Goal: Task Accomplishment & Management: Manage account settings

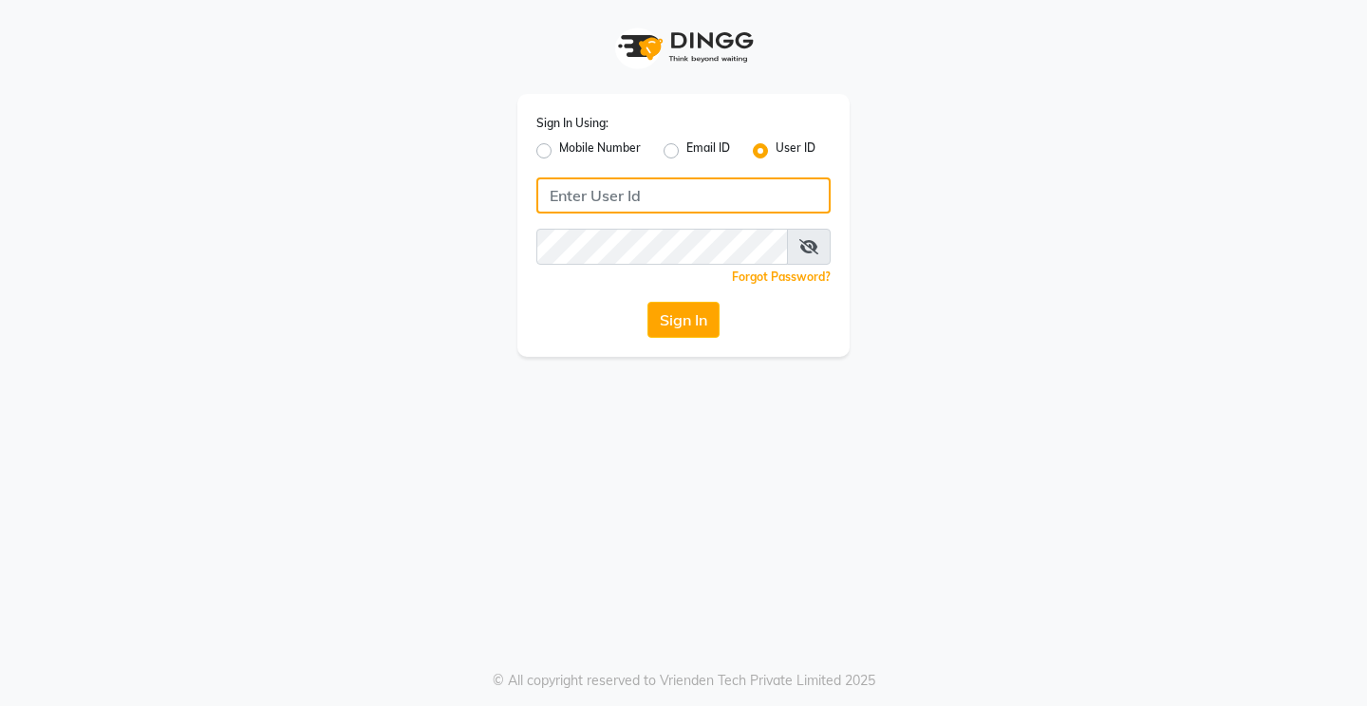
type input "8080071147"
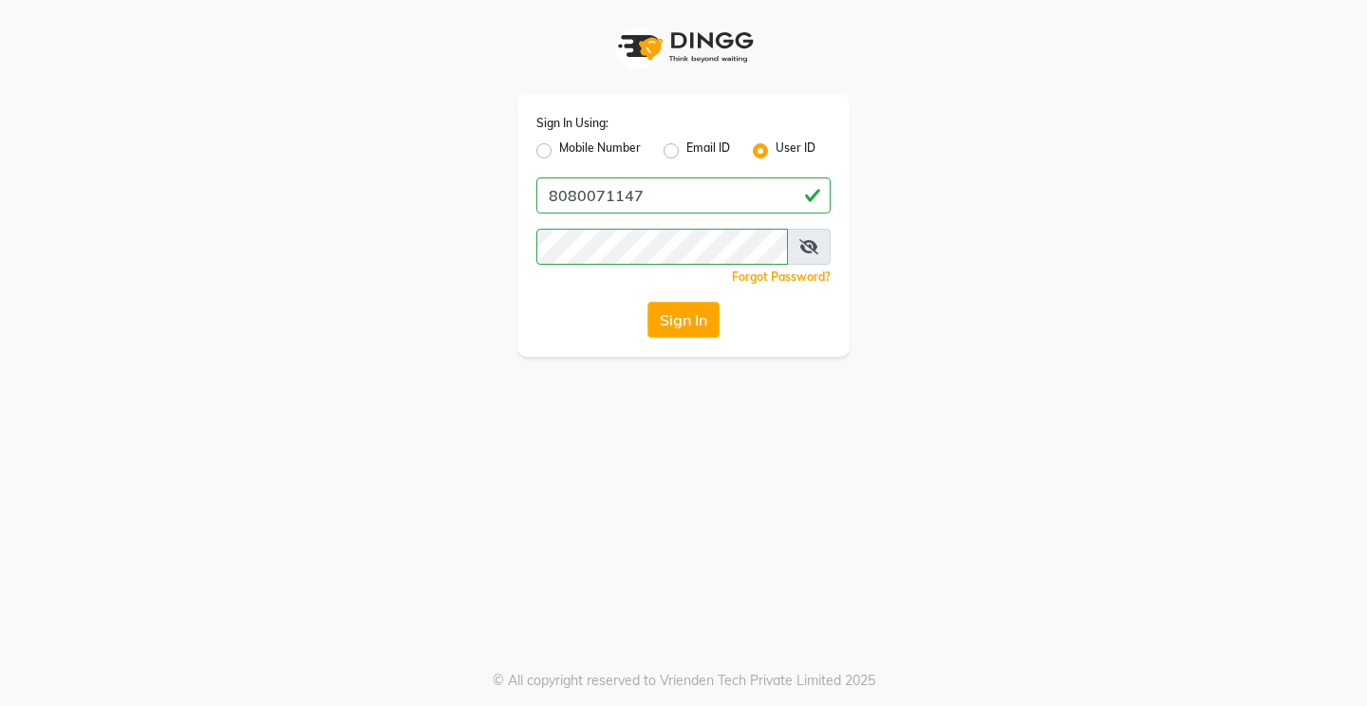
click at [564, 143] on label "Mobile Number" at bounding box center [600, 151] width 82 height 23
click at [564, 143] on input "Mobile Number" at bounding box center [565, 146] width 12 height 12
radio input "true"
radio input "false"
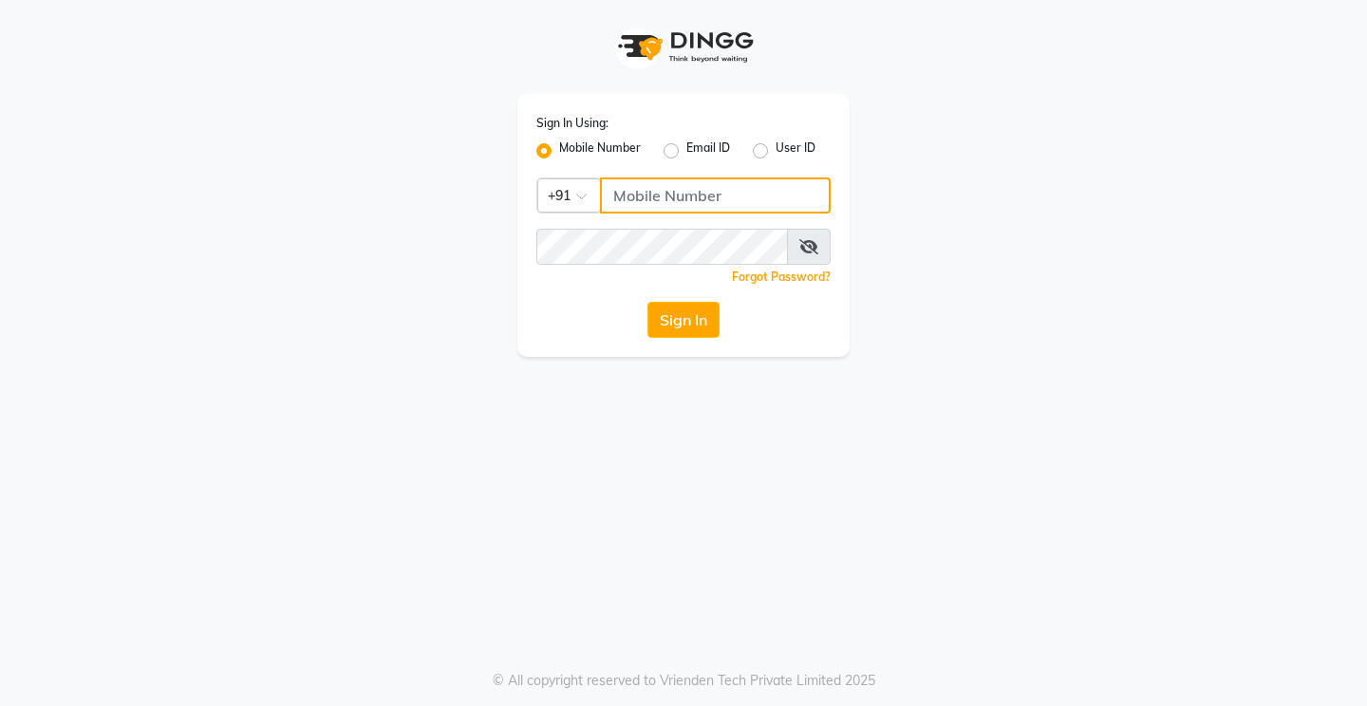
click at [665, 209] on input "Username" at bounding box center [715, 196] width 231 height 36
type input "8080071147"
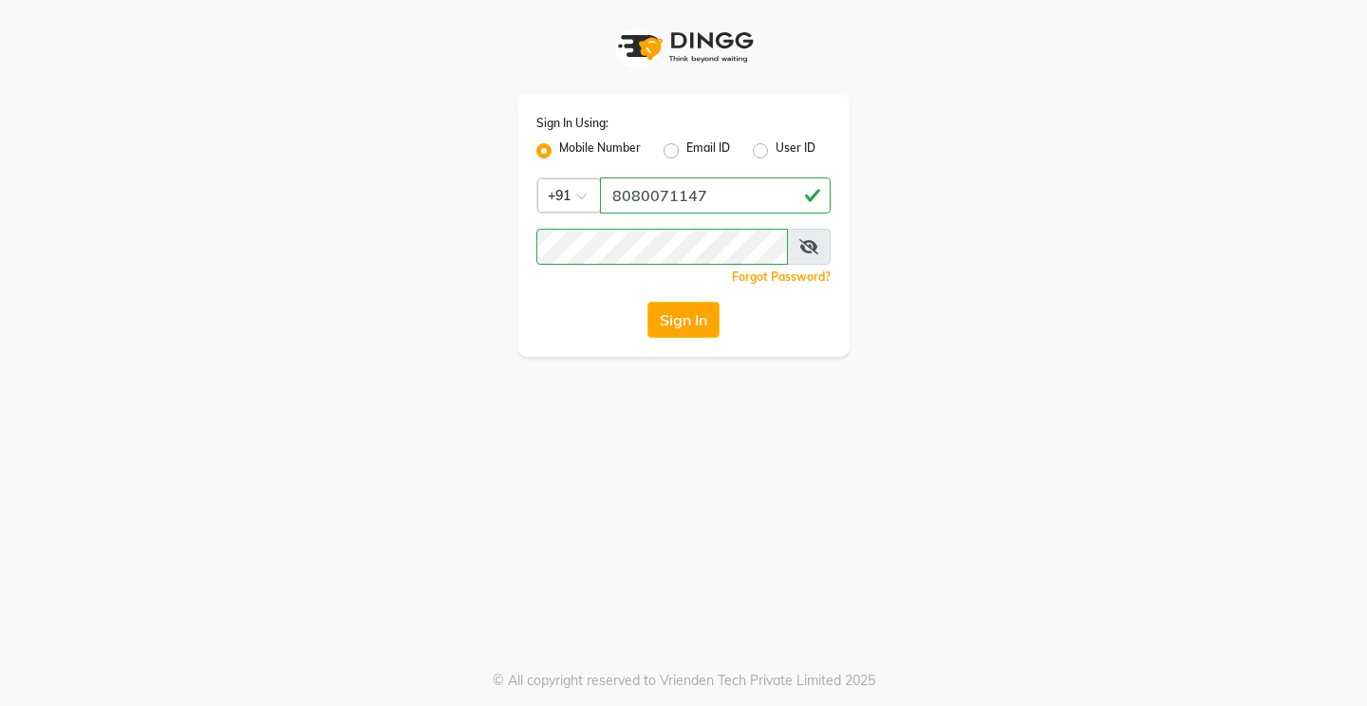
click at [676, 321] on button "Sign In" at bounding box center [684, 320] width 72 height 36
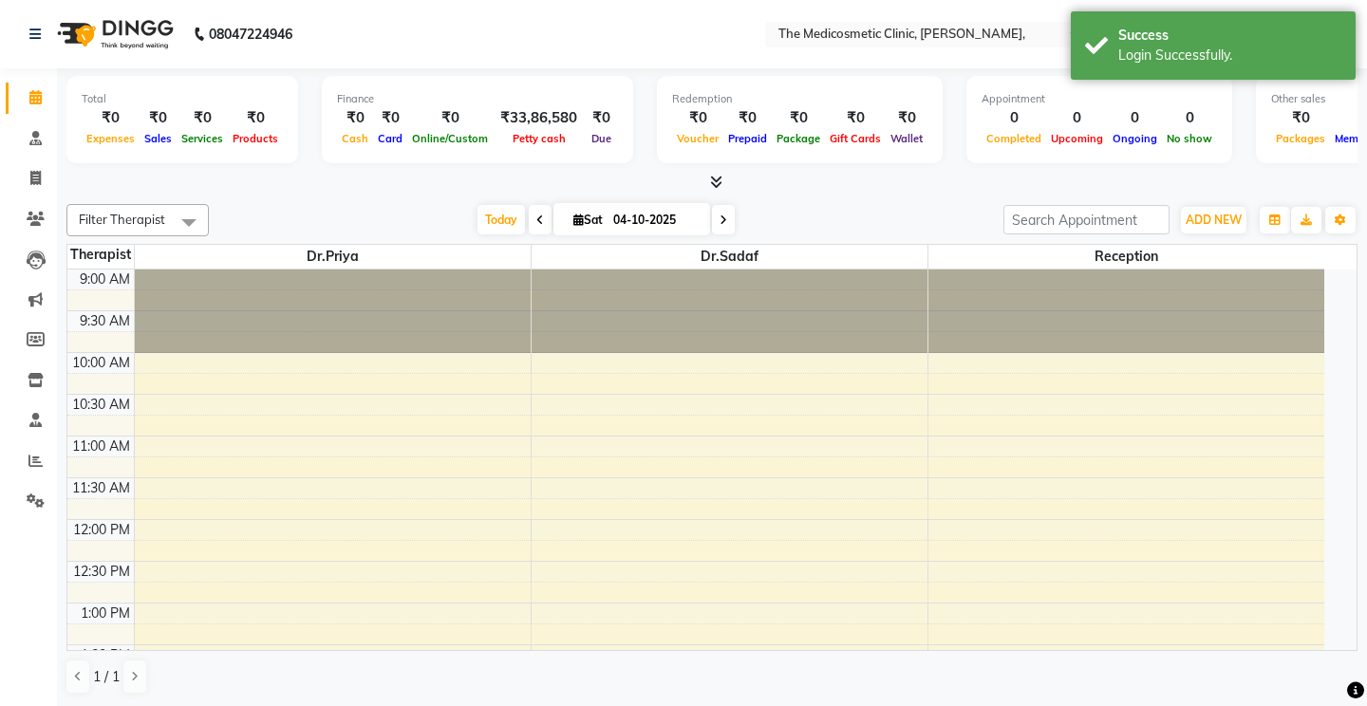
select select "en"
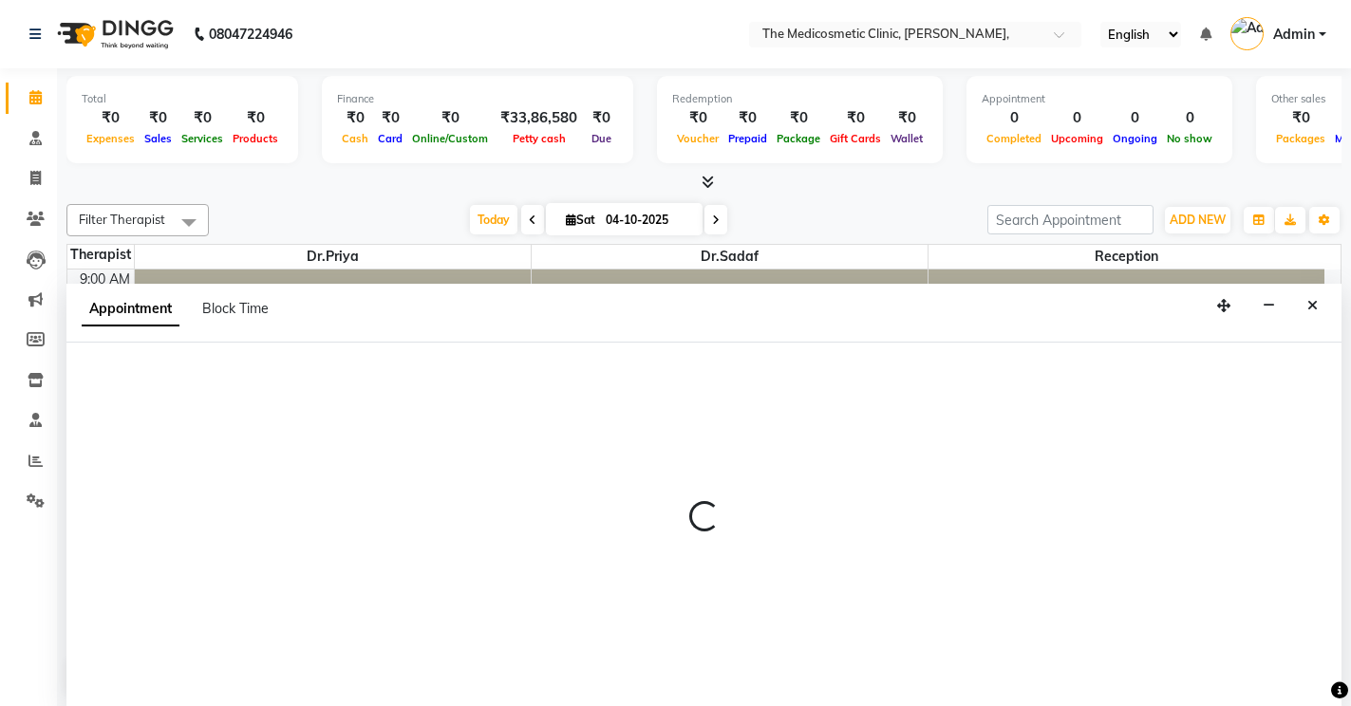
select select "28876"
select select "tentative"
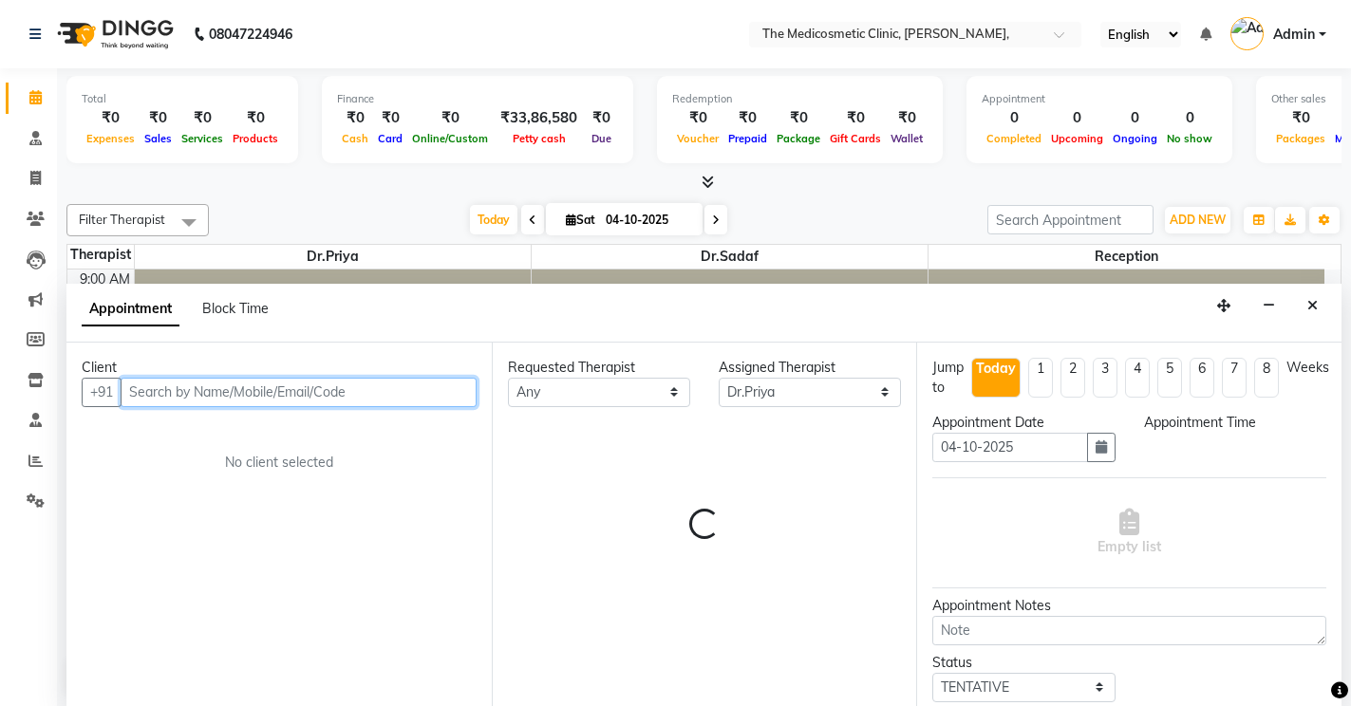
scroll to position [1, 0]
select select "645"
click at [385, 395] on input "text" at bounding box center [299, 391] width 356 height 29
paste input "9834845633"
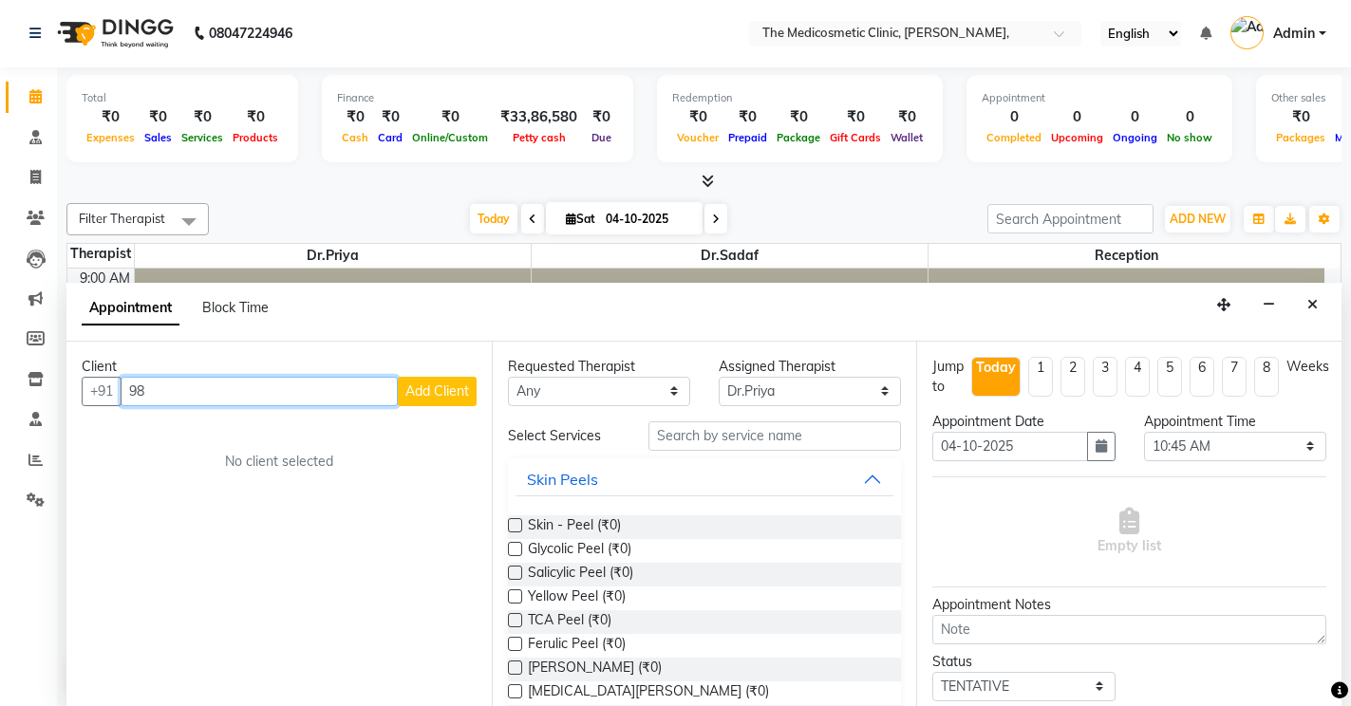
type input "9"
paste input "9834845633"
type input "9834845633"
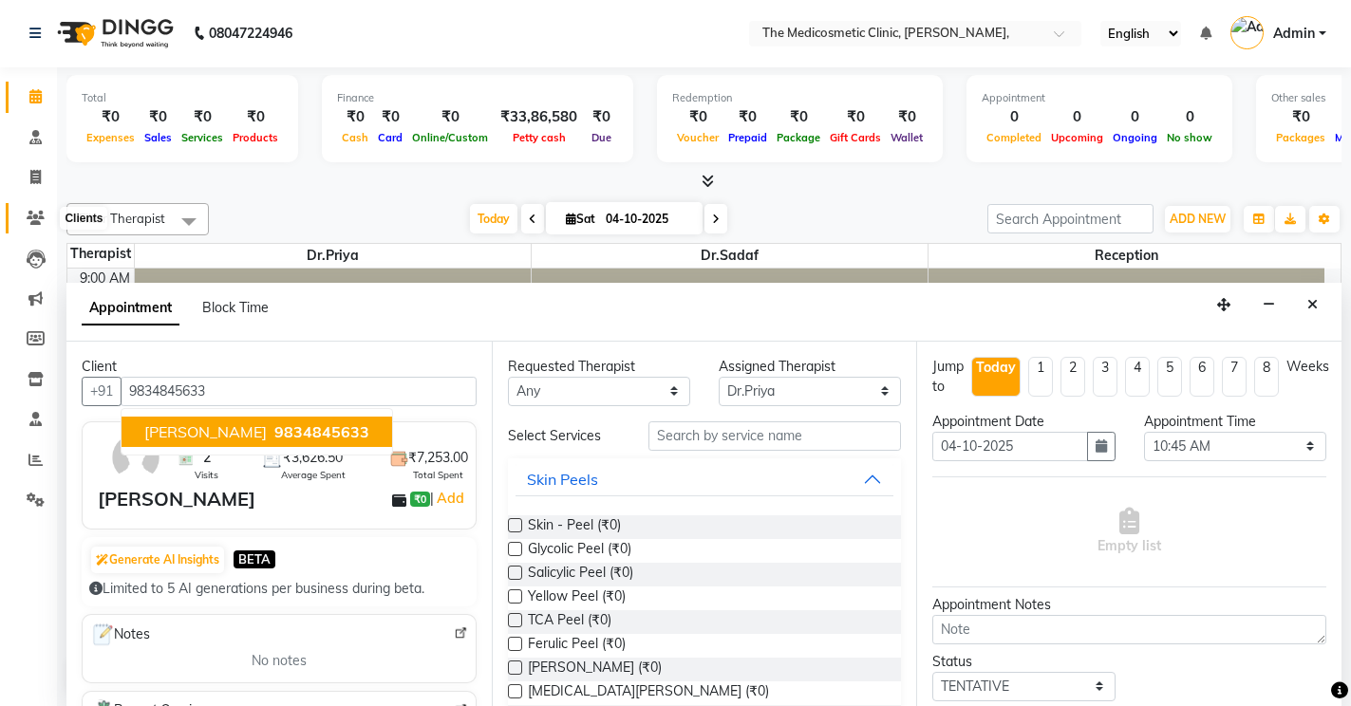
click at [35, 213] on icon at bounding box center [36, 218] width 18 height 14
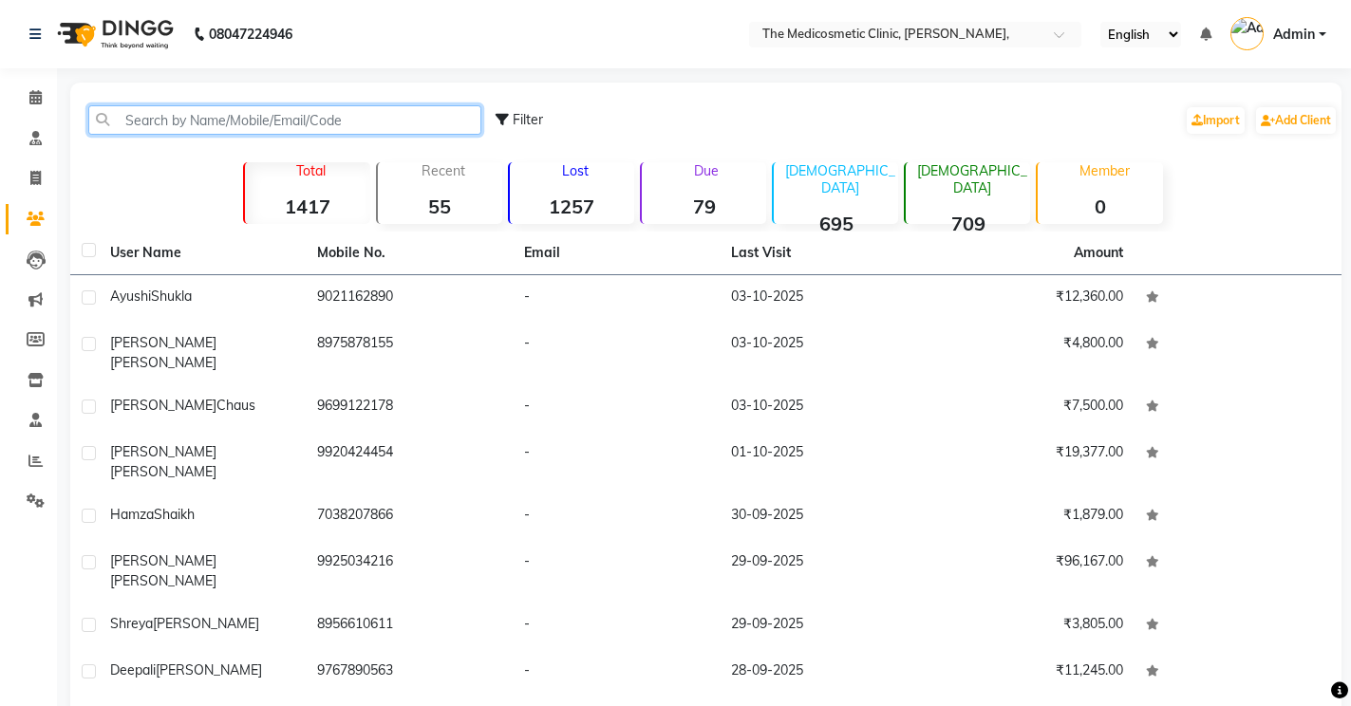
click at [171, 123] on input "text" at bounding box center [284, 119] width 393 height 29
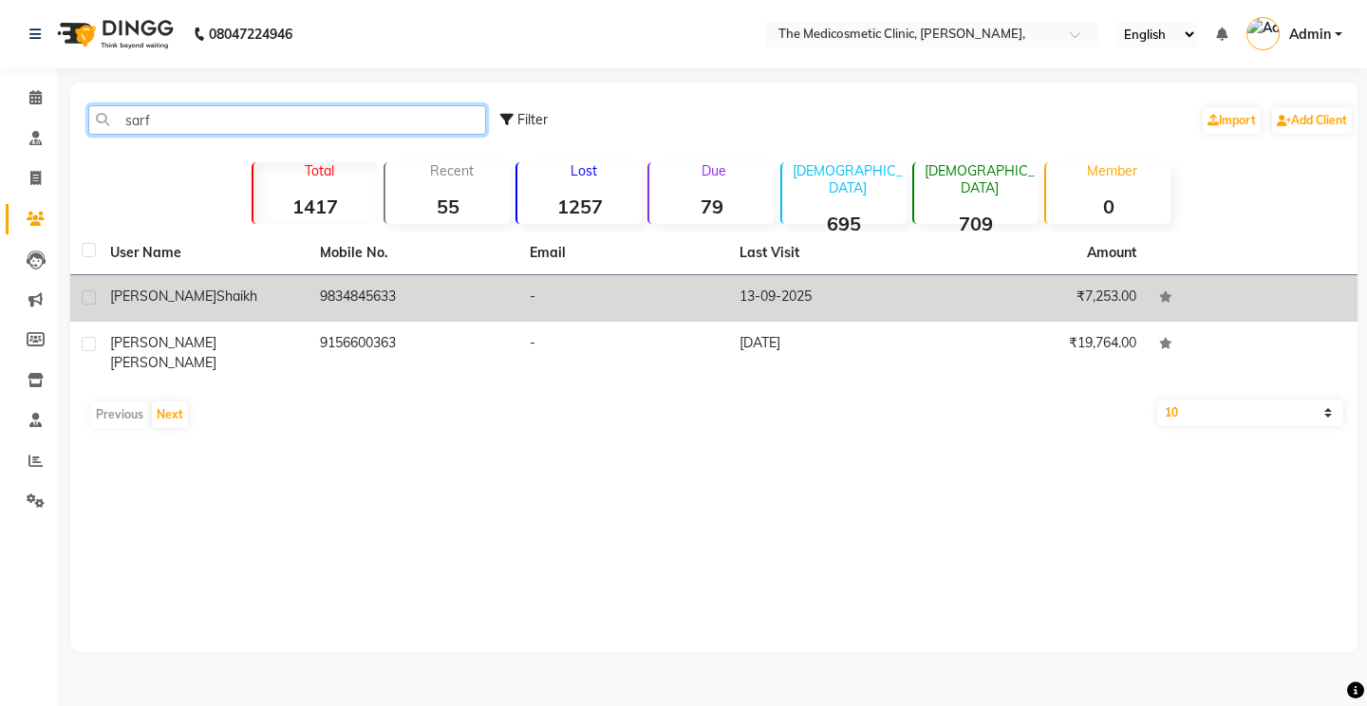
type input "sarf"
click at [251, 291] on div "[PERSON_NAME]" at bounding box center [203, 297] width 187 height 20
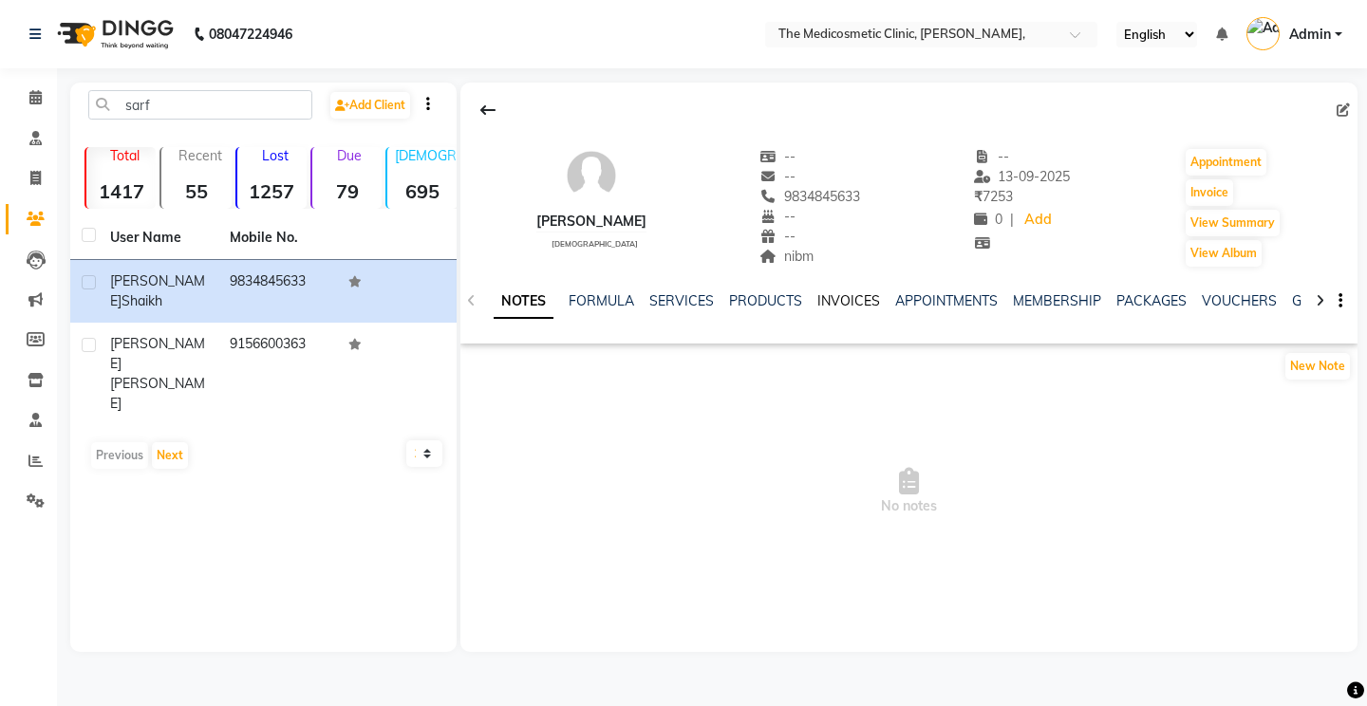
click at [845, 294] on link "INVOICES" at bounding box center [848, 300] width 63 height 17
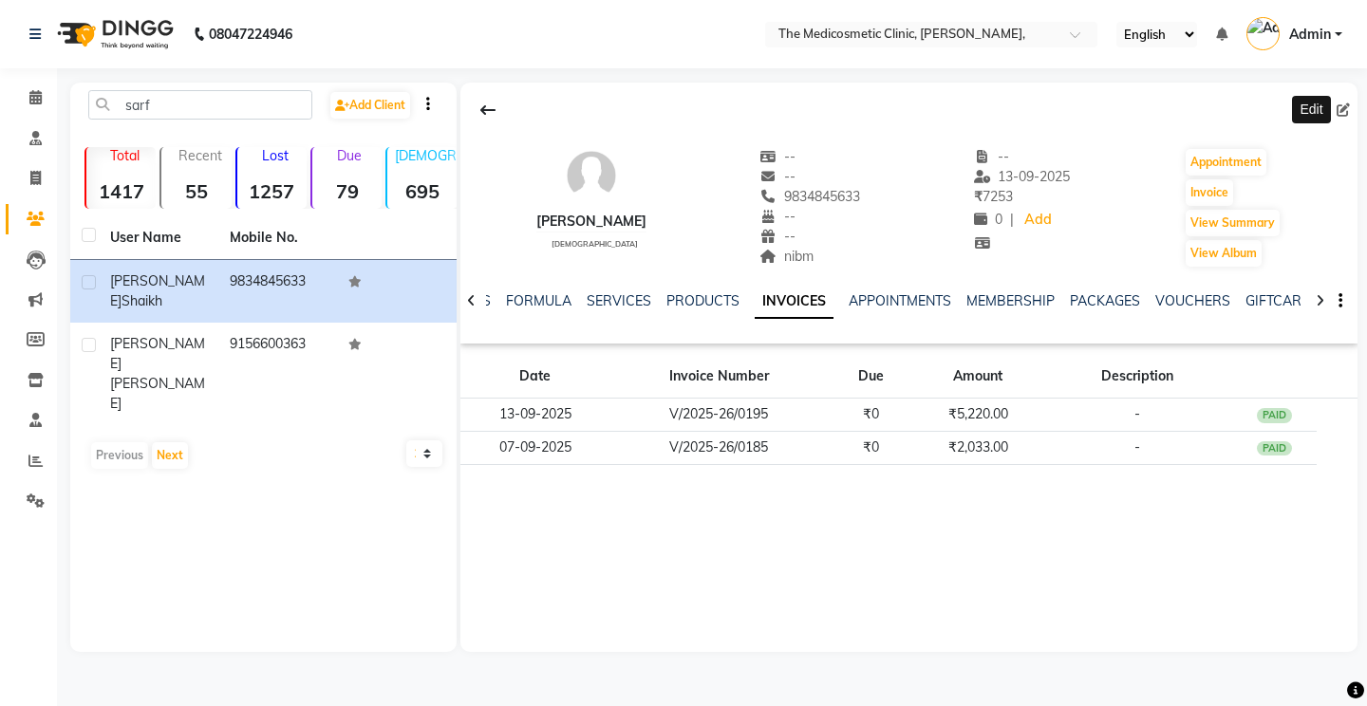
click at [1341, 111] on icon at bounding box center [1343, 109] width 13 height 13
select select "22"
select select "[DEMOGRAPHIC_DATA]"
select select "10242"
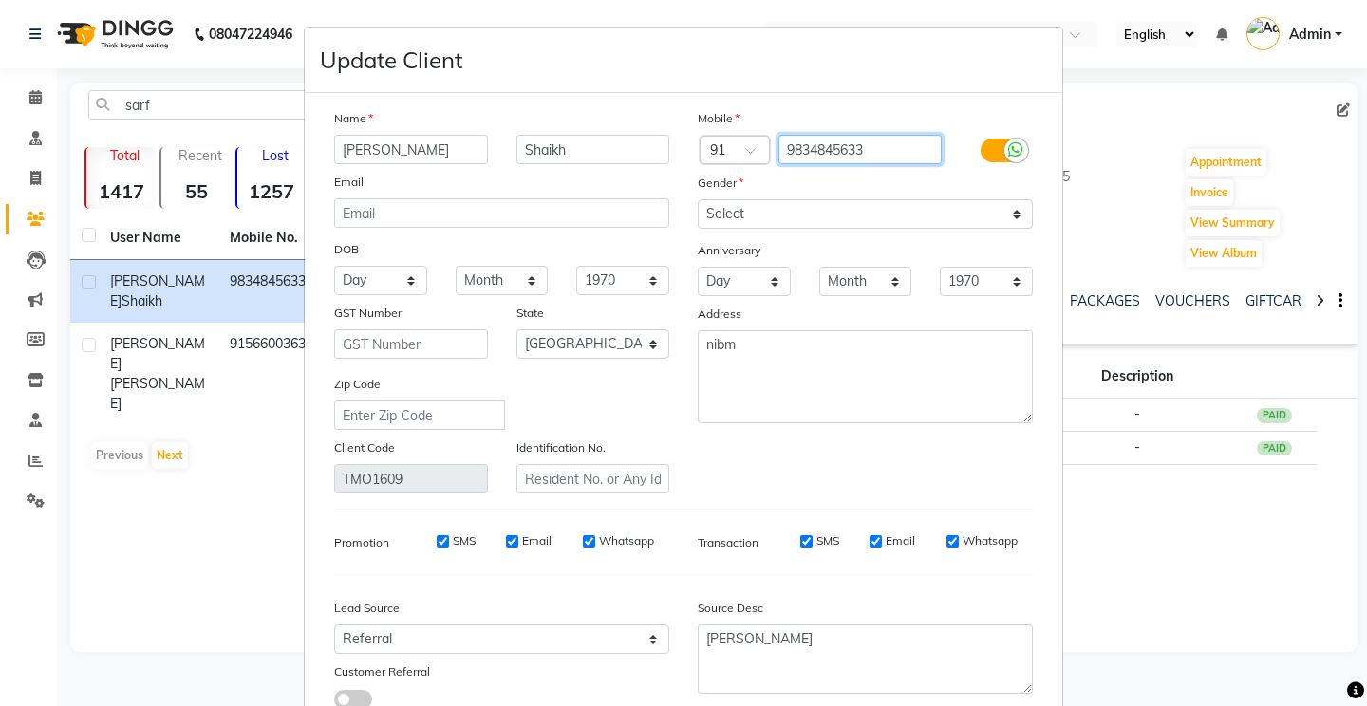
click at [873, 152] on input "9834845633" at bounding box center [861, 149] width 164 height 29
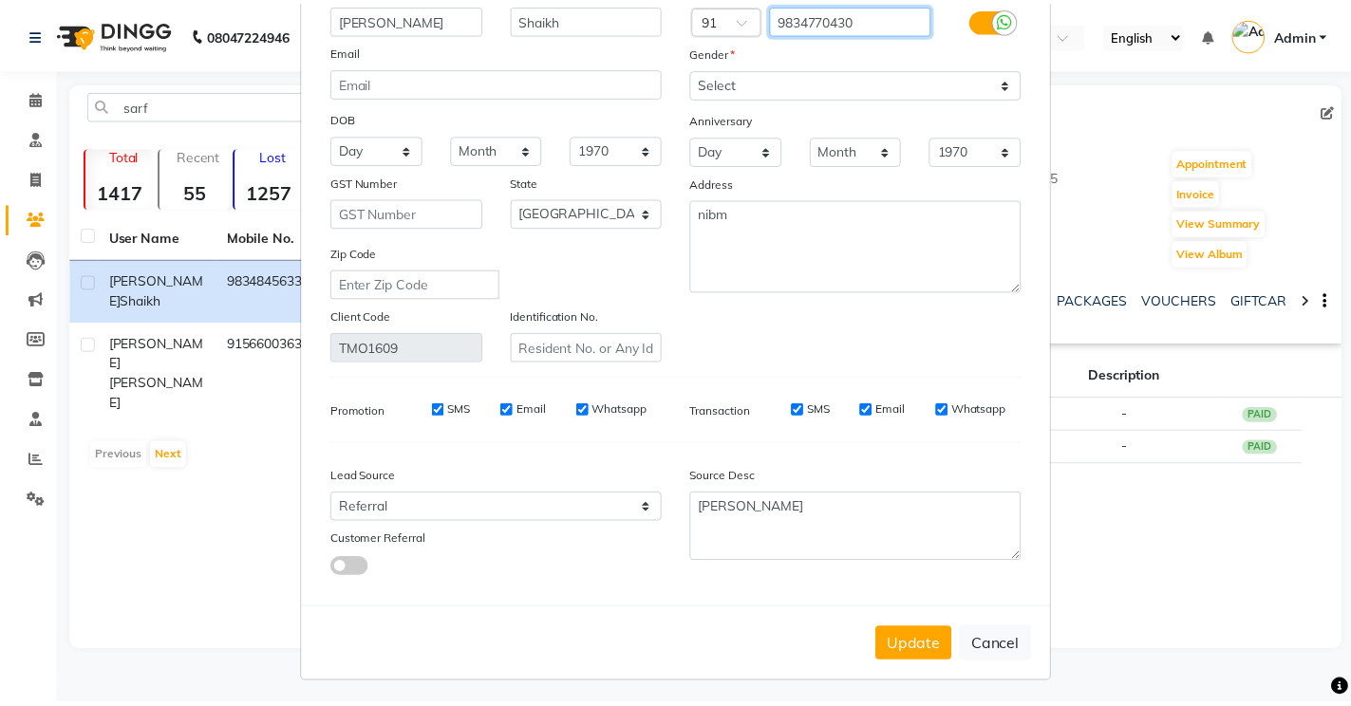
scroll to position [136, 0]
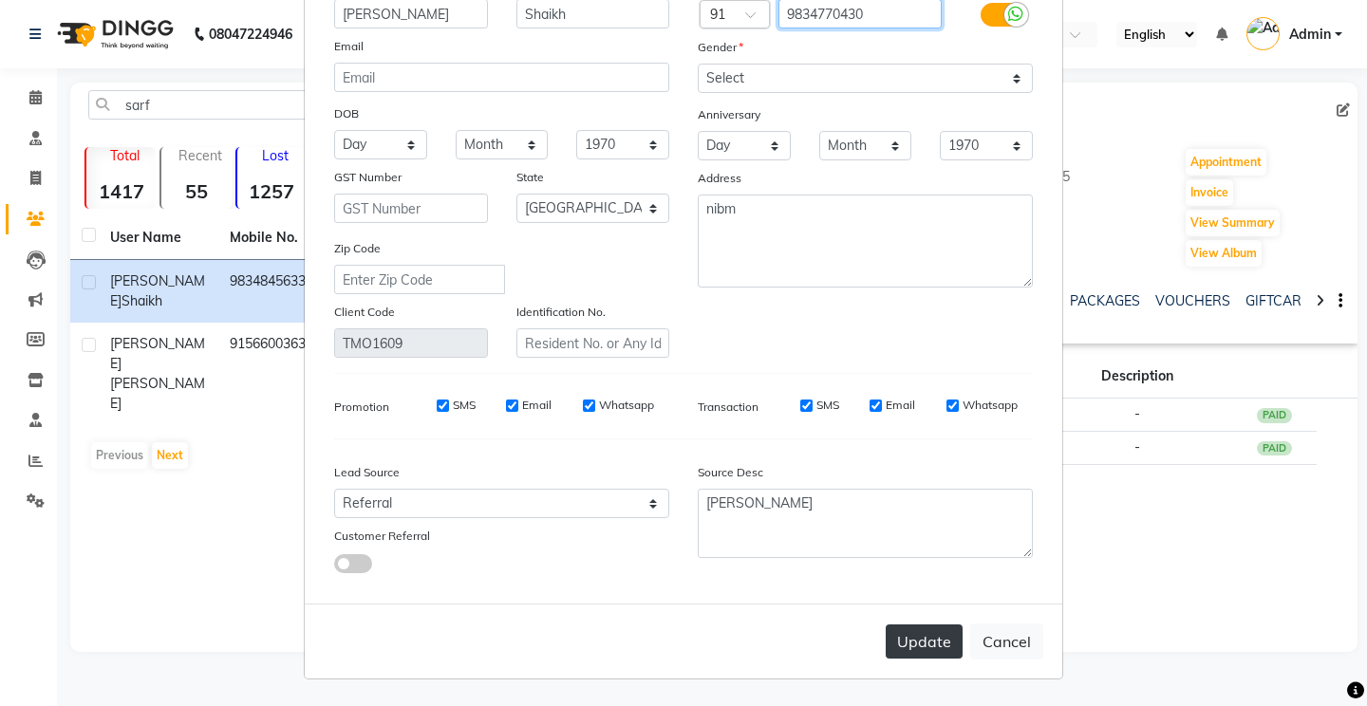
type input "9834770430"
click at [915, 632] on button "Update" at bounding box center [924, 642] width 77 height 34
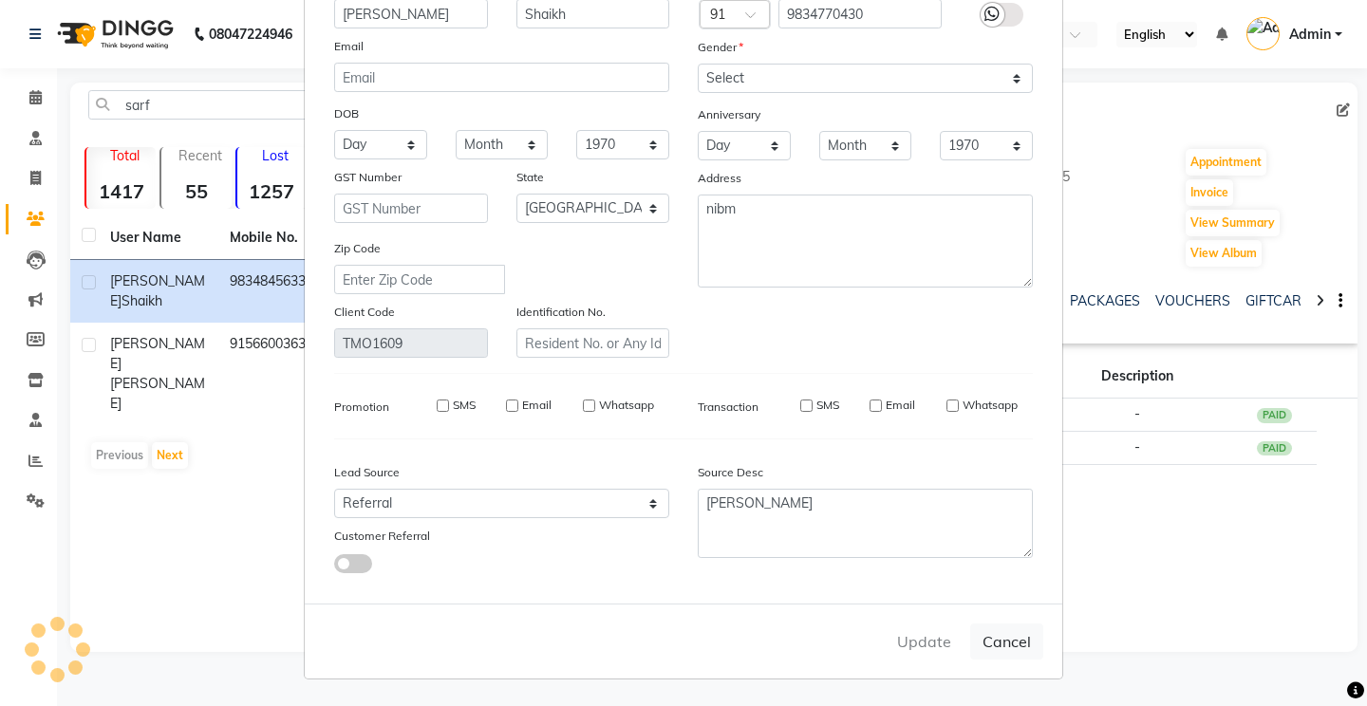
select select
select select "null"
select select
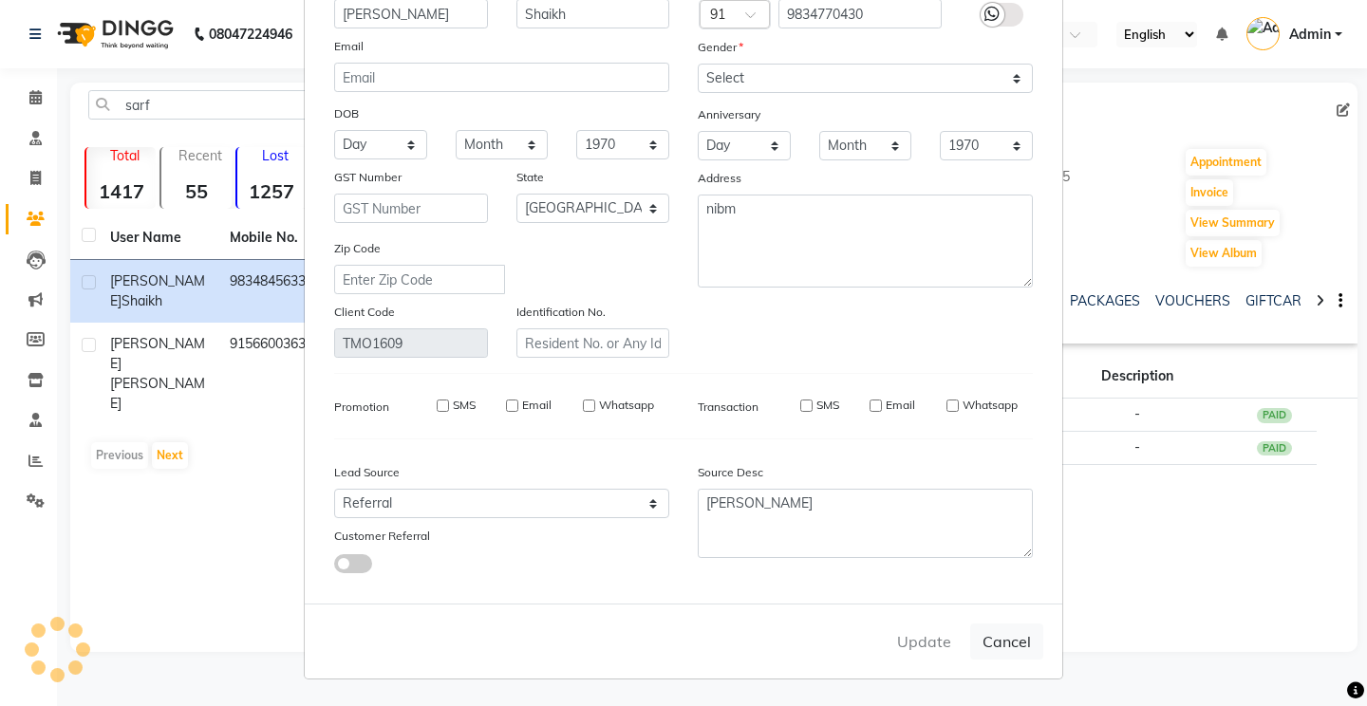
select select
checkbox input "false"
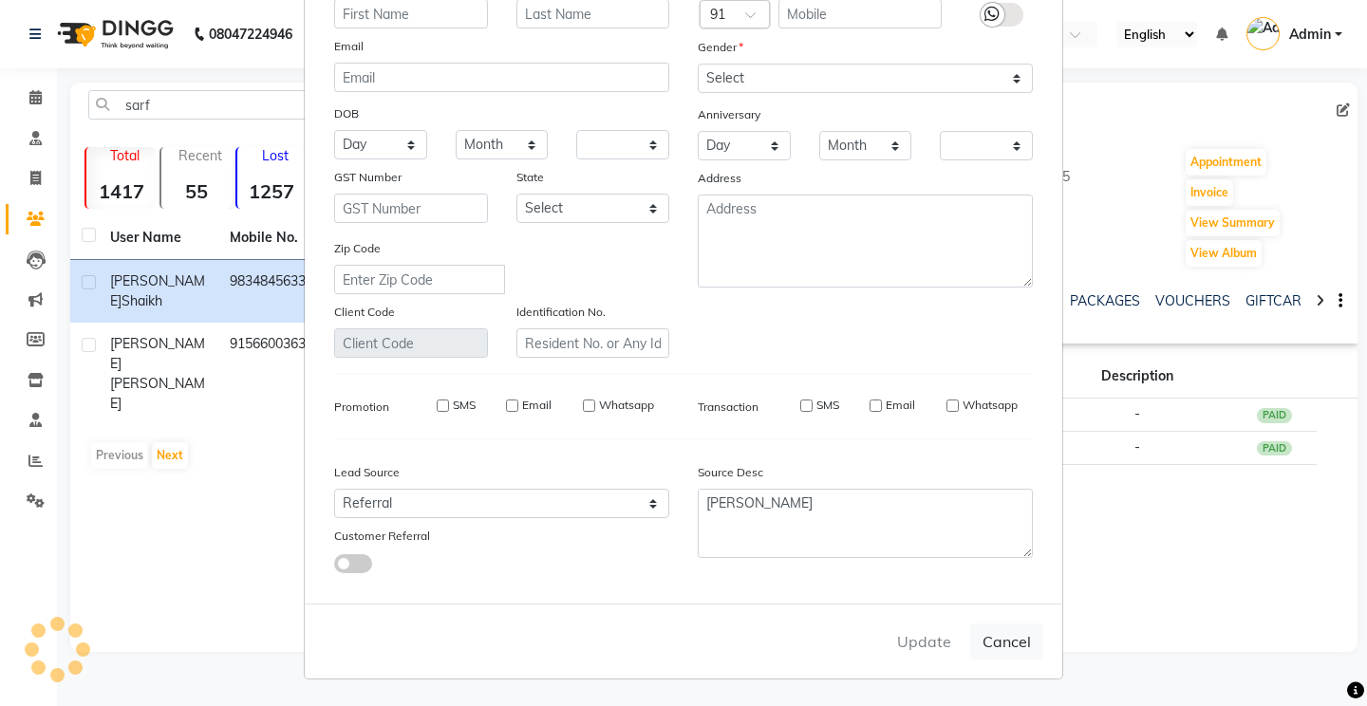
checkbox input "false"
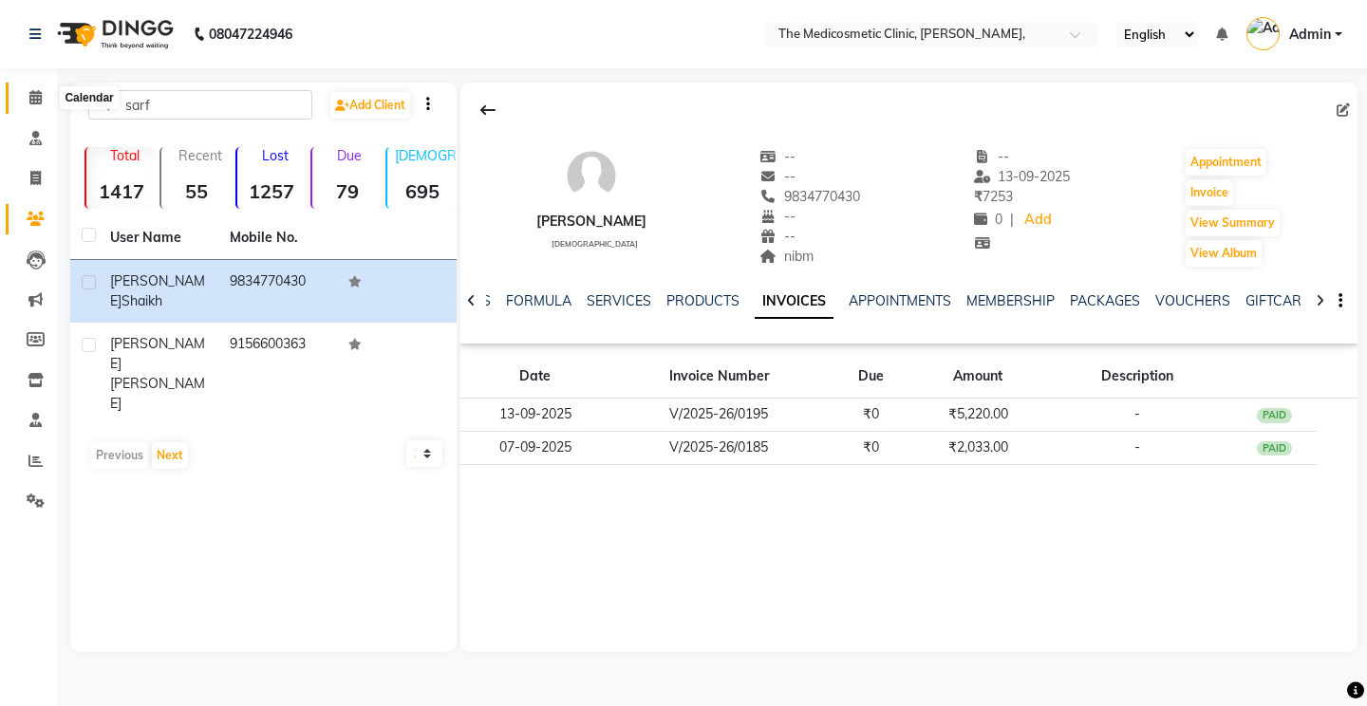
click at [38, 92] on icon at bounding box center [35, 97] width 12 height 14
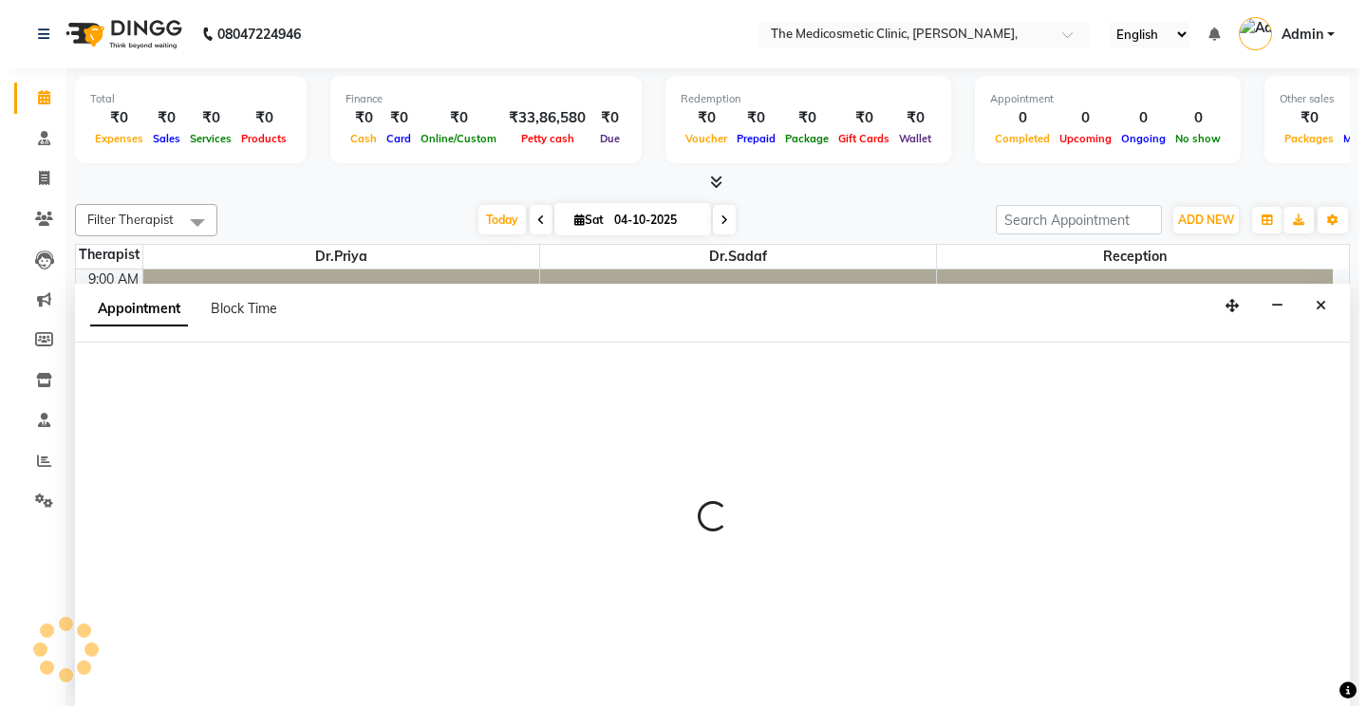
scroll to position [1, 0]
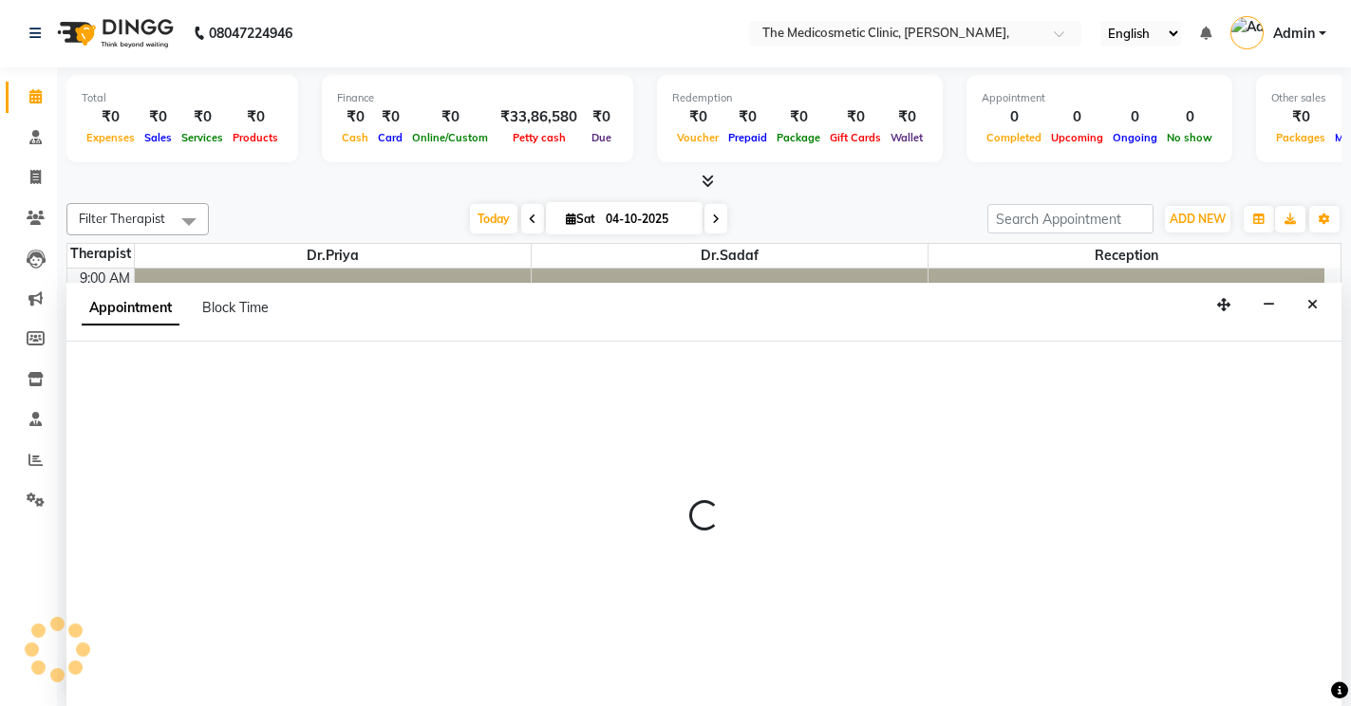
select select "28876"
select select "675"
select select "tentative"
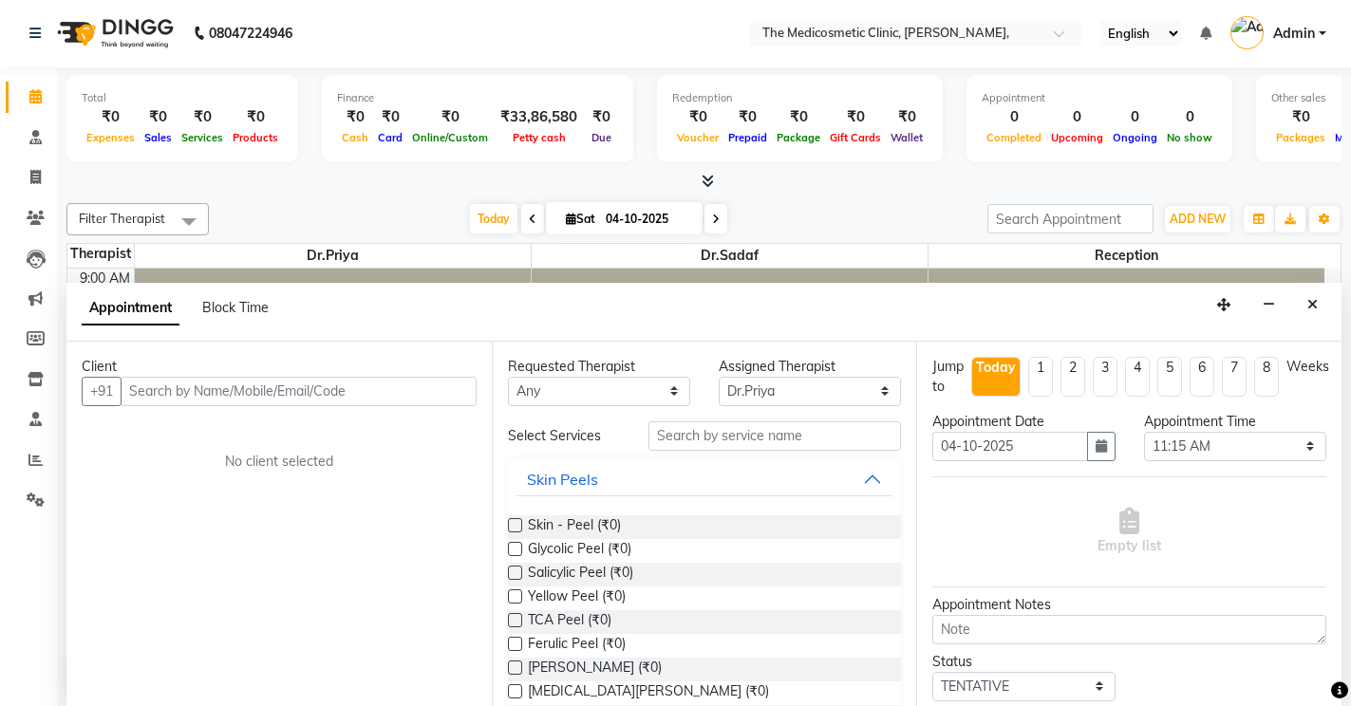
click at [207, 394] on input "text" at bounding box center [299, 391] width 356 height 29
type input "9834845633"
click at [428, 396] on span "Add Client" at bounding box center [437, 391] width 64 height 17
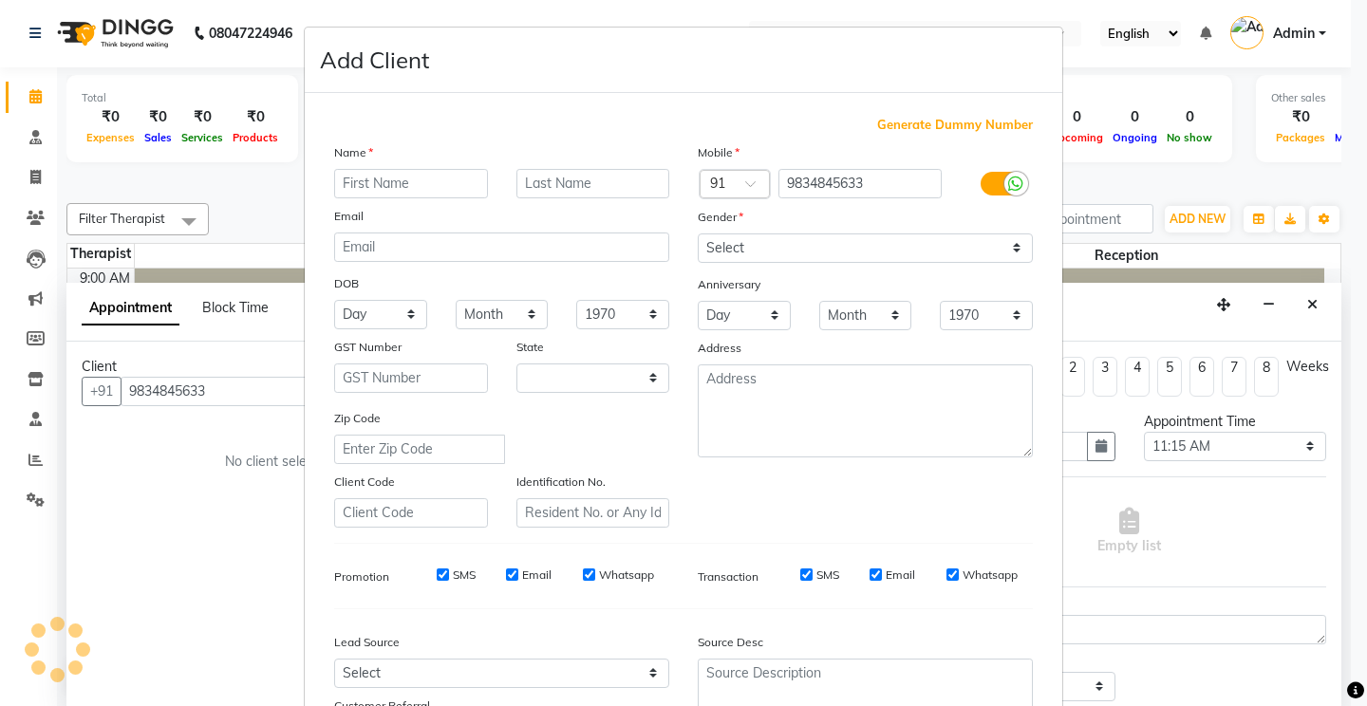
select select "22"
click at [236, 392] on ngb-modal-window "Add Client Generate Dummy Number Name Email DOB Day 01 02 03 04 05 06 07 08 09 …" at bounding box center [683, 353] width 1367 height 706
click at [1106, 75] on ngb-modal-window "Add Client Generate Dummy Number Name Email DOB Day 01 02 03 04 05 06 07 08 09 …" at bounding box center [683, 353] width 1367 height 706
click at [181, 473] on ngb-modal-window "Add Client Generate Dummy Number Name Email DOB Day 01 02 03 04 05 06 07 08 09 …" at bounding box center [683, 353] width 1367 height 706
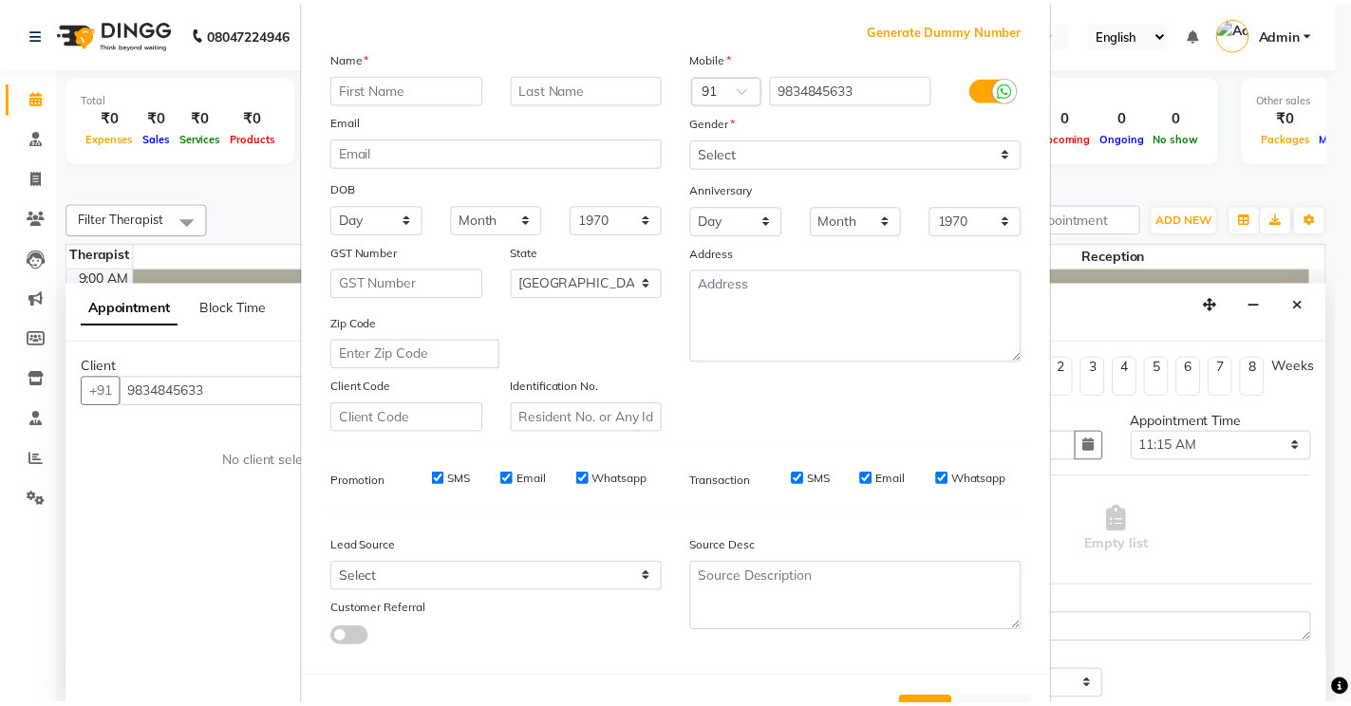
scroll to position [170, 0]
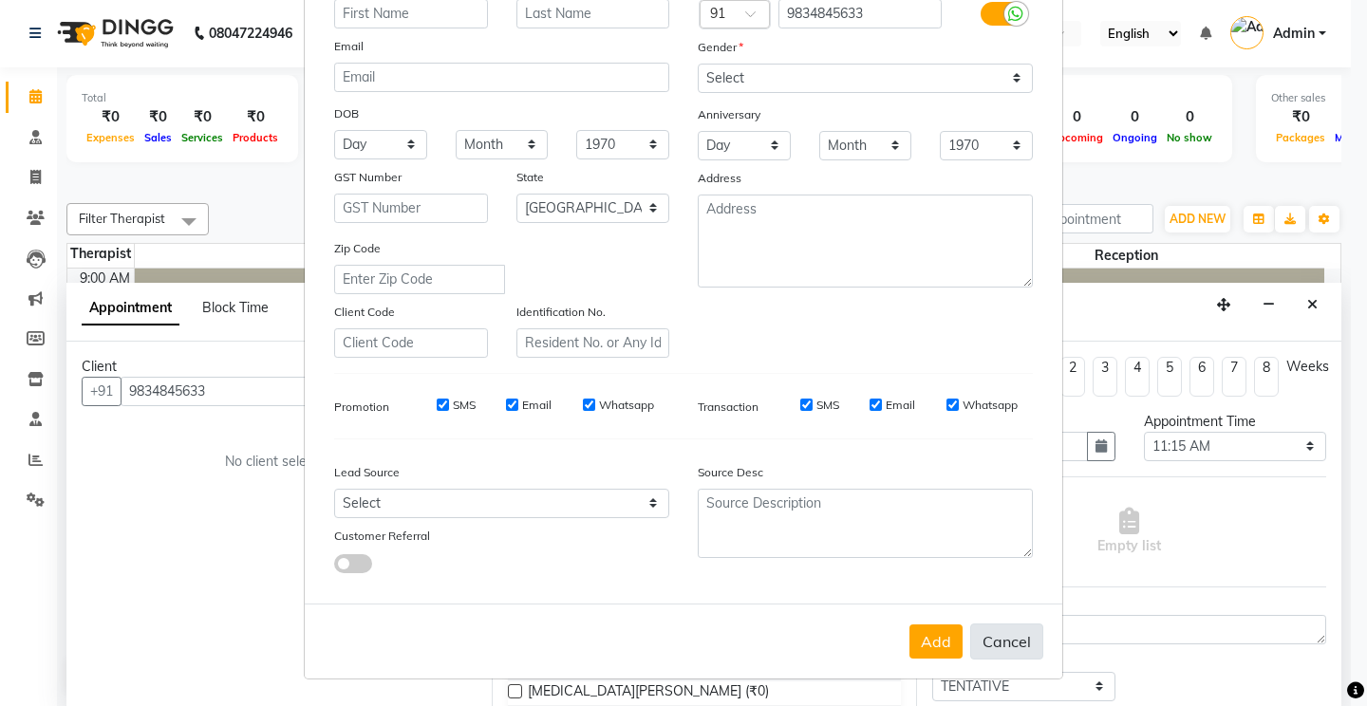
click at [1005, 632] on button "Cancel" at bounding box center [1006, 642] width 73 height 36
select select
select select "null"
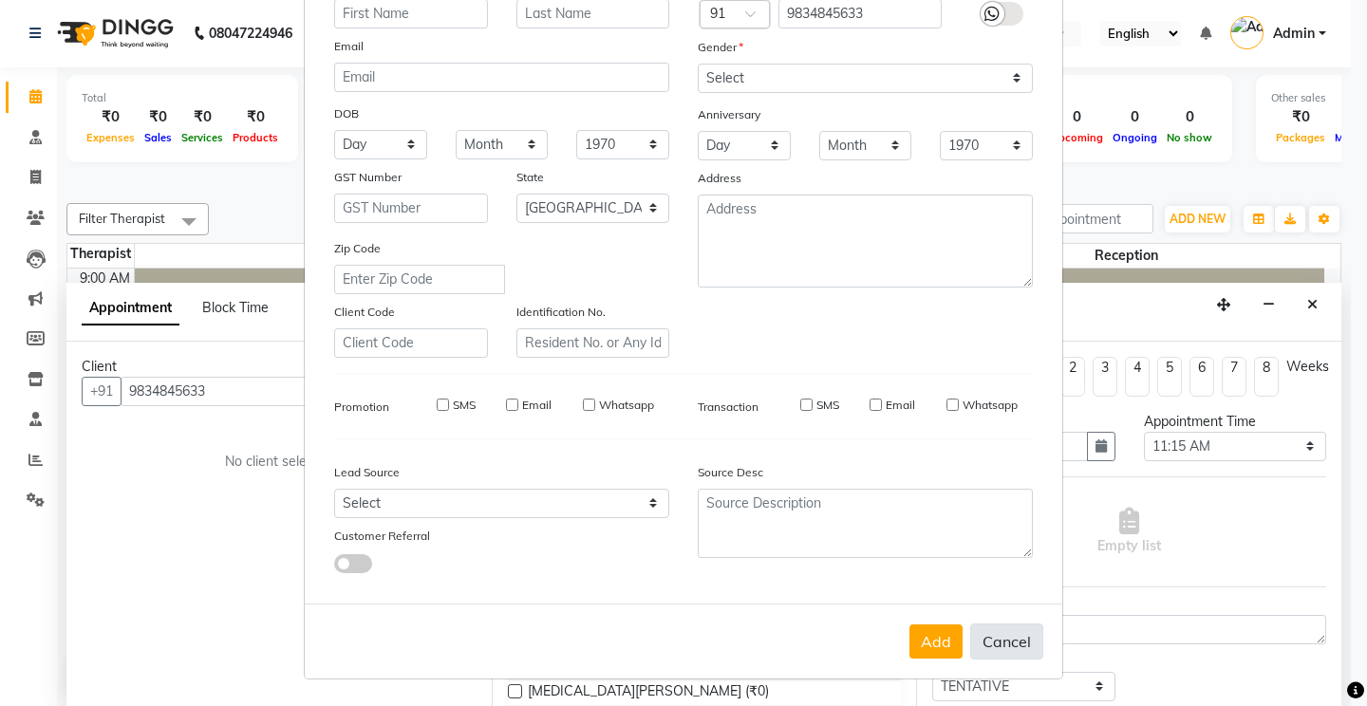
select select
checkbox input "false"
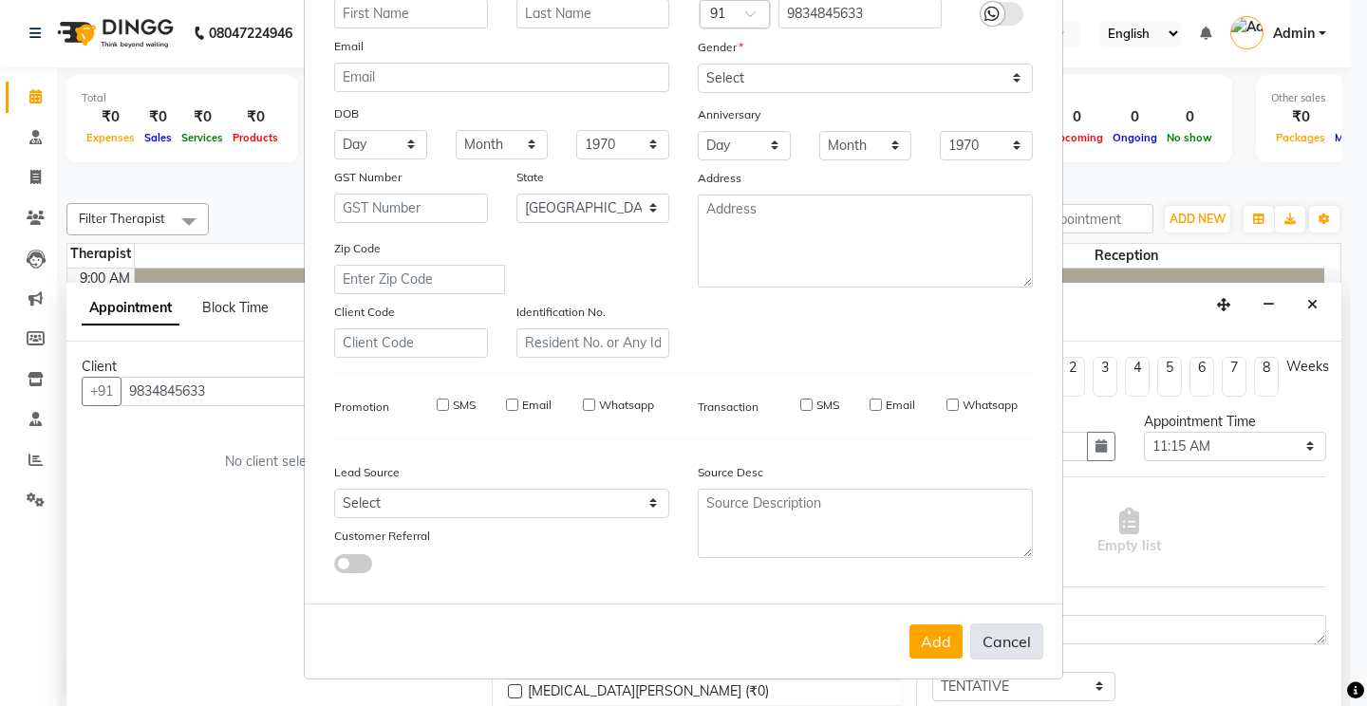
checkbox input "false"
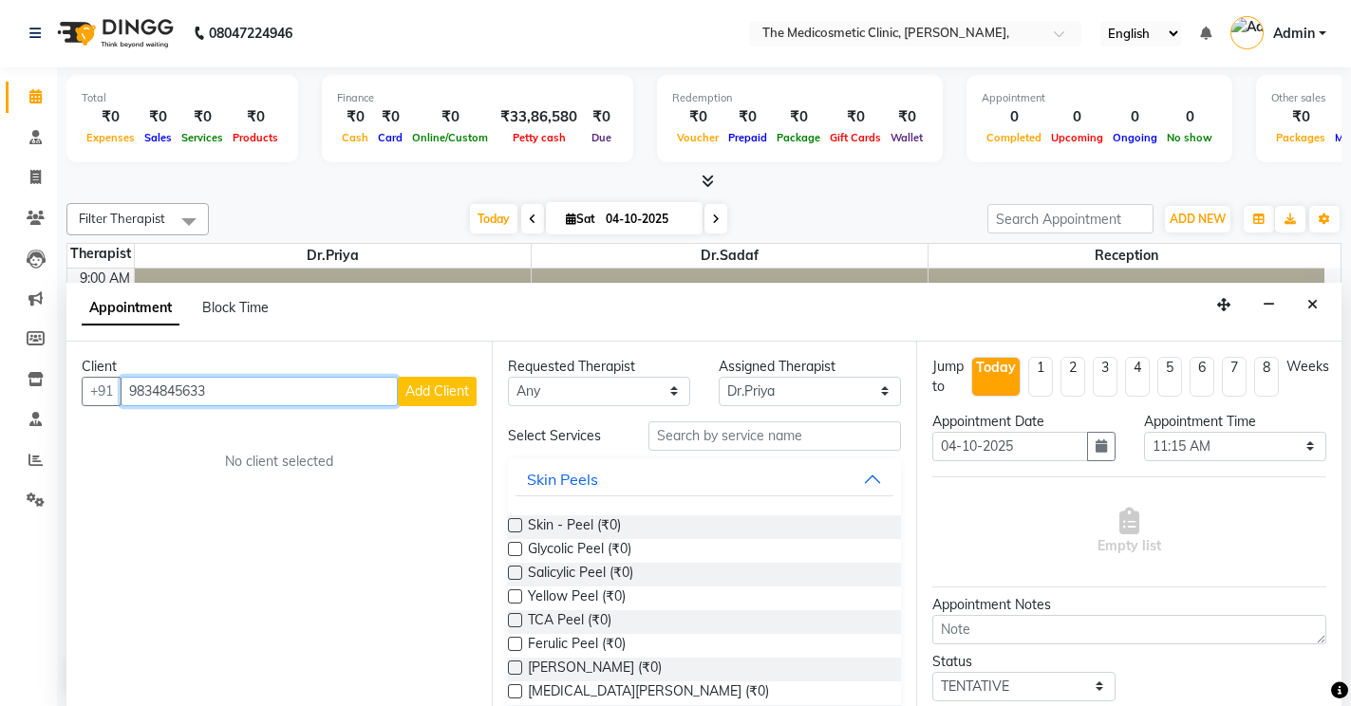
click at [256, 383] on input "9834845633" at bounding box center [259, 391] width 277 height 29
type input "9"
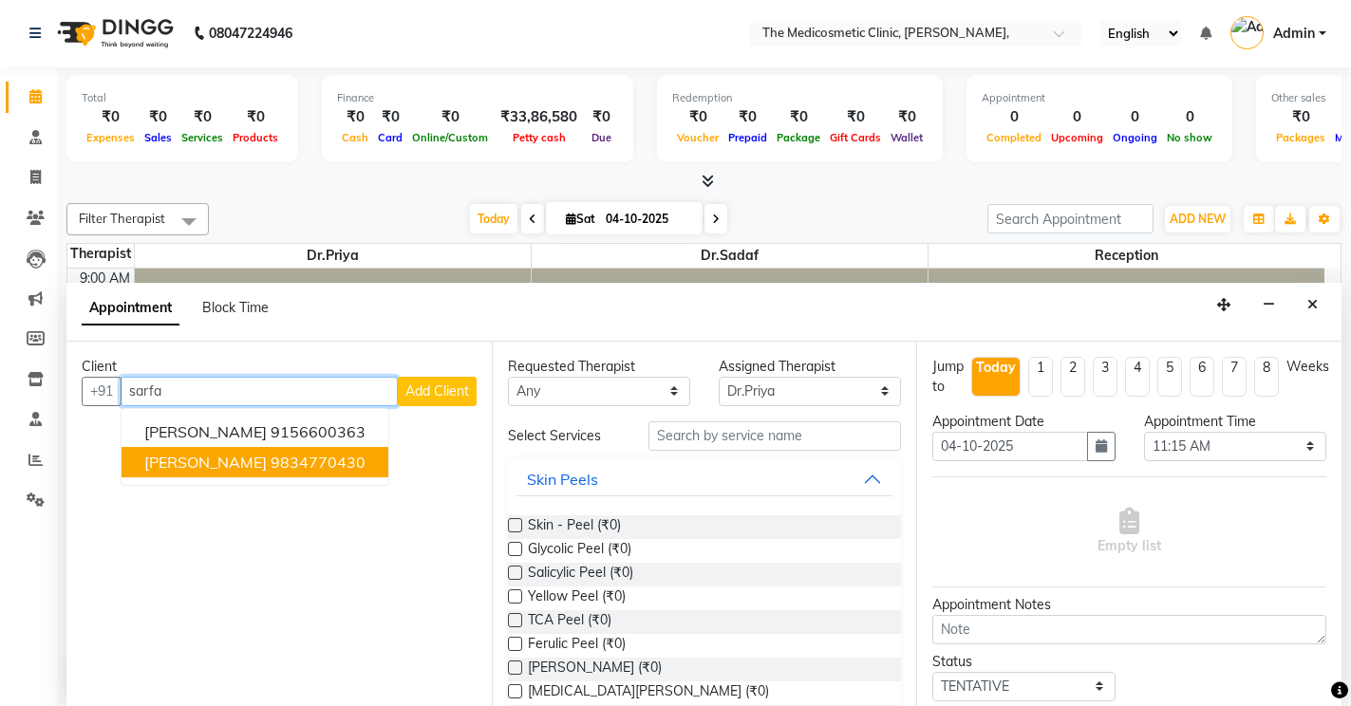
click at [248, 462] on span "[PERSON_NAME]" at bounding box center [205, 462] width 122 height 19
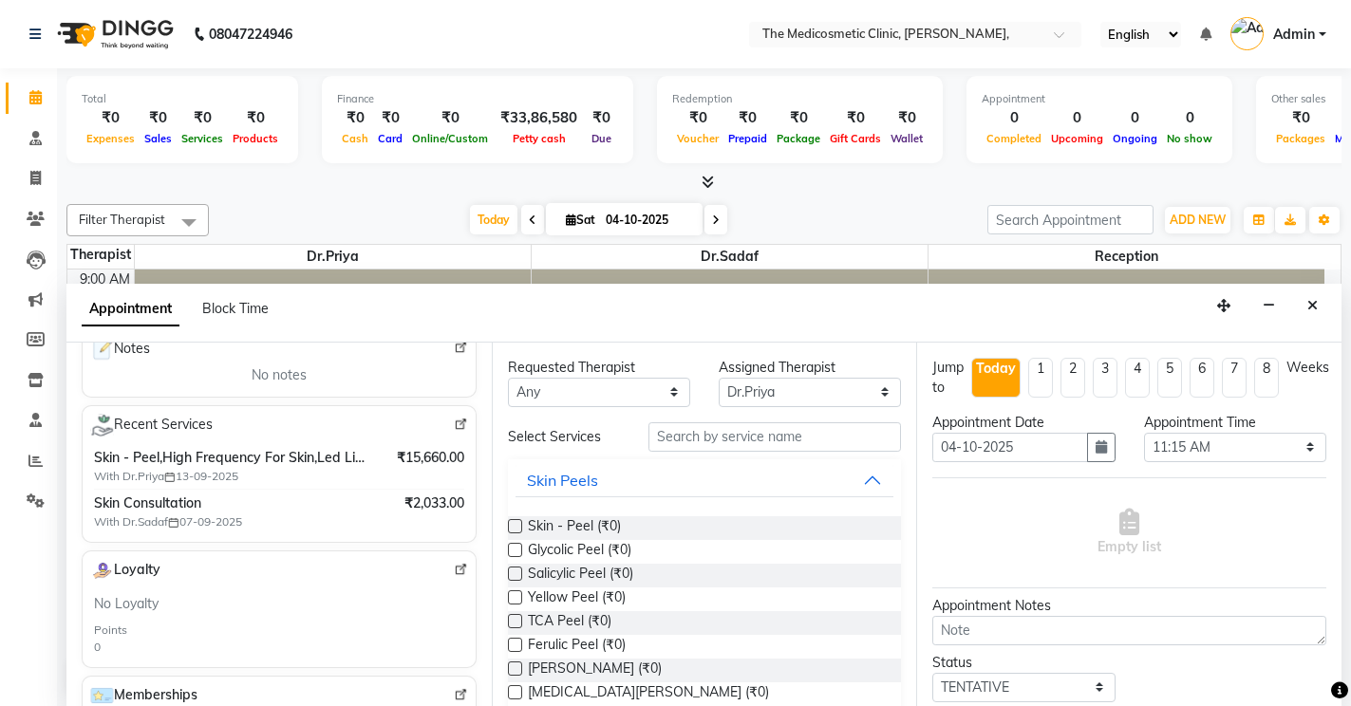
scroll to position [285, 0]
type input "9834770430"
click at [581, 392] on select "Any Dr.Priya Dr.Sadaf Reception" at bounding box center [599, 392] width 182 height 29
select select "28876"
click at [508, 378] on select "Any Dr.Priya Dr.Sadaf Reception" at bounding box center [599, 392] width 182 height 29
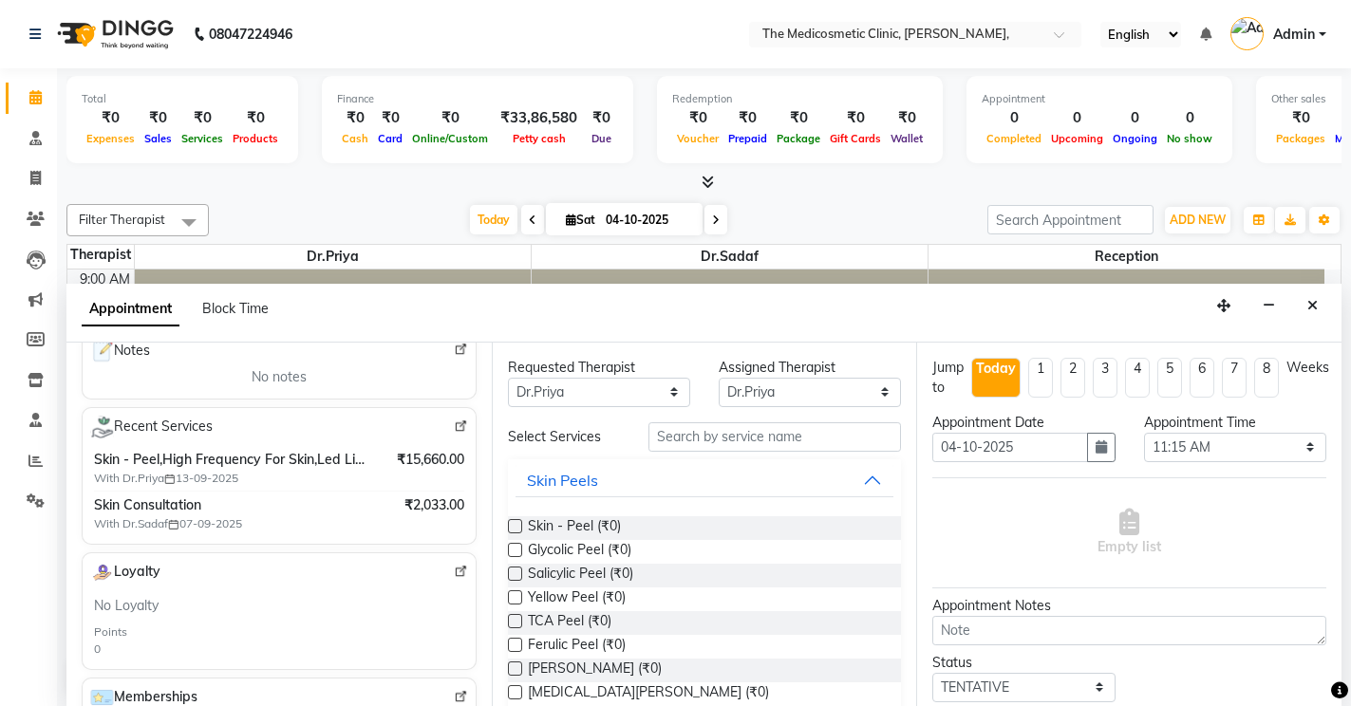
click at [511, 524] on label at bounding box center [515, 526] width 14 height 14
click at [511, 524] on input "checkbox" at bounding box center [514, 528] width 12 height 12
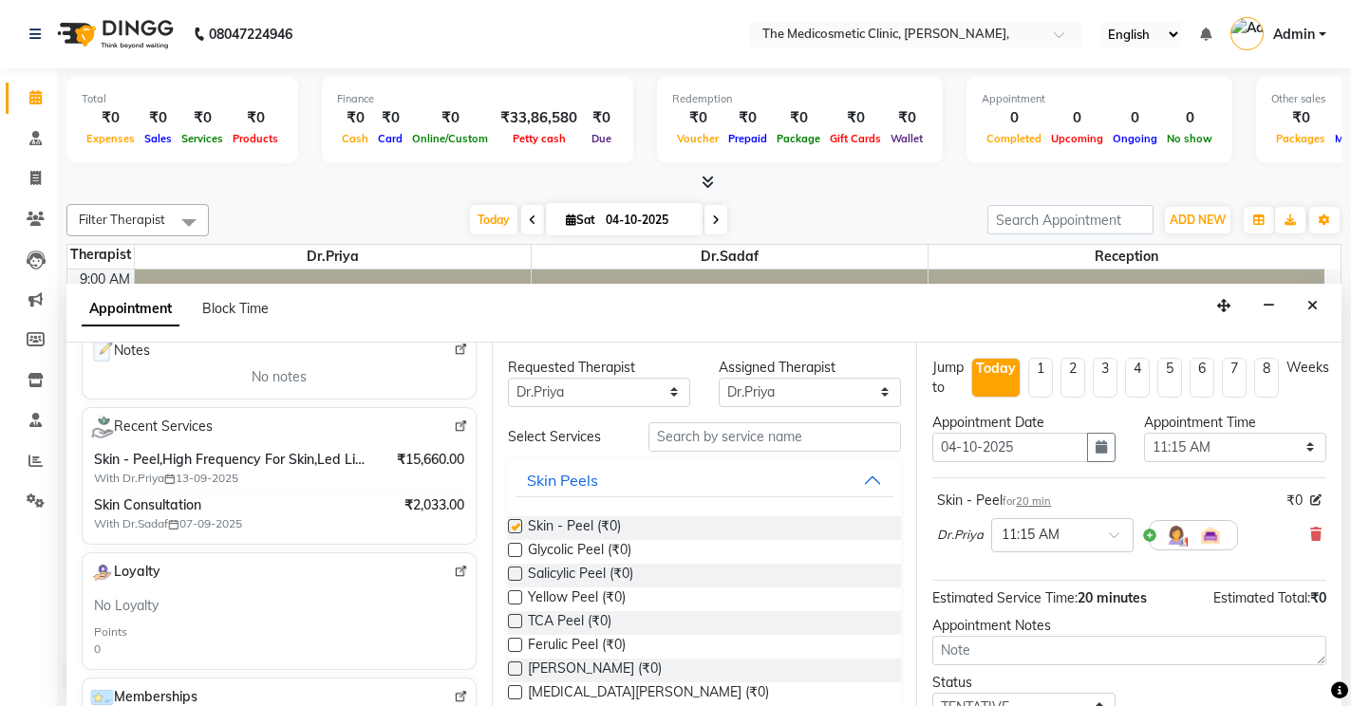
checkbox input "false"
click at [1205, 451] on select "Select 10:00 AM 10:15 AM 10:30 AM 10:45 AM 11:00 AM 11:15 AM 11:30 AM 11:45 AM …" at bounding box center [1235, 447] width 182 height 29
select select "810"
click at [1144, 433] on select "Select 10:00 AM 10:15 AM 10:30 AM 10:45 AM 11:00 AM 11:15 AM 11:30 AM 11:45 AM …" at bounding box center [1235, 447] width 182 height 29
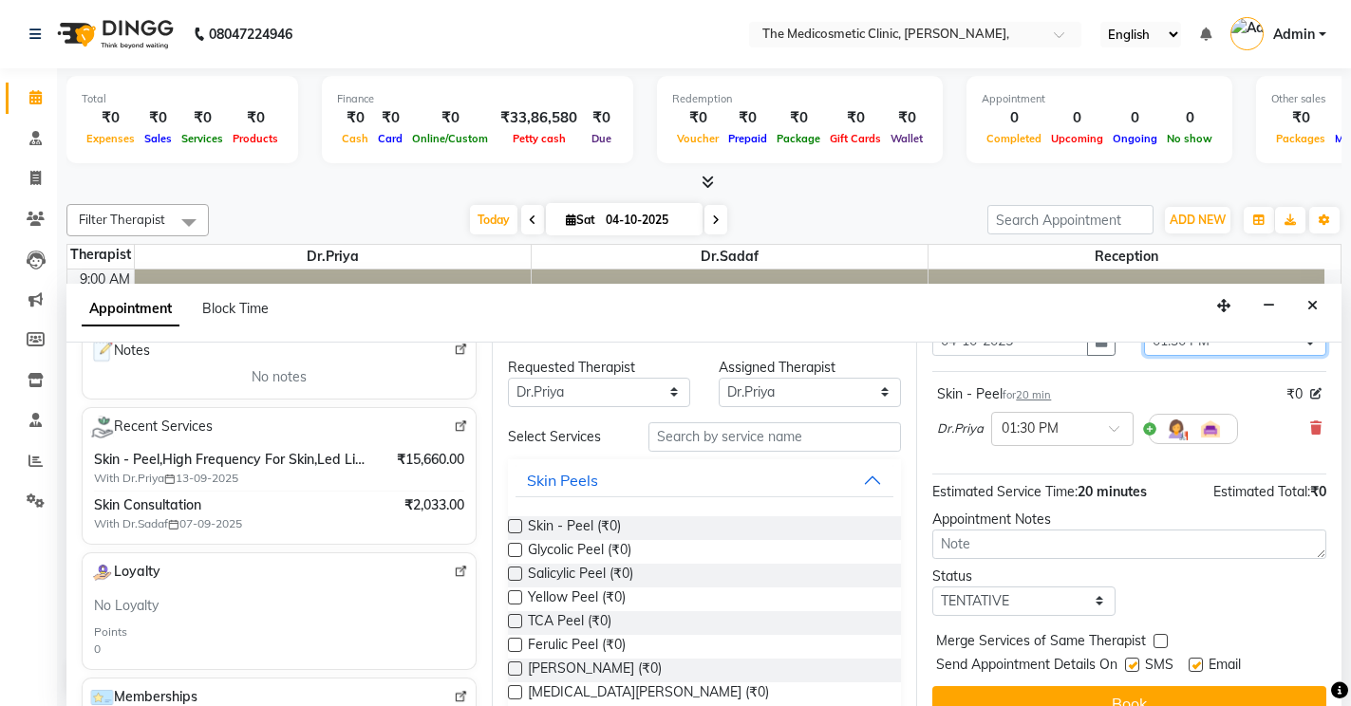
scroll to position [151, 0]
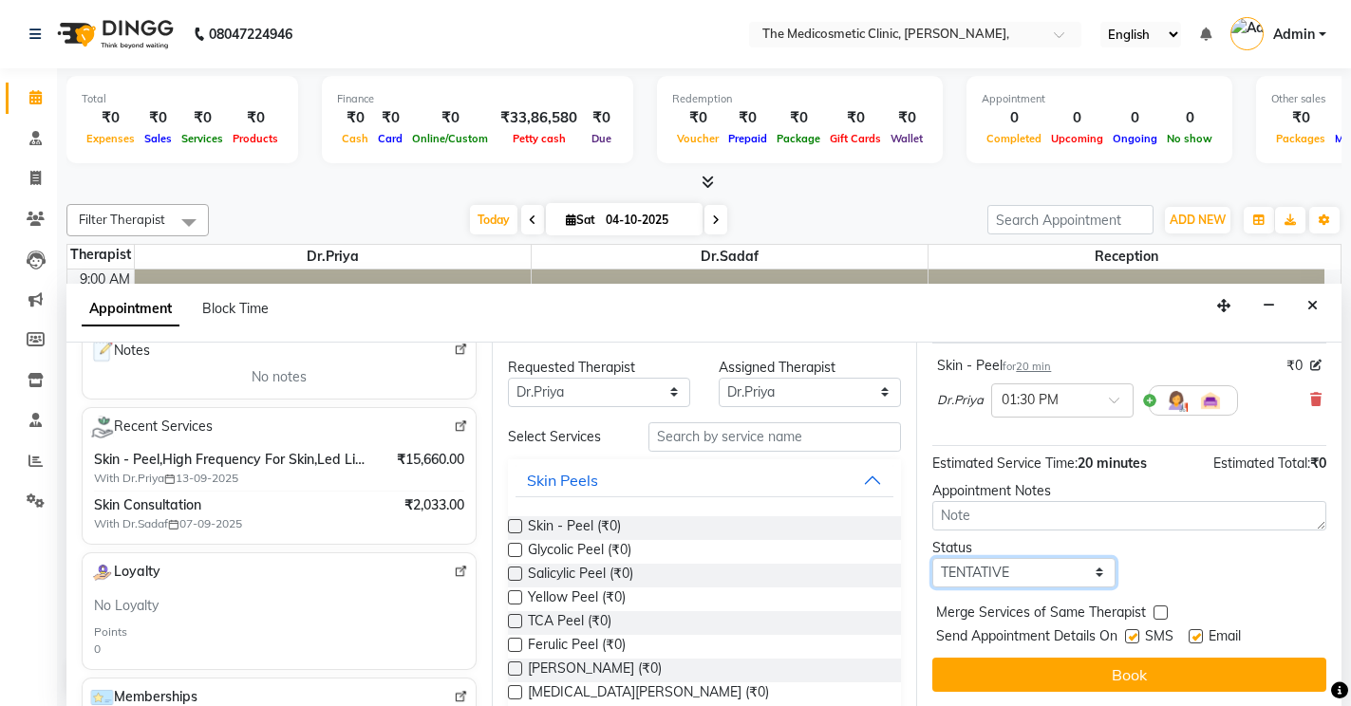
click at [1032, 558] on select "Select TENTATIVE CONFIRM CHECK-IN UPCOMING" at bounding box center [1023, 572] width 182 height 29
select select "confirm booking"
click at [932, 558] on select "Select TENTATIVE CONFIRM CHECK-IN UPCOMING" at bounding box center [1023, 572] width 182 height 29
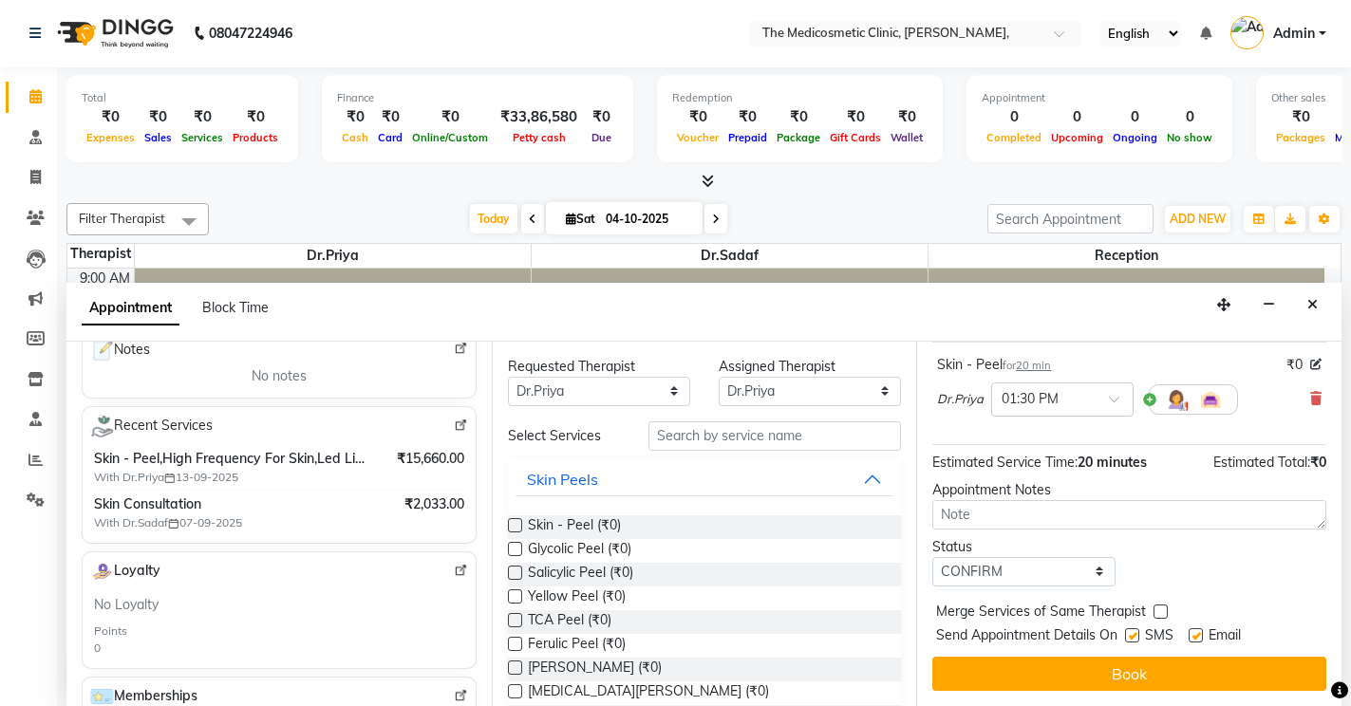
click at [1197, 629] on label at bounding box center [1196, 636] width 14 height 14
click at [1197, 631] on input "checkbox" at bounding box center [1195, 637] width 12 height 12
checkbox input "false"
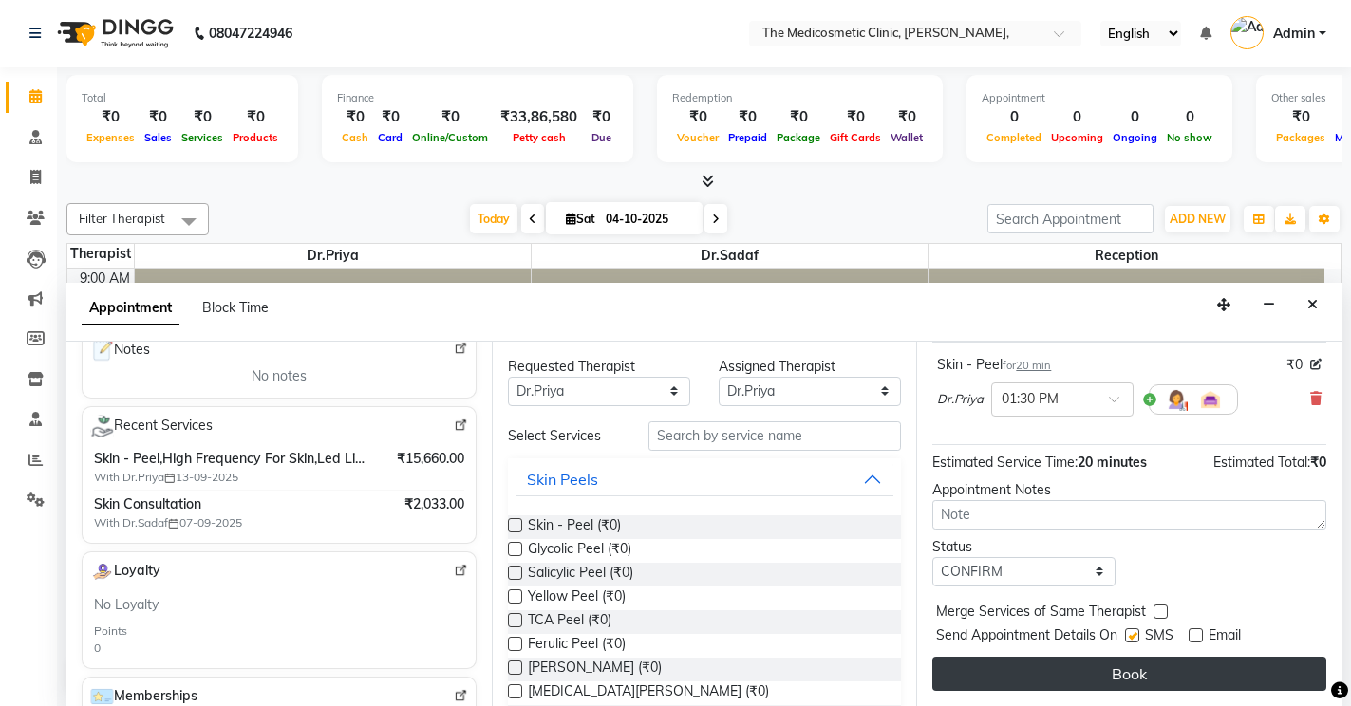
click at [1126, 665] on button "Book" at bounding box center [1129, 674] width 394 height 34
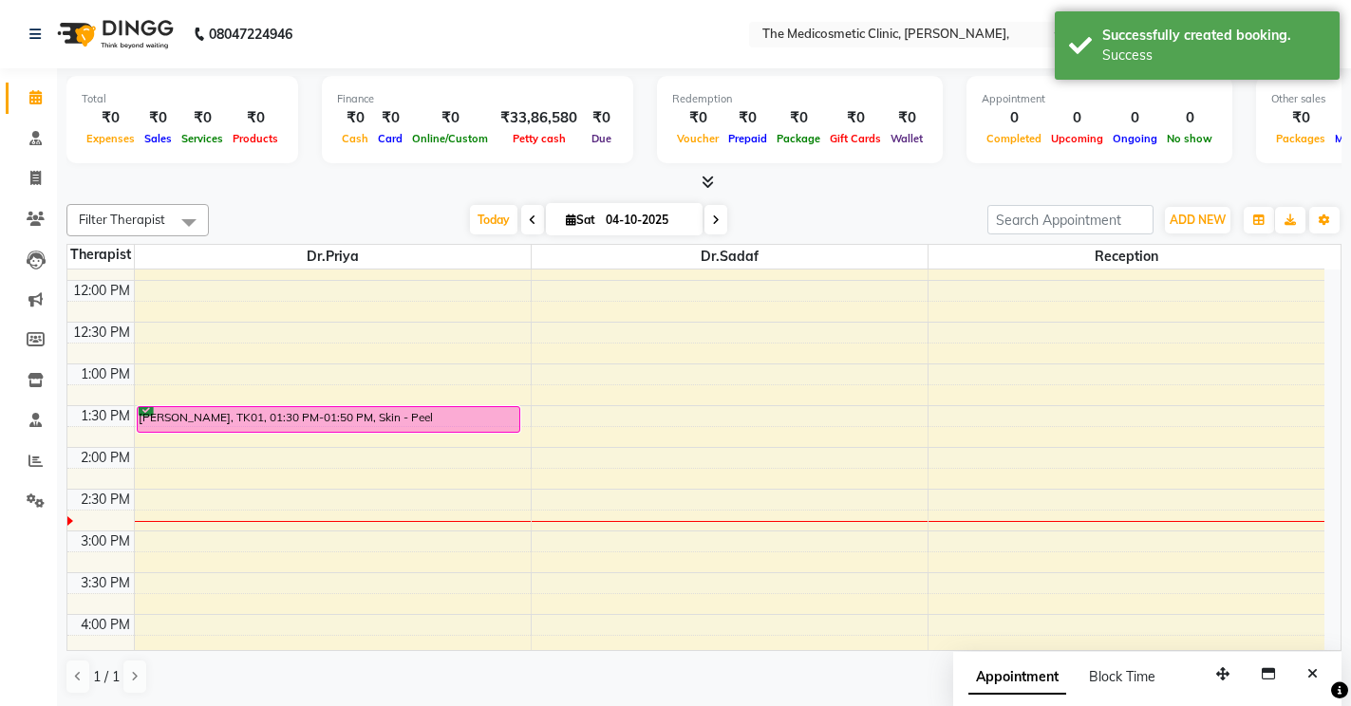
scroll to position [190, 0]
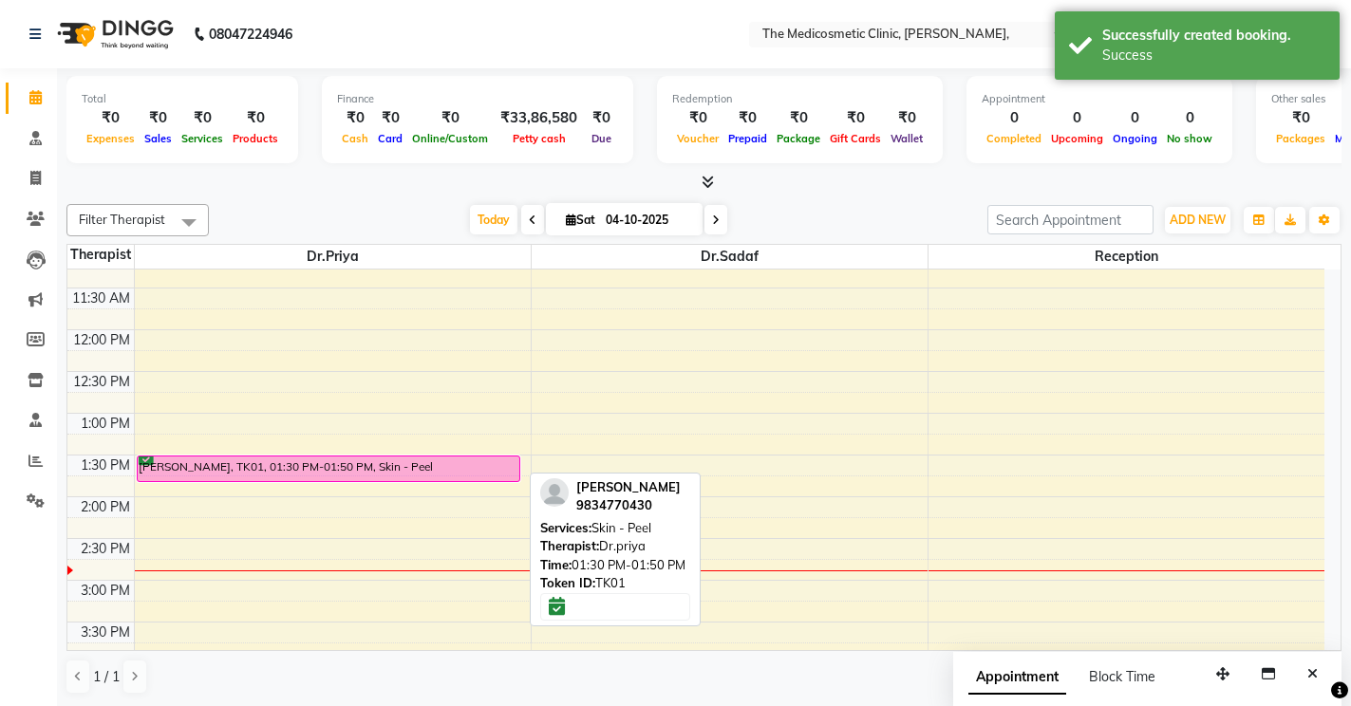
click at [322, 459] on div "[PERSON_NAME], TK01, 01:30 PM-01:50 PM, Skin - Peel" at bounding box center [329, 469] width 383 height 25
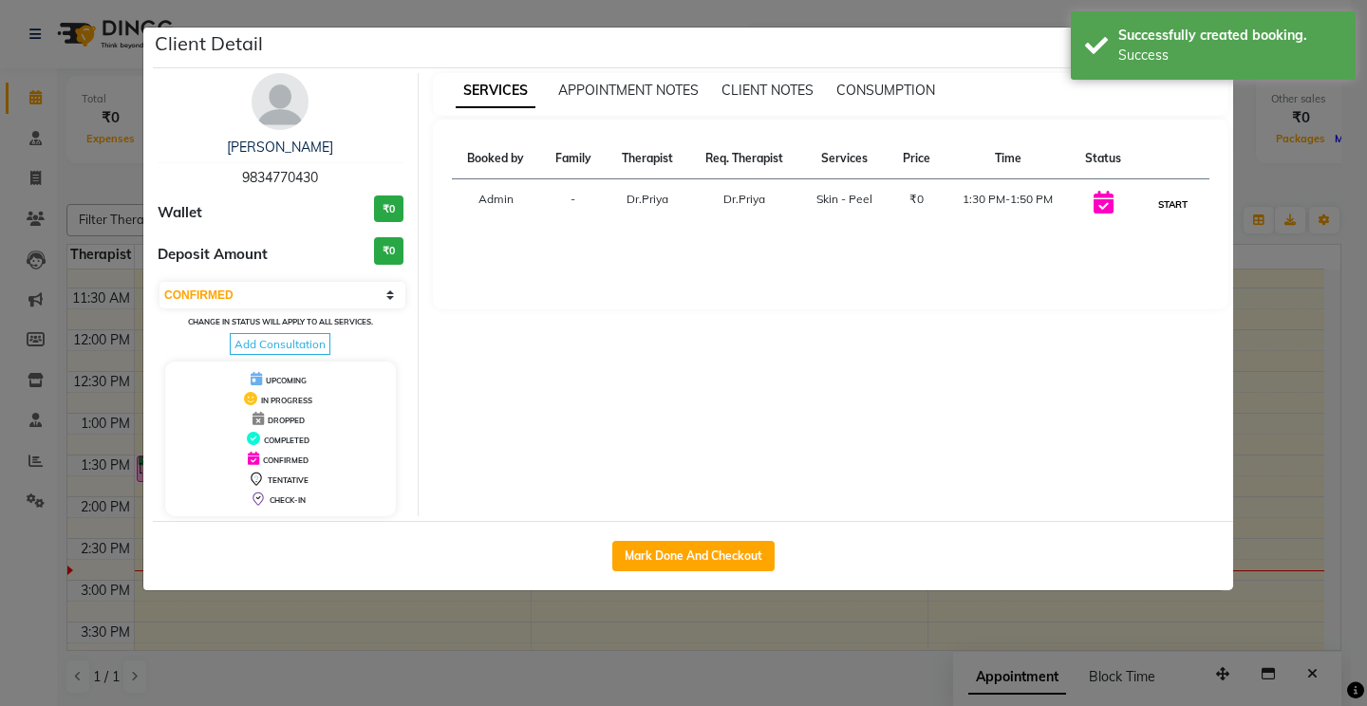
click at [1172, 207] on button "START" at bounding box center [1173, 205] width 39 height 24
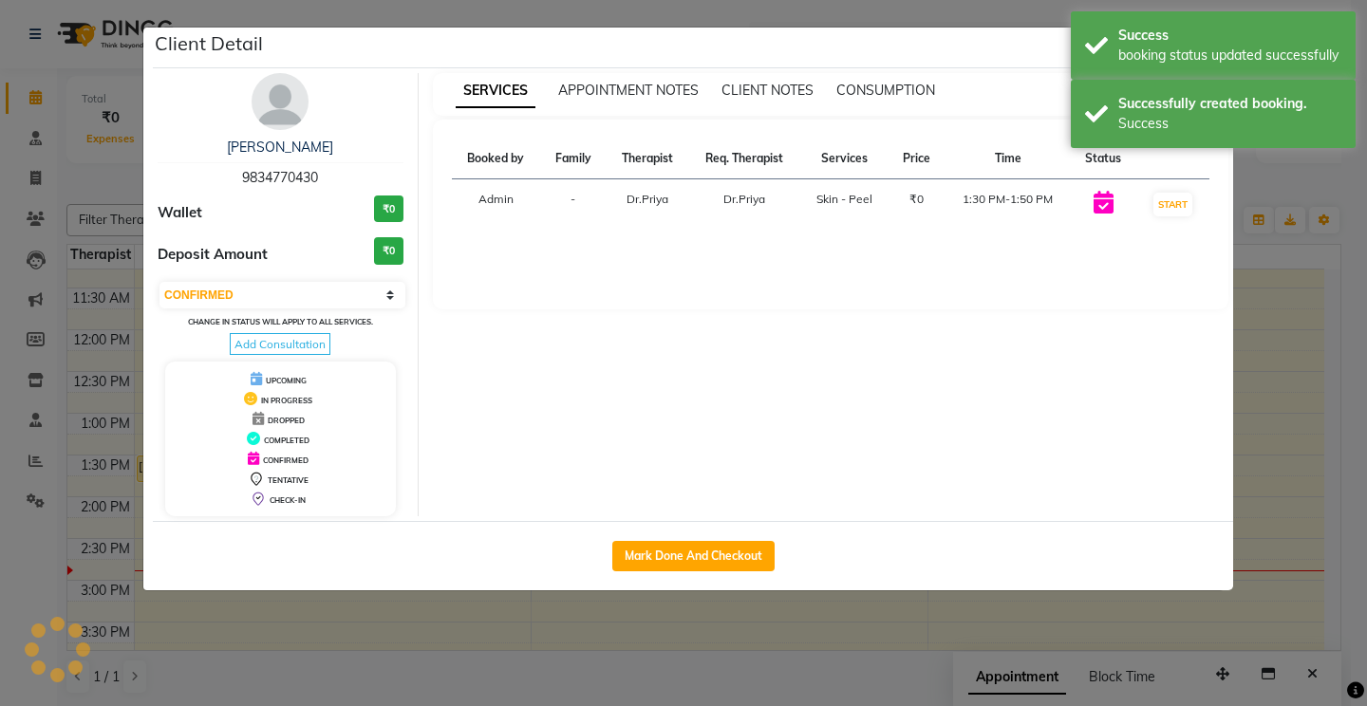
select select "1"
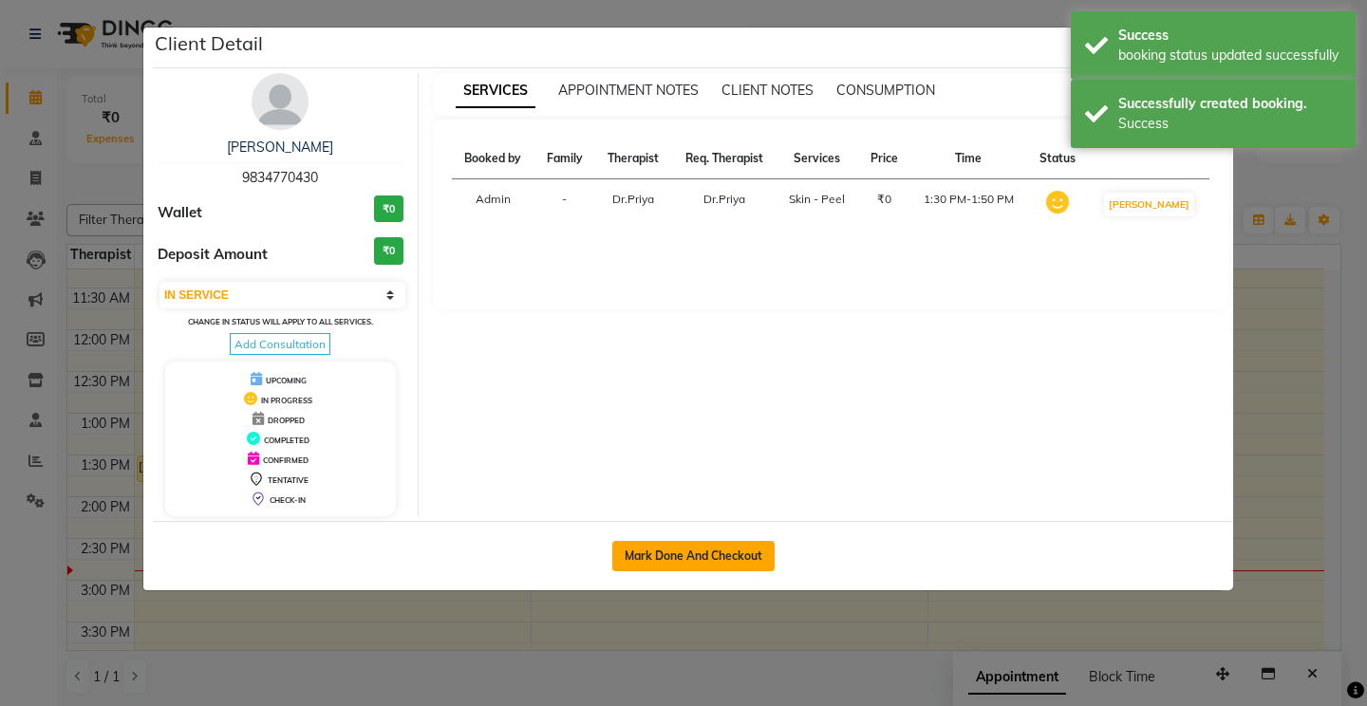
click at [714, 550] on button "Mark Done And Checkout" at bounding box center [693, 556] width 162 height 30
select select "service"
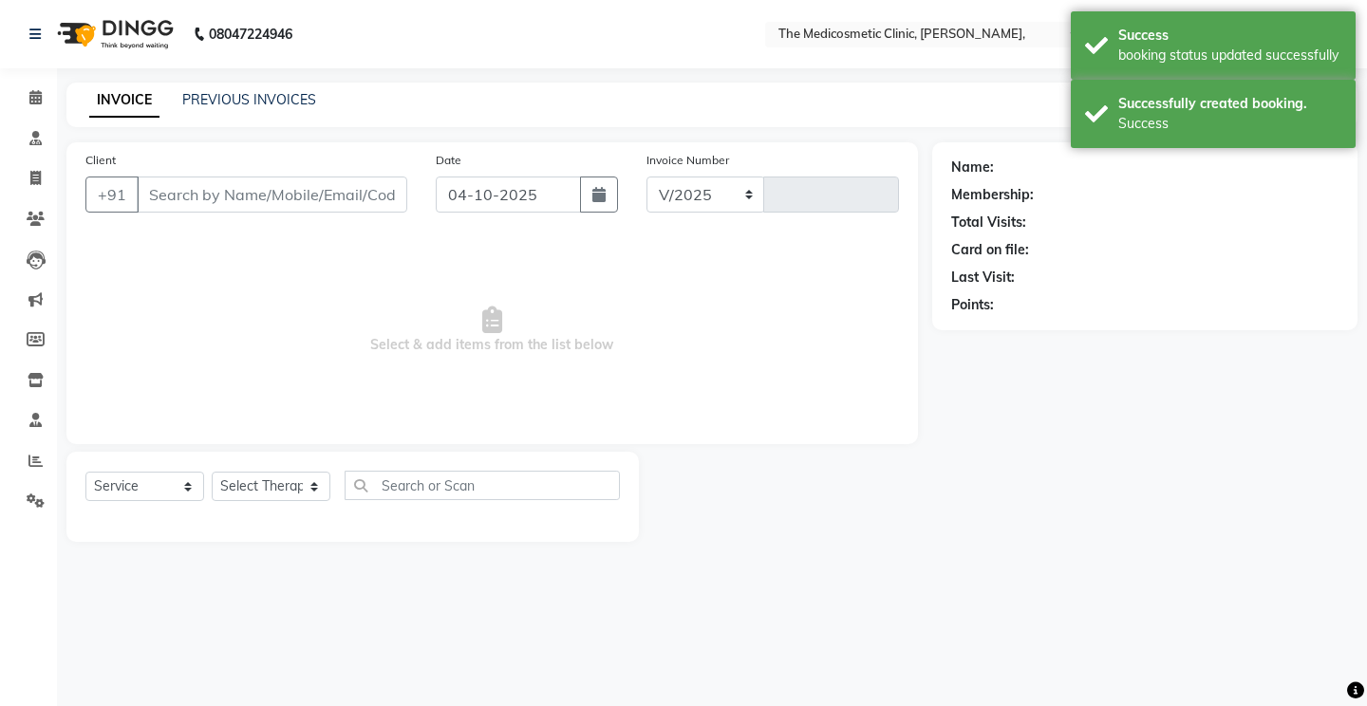
select select "621"
type input "0229"
select select "P"
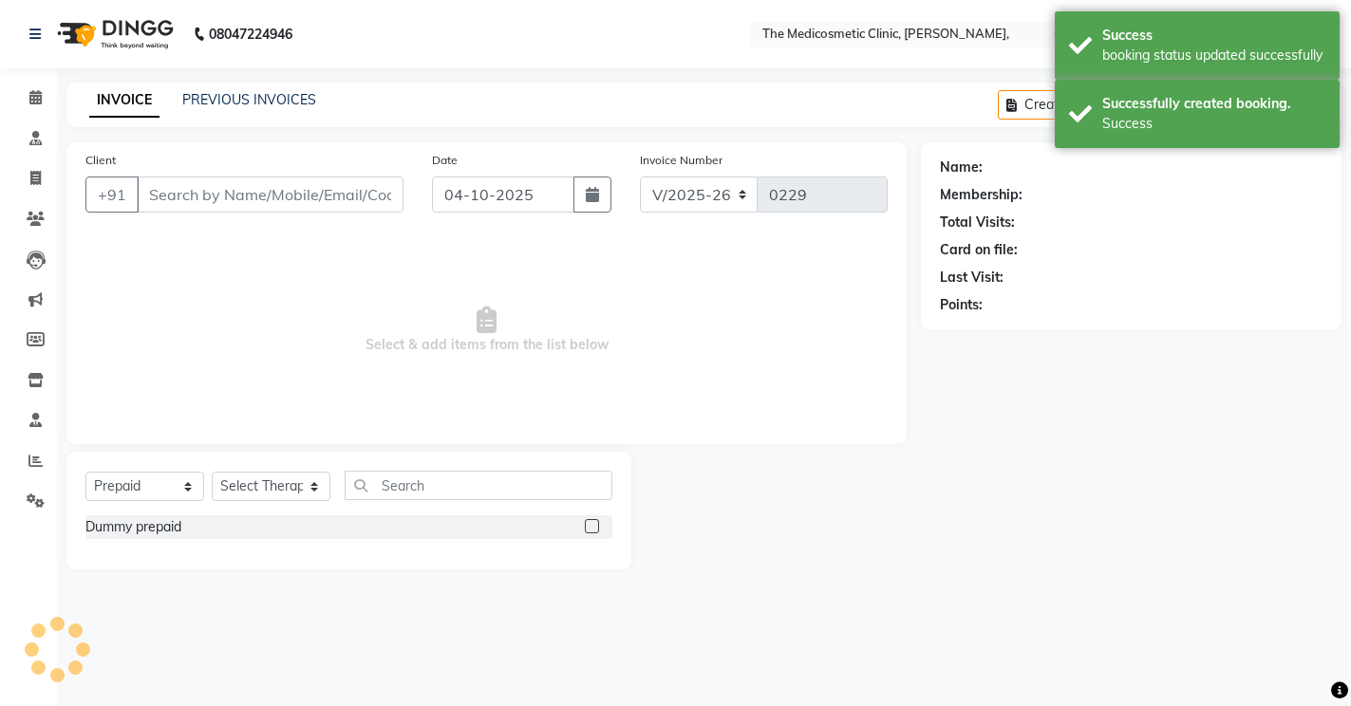
type input "9834770430"
select select "28876"
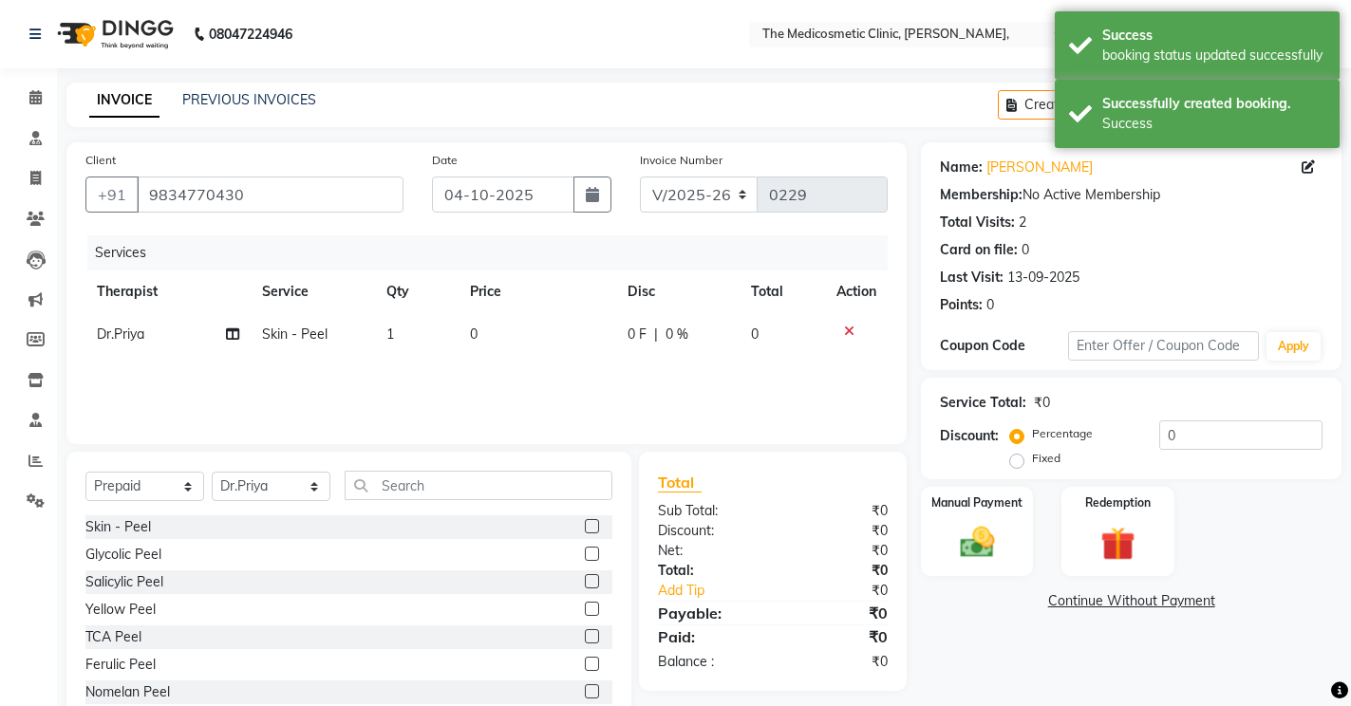
click at [483, 331] on td "0" at bounding box center [538, 334] width 158 height 43
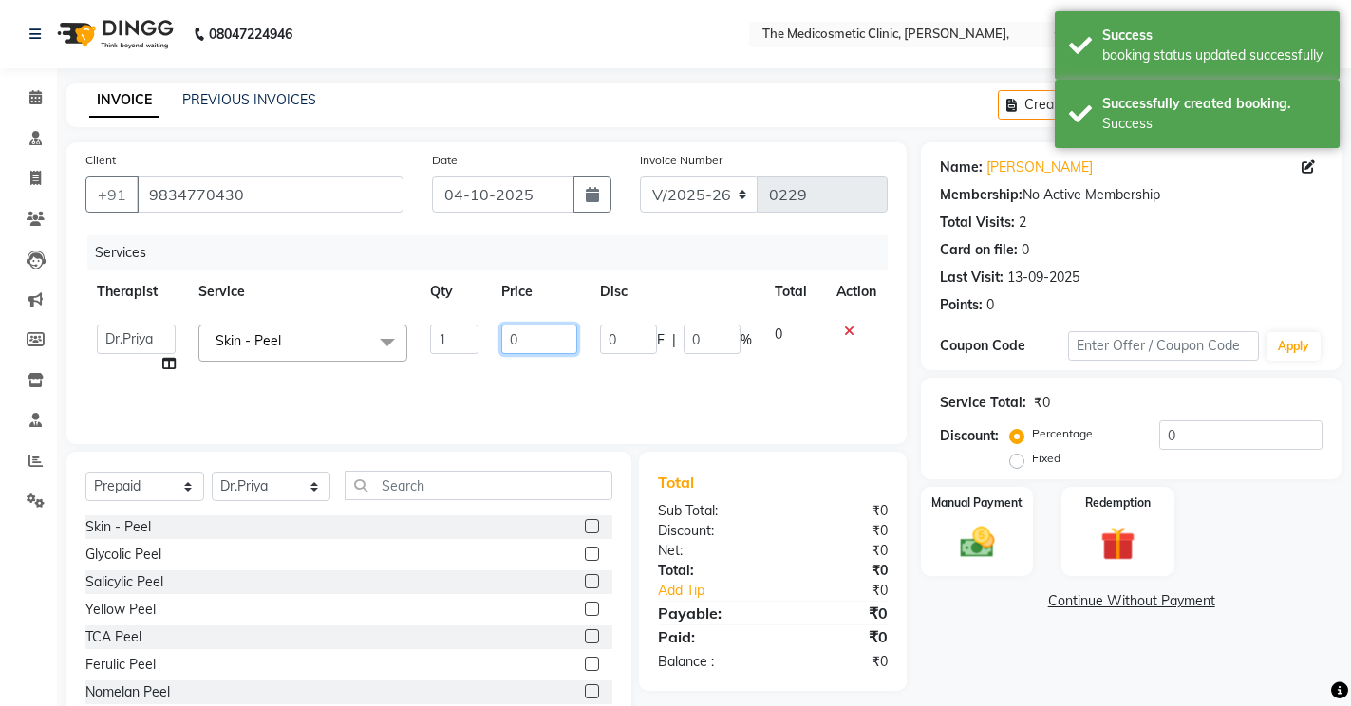
click at [543, 330] on input "0" at bounding box center [539, 339] width 76 height 29
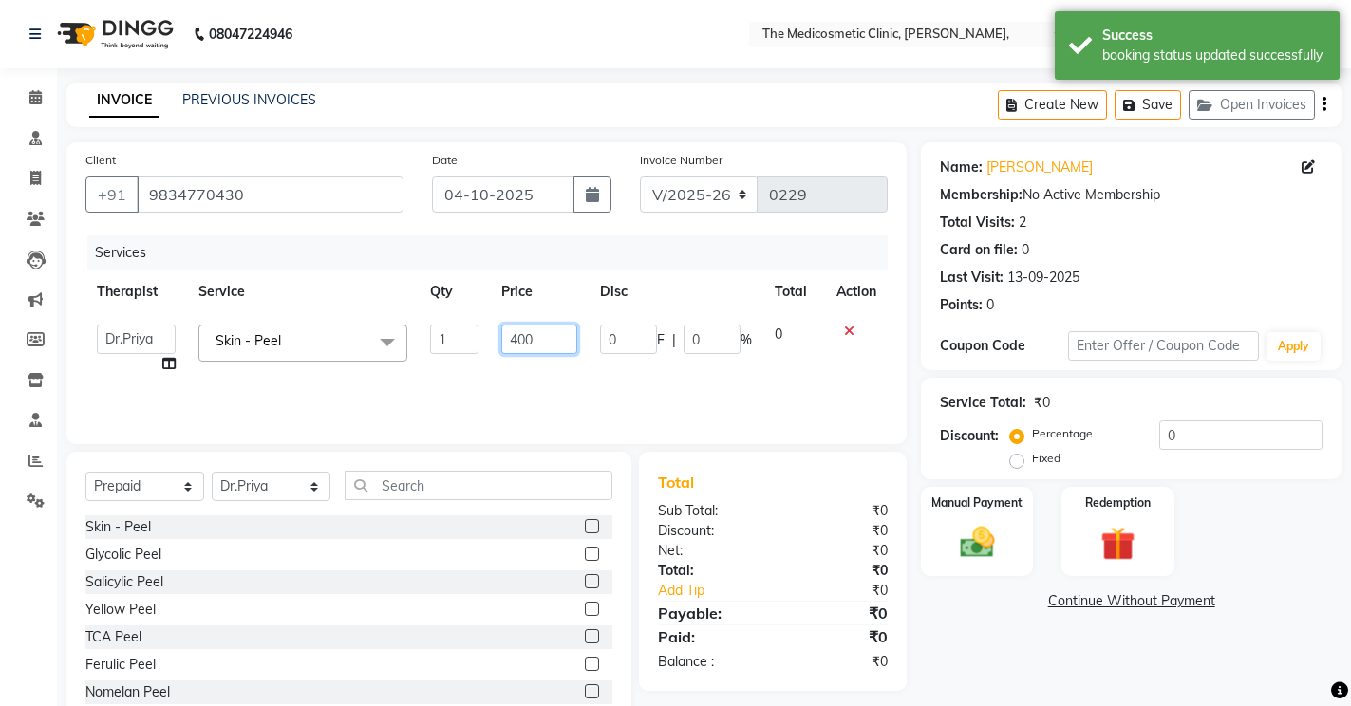
type input "4000"
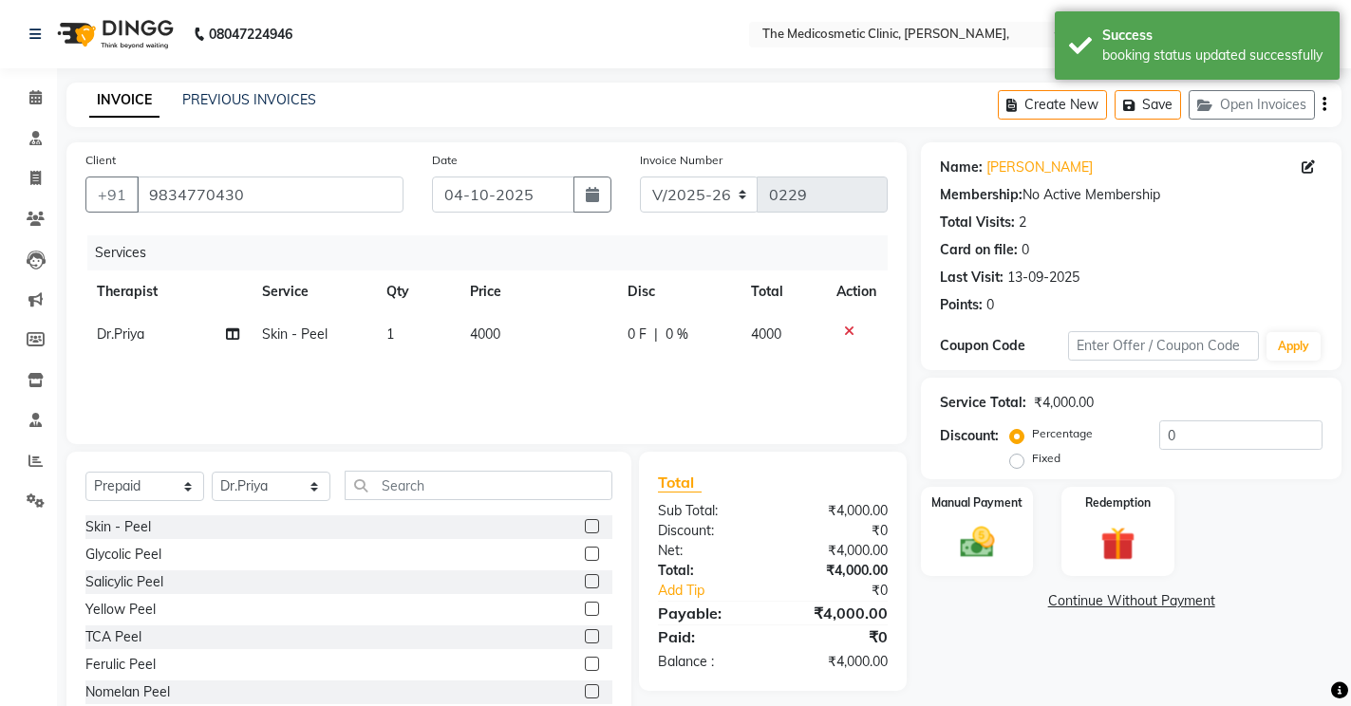
click at [500, 384] on div "Services Therapist Service Qty Price Disc Total Action Dr.Priya Skin - Peel 1 4…" at bounding box center [486, 330] width 802 height 190
click at [120, 491] on select "Select Service Product Membership Package Voucher Prepaid Gift Card" at bounding box center [144, 486] width 119 height 29
select select "service"
click at [85, 472] on select "Select Service Product Membership Package Voucher Prepaid Gift Card" at bounding box center [144, 486] width 119 height 29
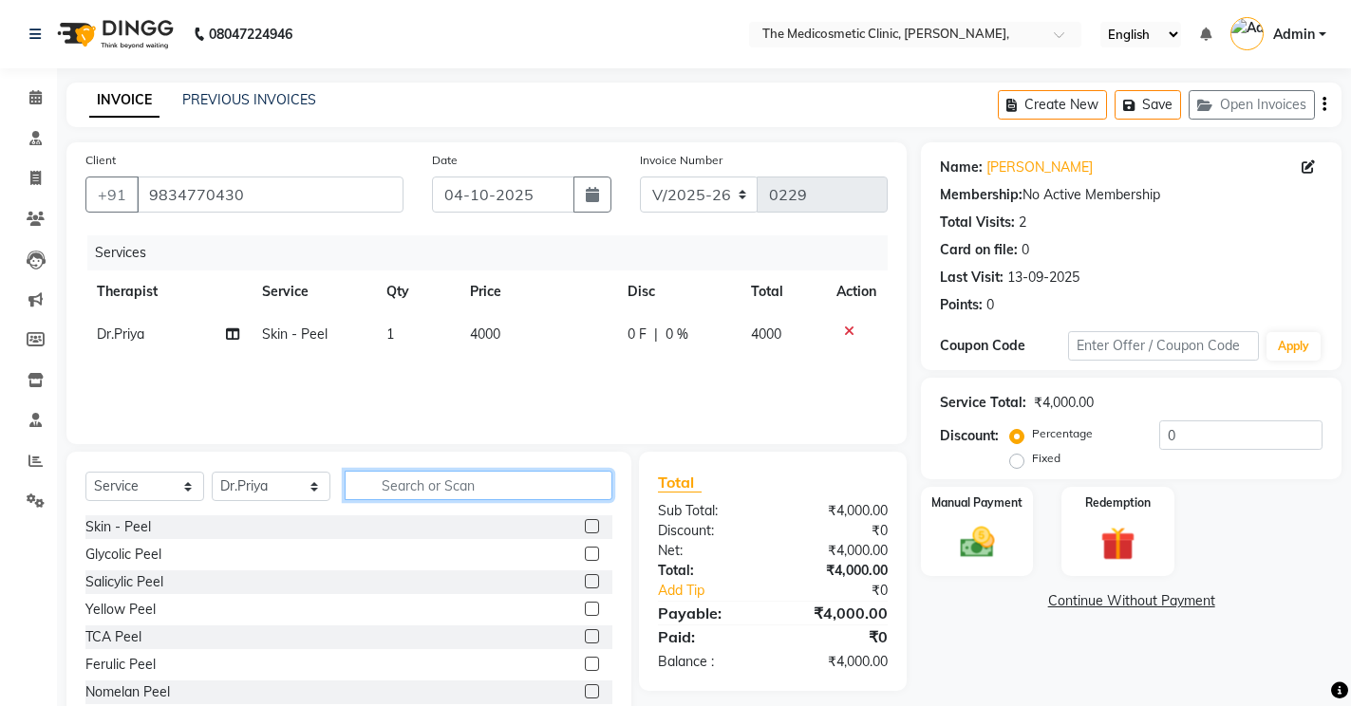
click at [429, 497] on input "text" at bounding box center [479, 485] width 268 height 29
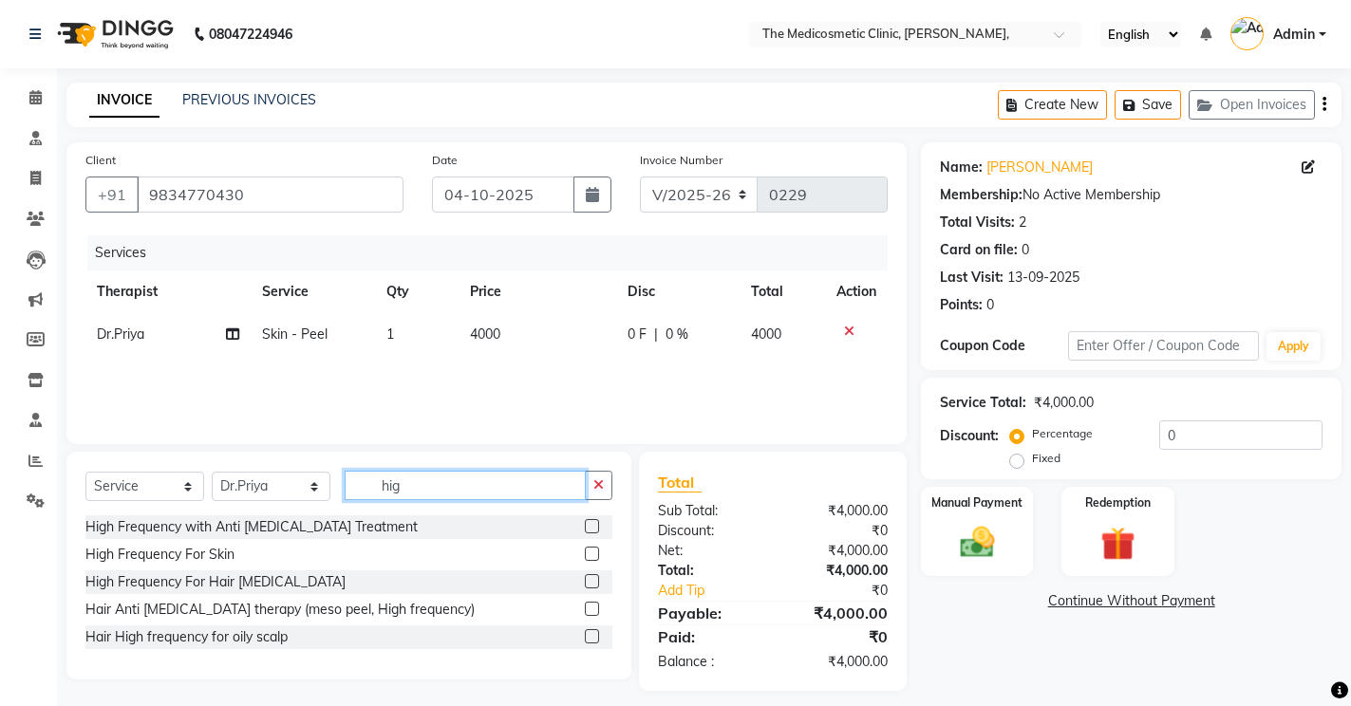
type input "hig"
click at [587, 557] on label at bounding box center [592, 554] width 14 height 14
click at [587, 557] on input "checkbox" at bounding box center [591, 555] width 12 height 12
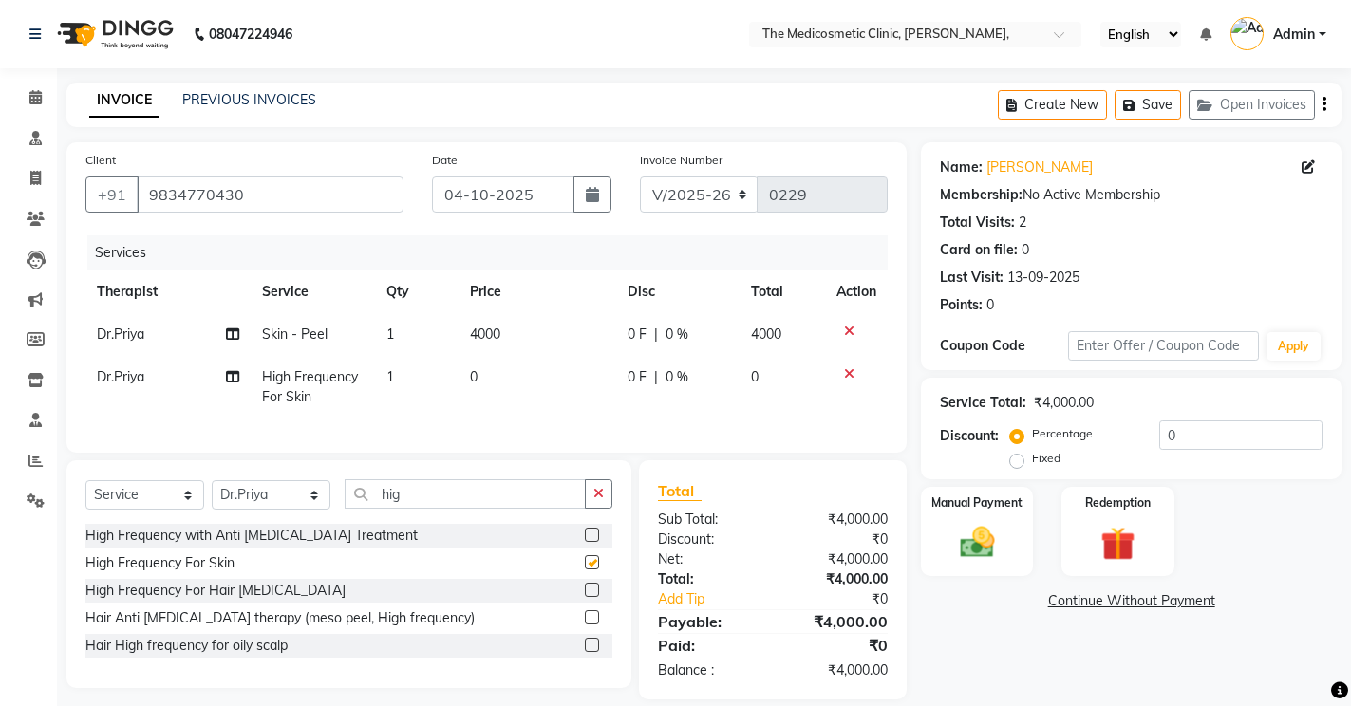
checkbox input "false"
click at [495, 380] on td "0" at bounding box center [538, 387] width 158 height 63
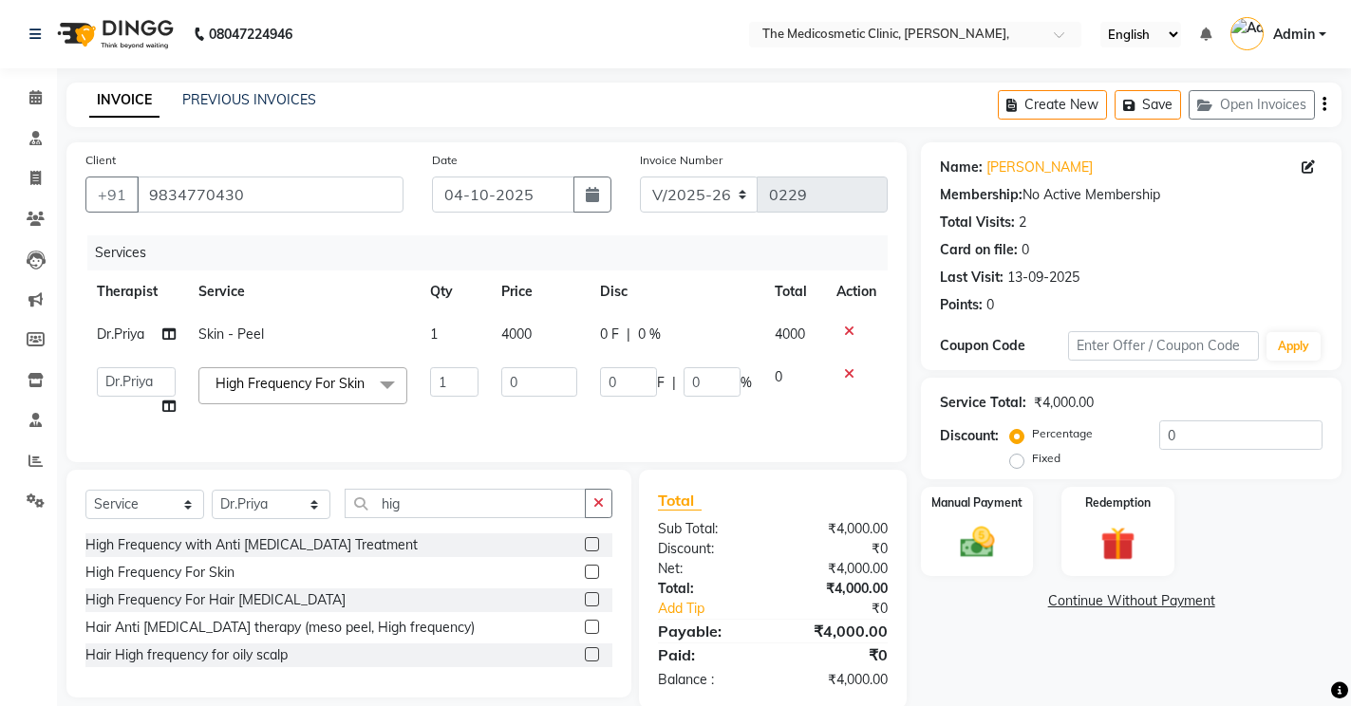
click at [829, 428] on td at bounding box center [856, 392] width 63 height 72
click at [422, 518] on input "hig" at bounding box center [465, 503] width 241 height 29
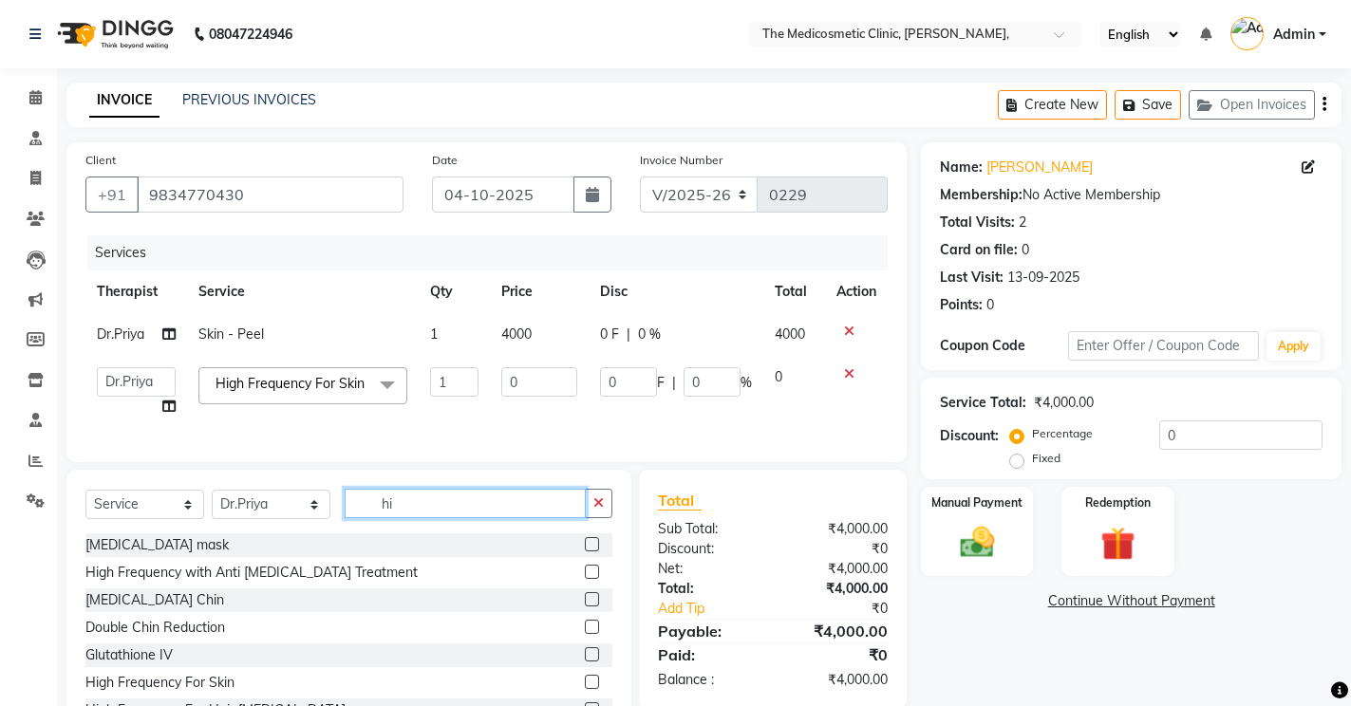
type input "h"
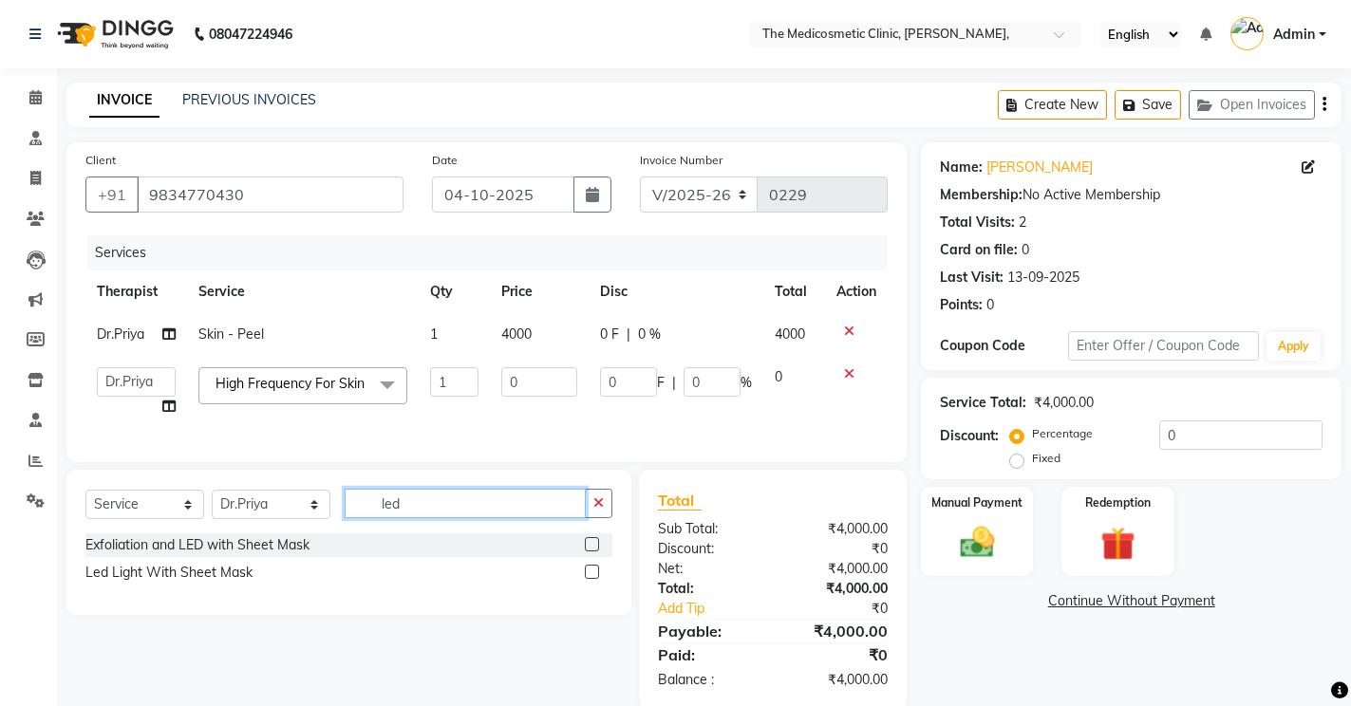
type input "led"
click at [597, 579] on label at bounding box center [592, 572] width 14 height 14
click at [597, 579] on input "checkbox" at bounding box center [591, 573] width 12 height 12
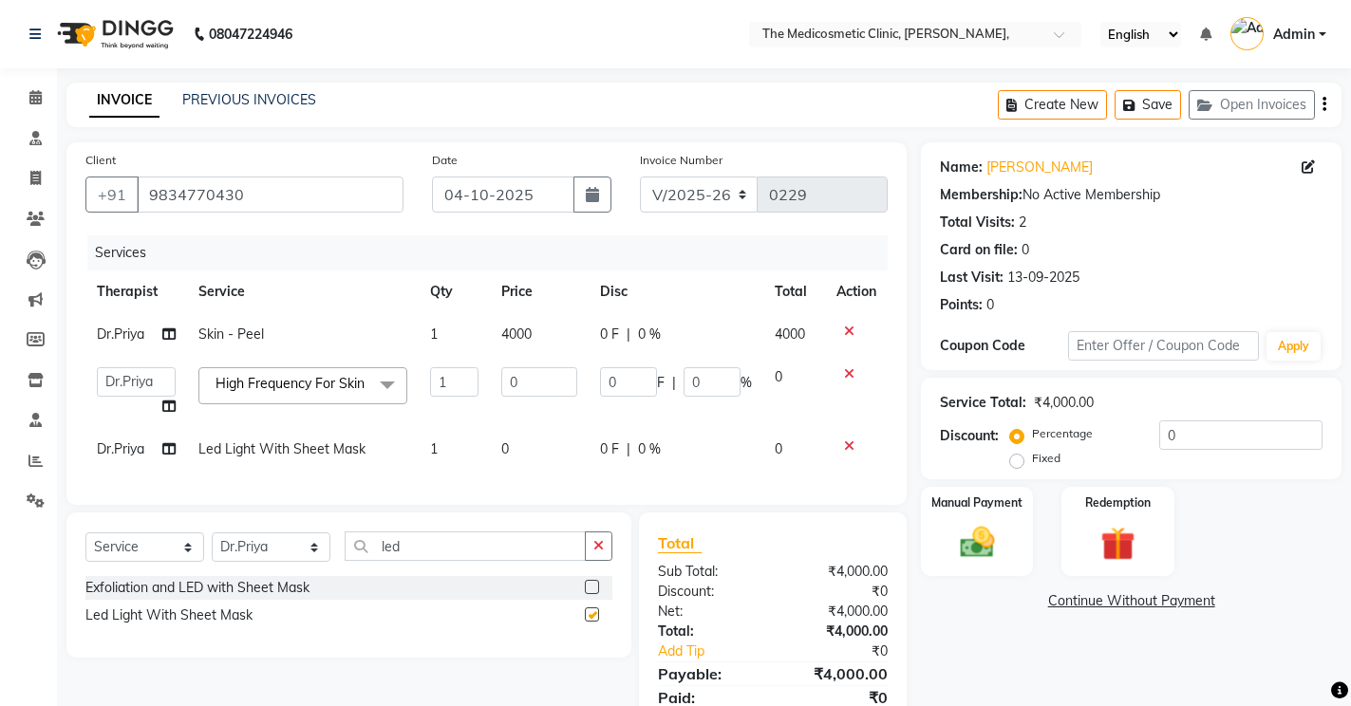
checkbox input "false"
click at [541, 387] on input "0" at bounding box center [539, 381] width 76 height 29
type input "1"
type input "800"
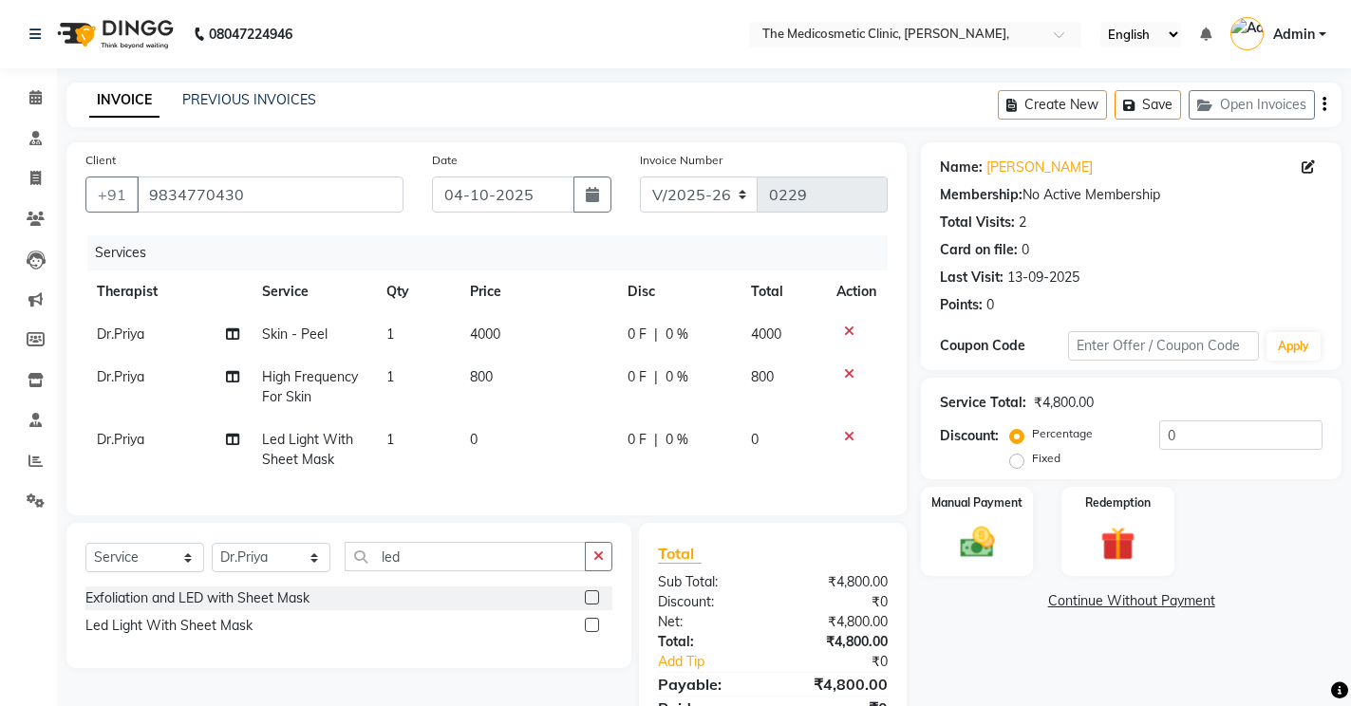
click at [531, 455] on td "0" at bounding box center [538, 450] width 158 height 63
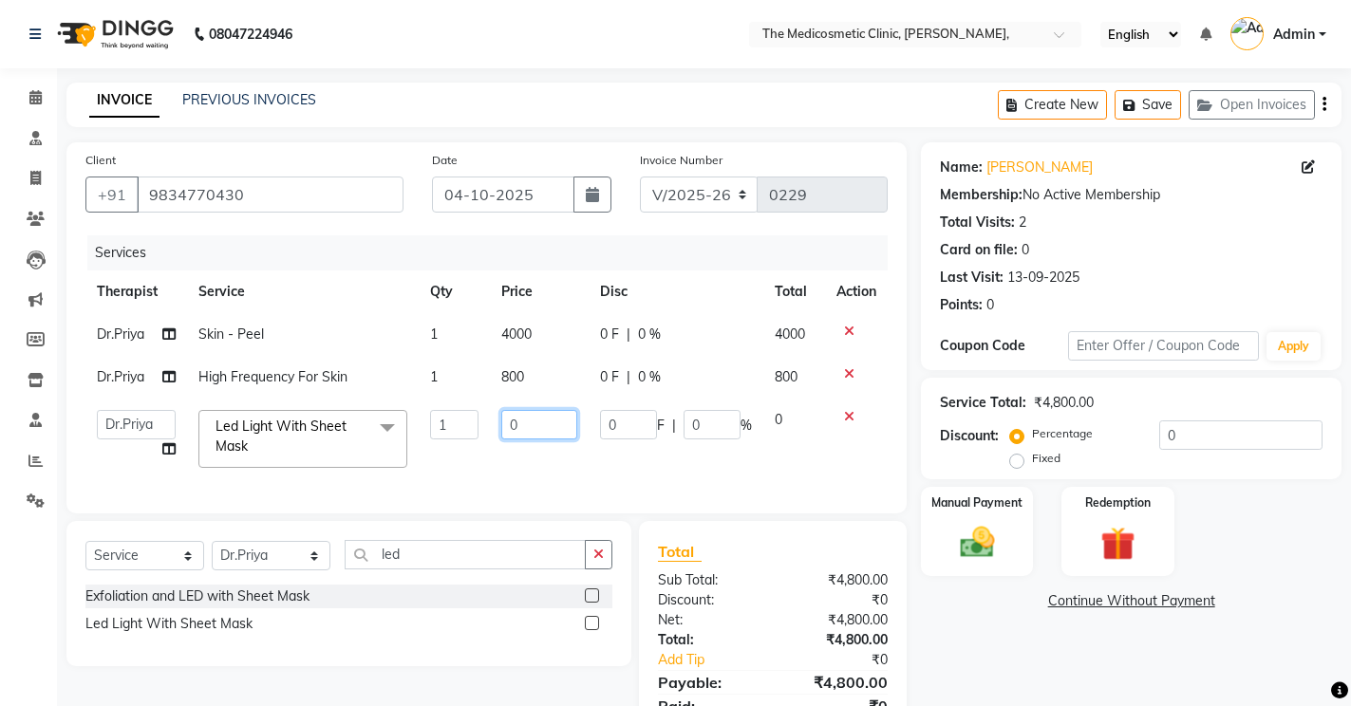
click at [549, 429] on input "0" at bounding box center [539, 424] width 76 height 29
type input "300"
click at [829, 458] on td at bounding box center [856, 439] width 63 height 81
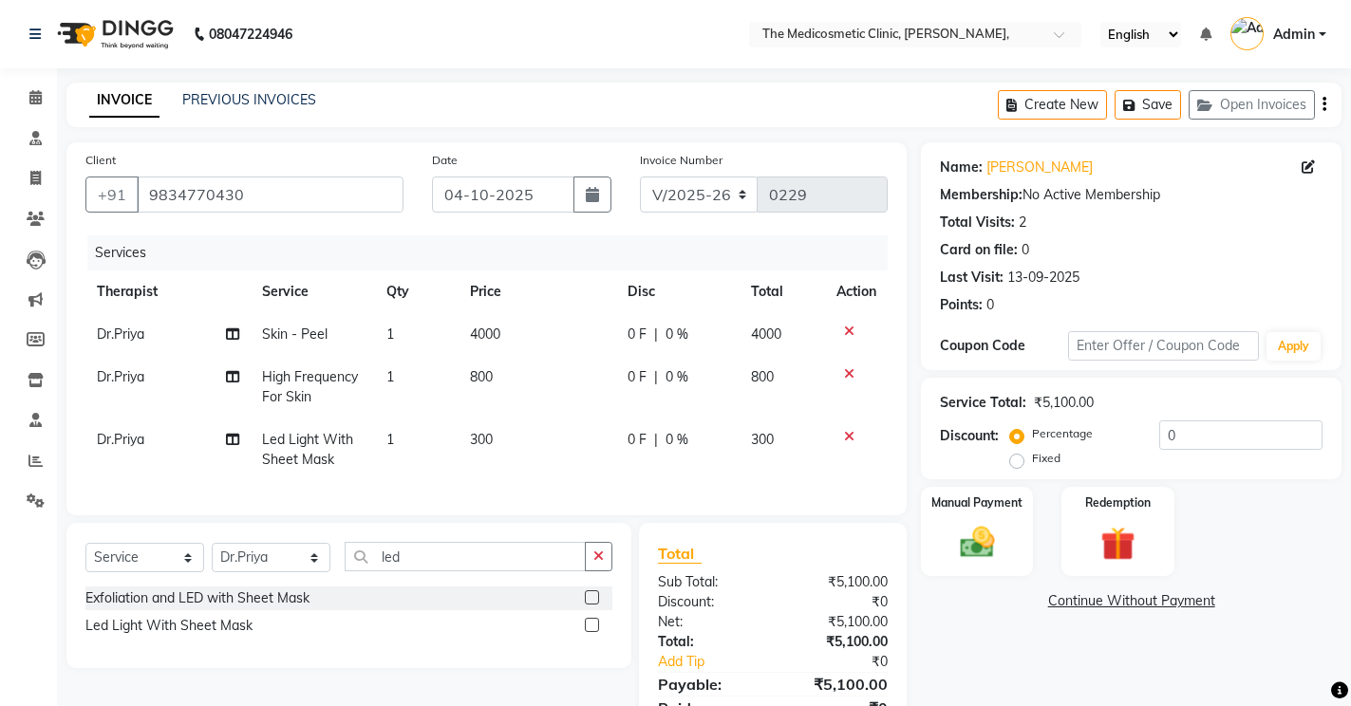
scroll to position [95, 0]
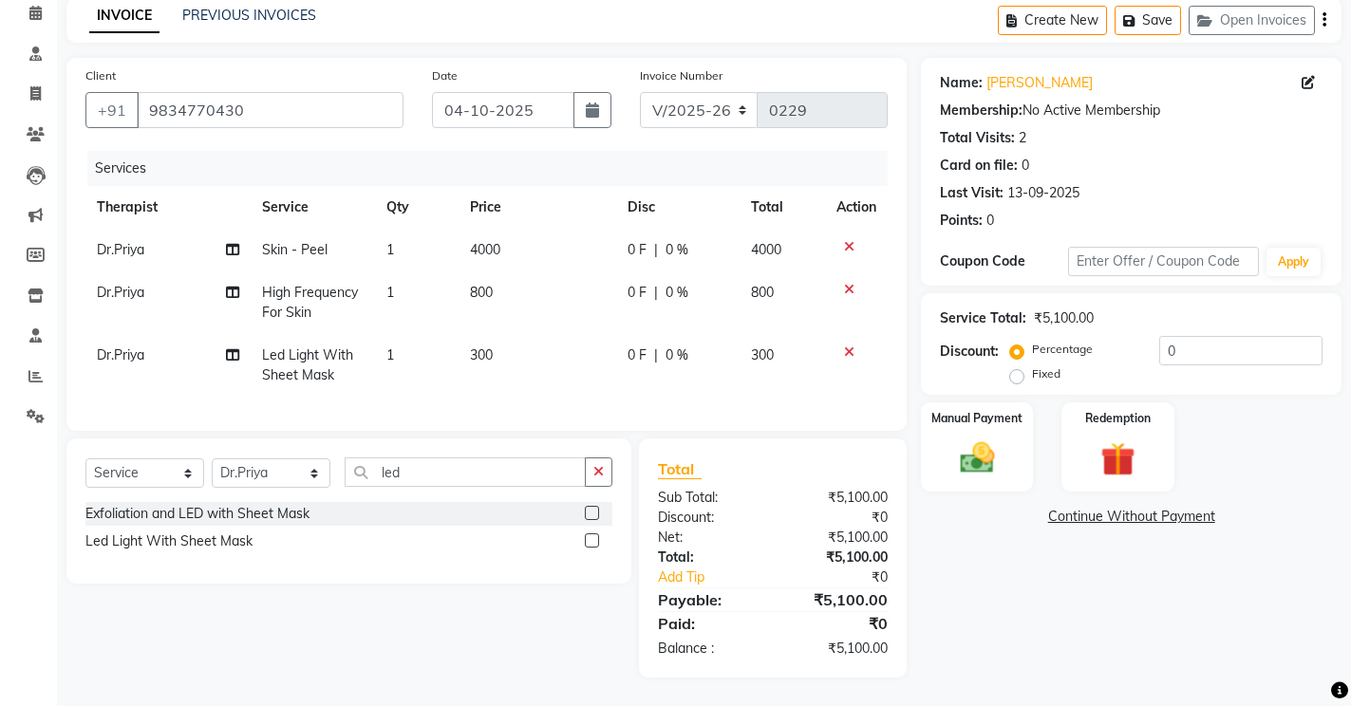
click at [670, 283] on span "0 %" at bounding box center [677, 293] width 23 height 20
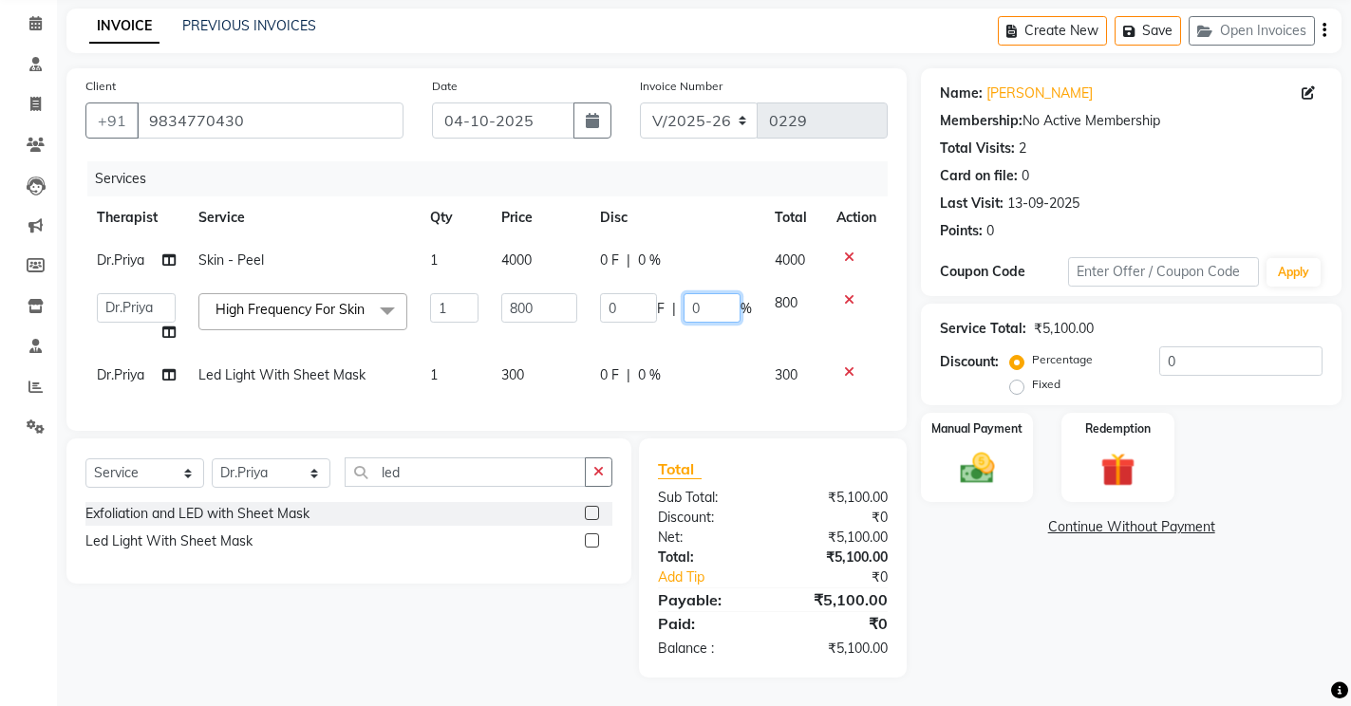
click at [717, 293] on input "0" at bounding box center [712, 307] width 57 height 29
type input "100"
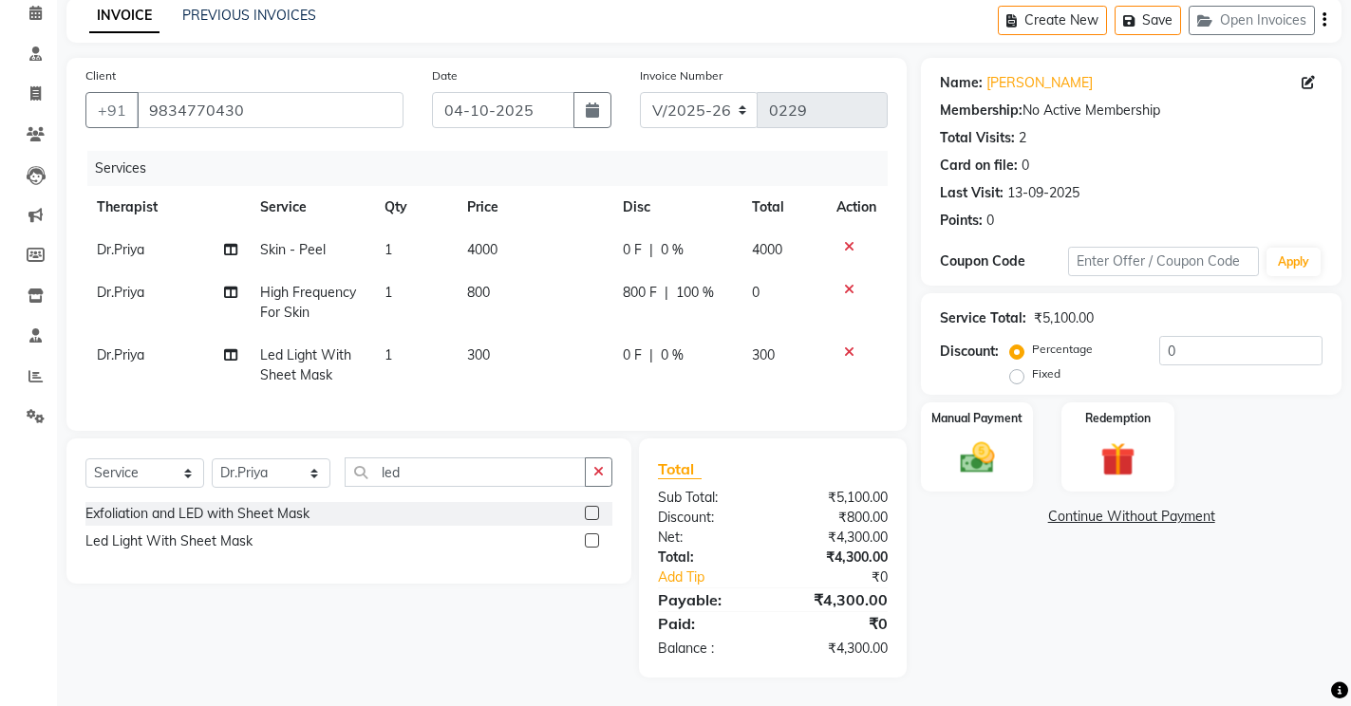
click at [873, 321] on td at bounding box center [856, 303] width 63 height 63
click at [675, 346] on span "0 %" at bounding box center [672, 356] width 23 height 20
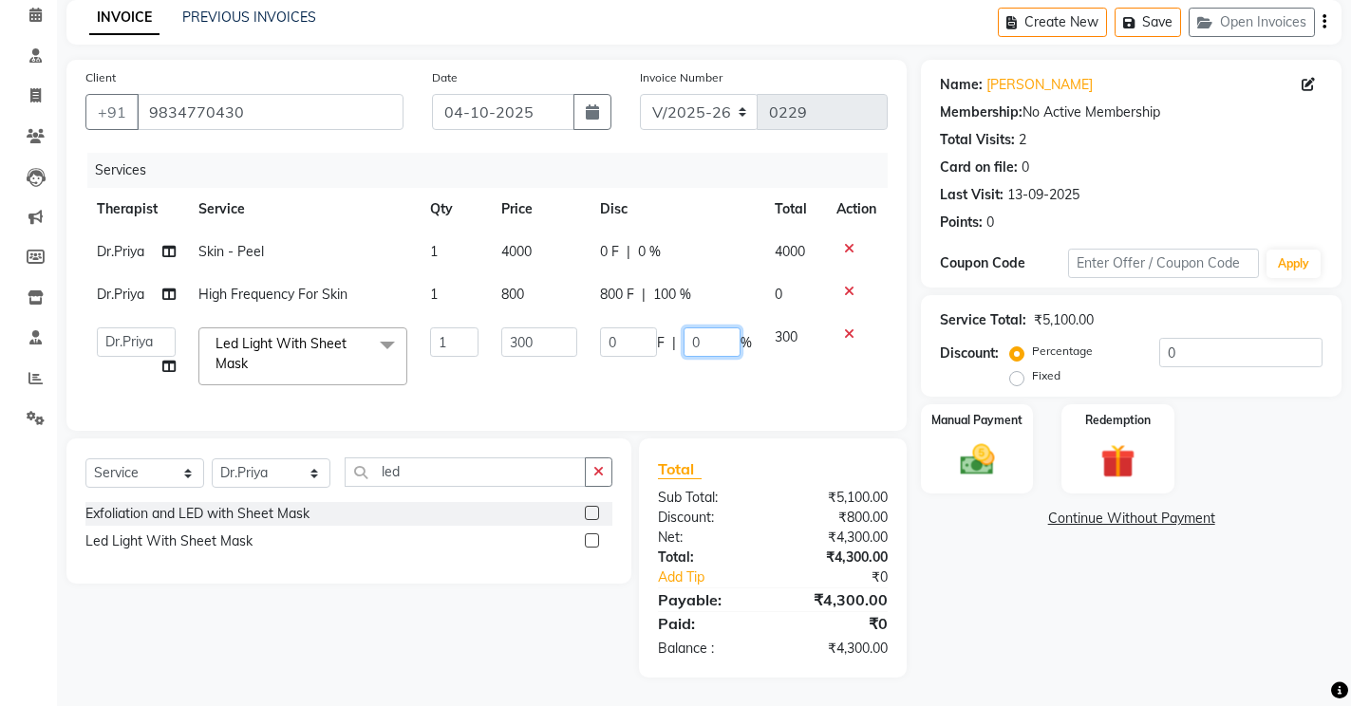
click at [713, 328] on input "0" at bounding box center [712, 342] width 57 height 29
type input "100"
click at [887, 346] on td at bounding box center [856, 356] width 63 height 81
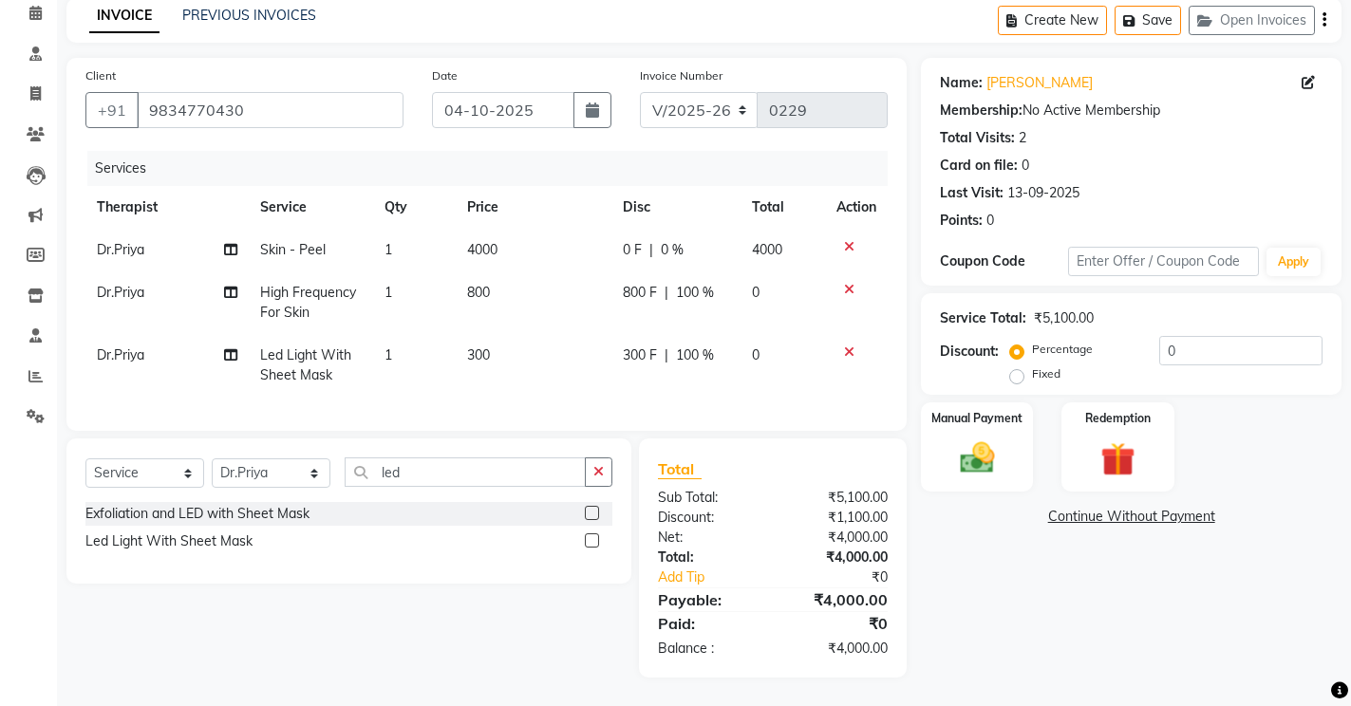
scroll to position [101, 0]
click at [1002, 441] on img at bounding box center [977, 458] width 58 height 41
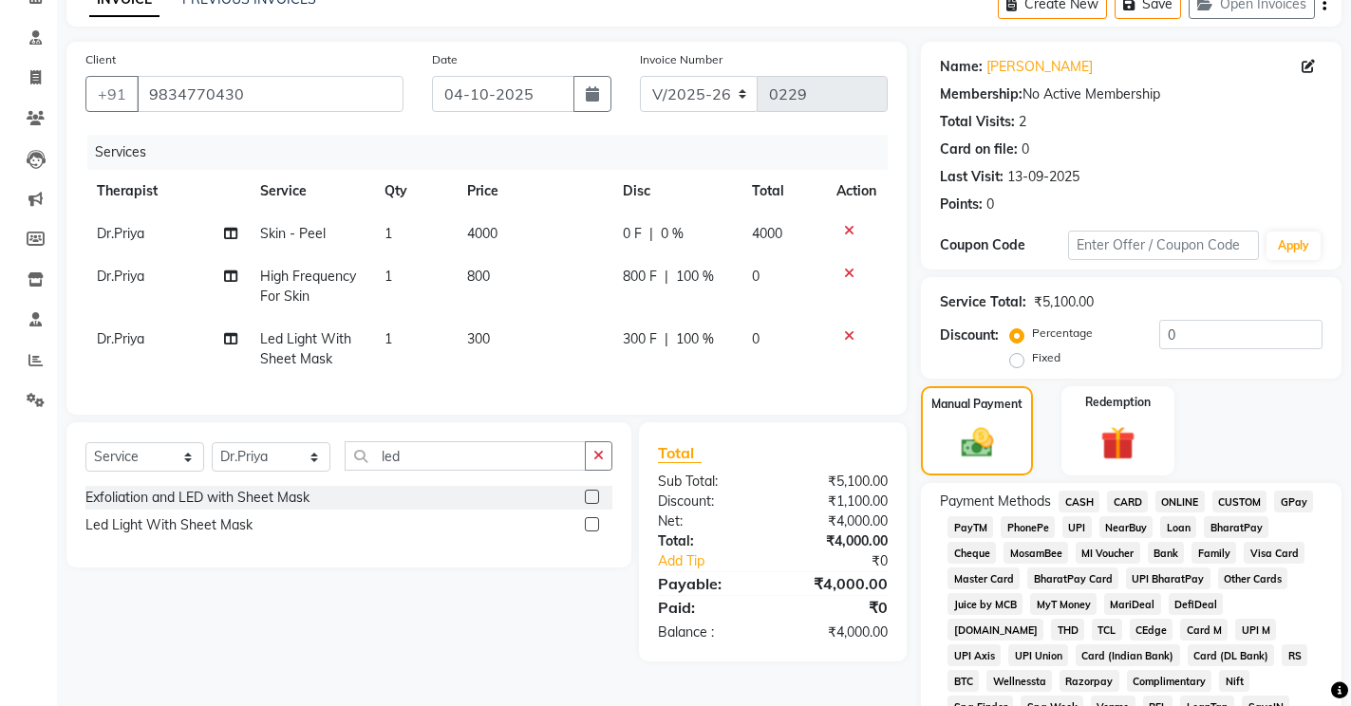
click at [1293, 496] on span "GPay" at bounding box center [1293, 502] width 39 height 22
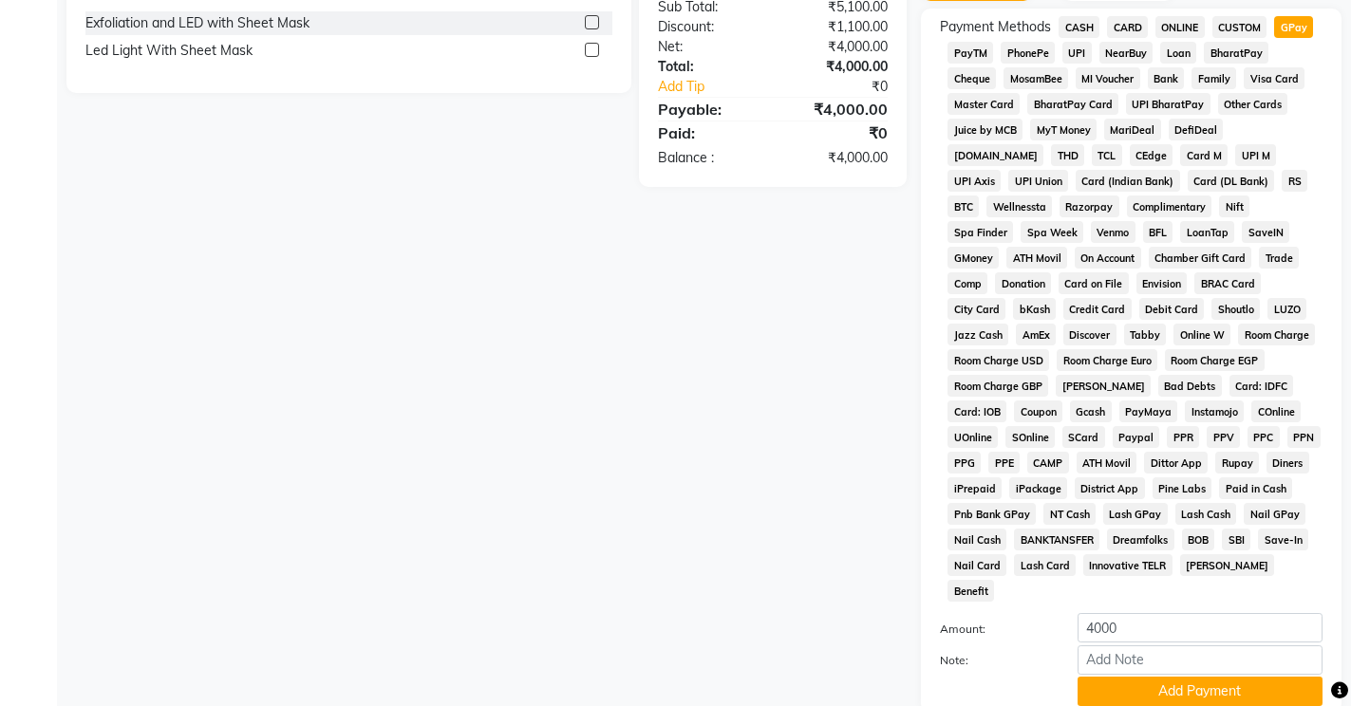
scroll to position [385, 0]
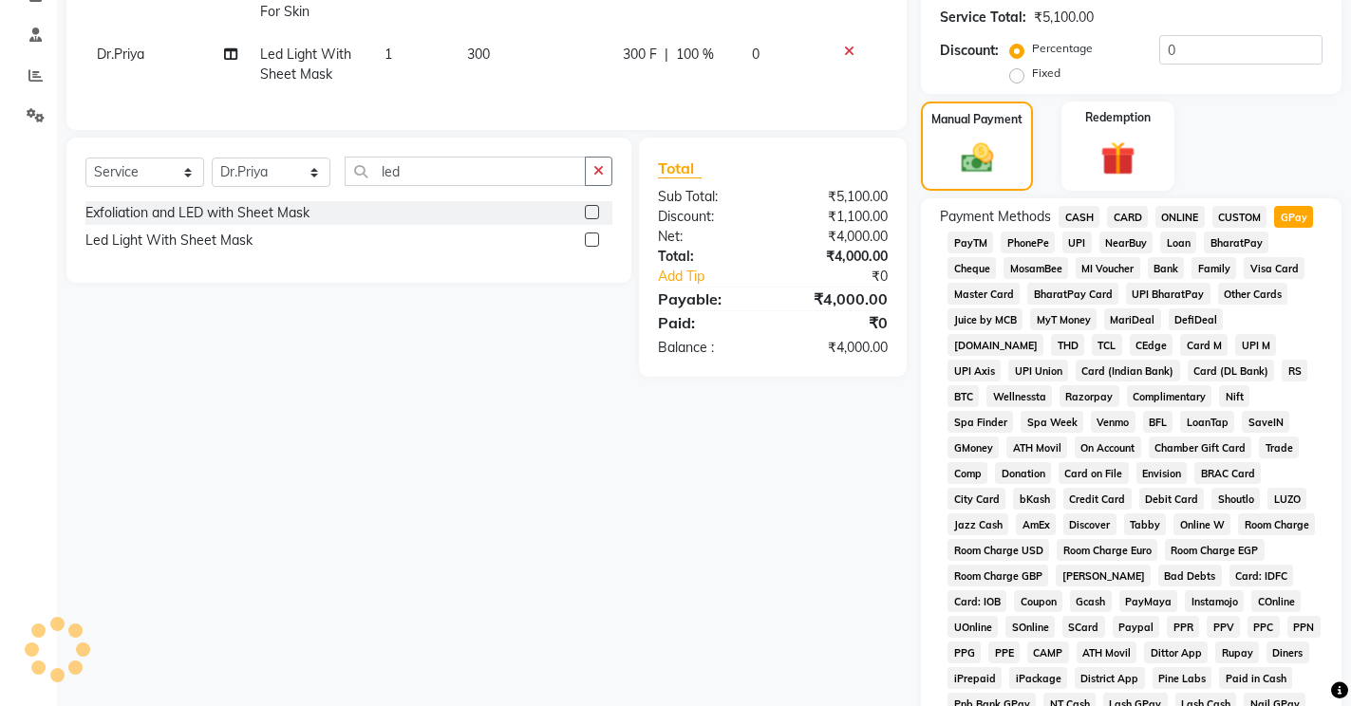
click at [1291, 215] on span "GPay" at bounding box center [1293, 217] width 39 height 22
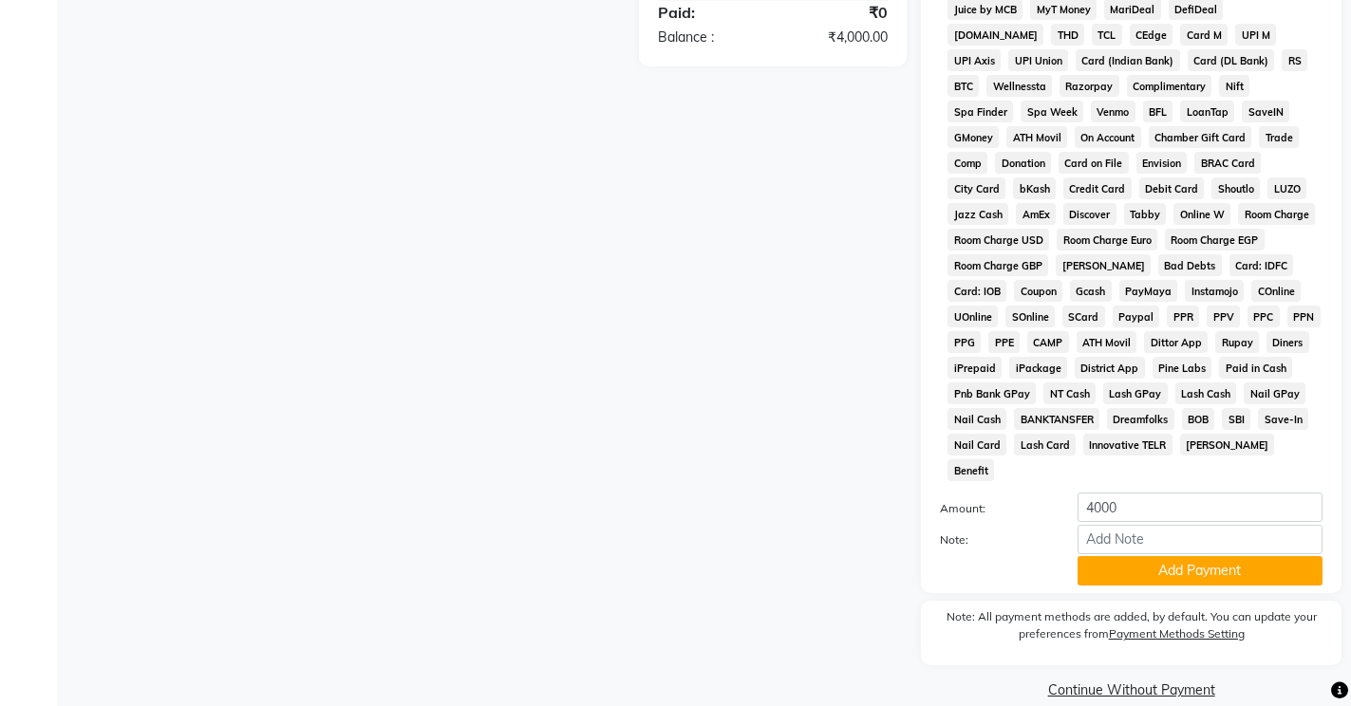
scroll to position [697, 0]
click at [1156, 555] on button "Add Payment" at bounding box center [1200, 569] width 245 height 29
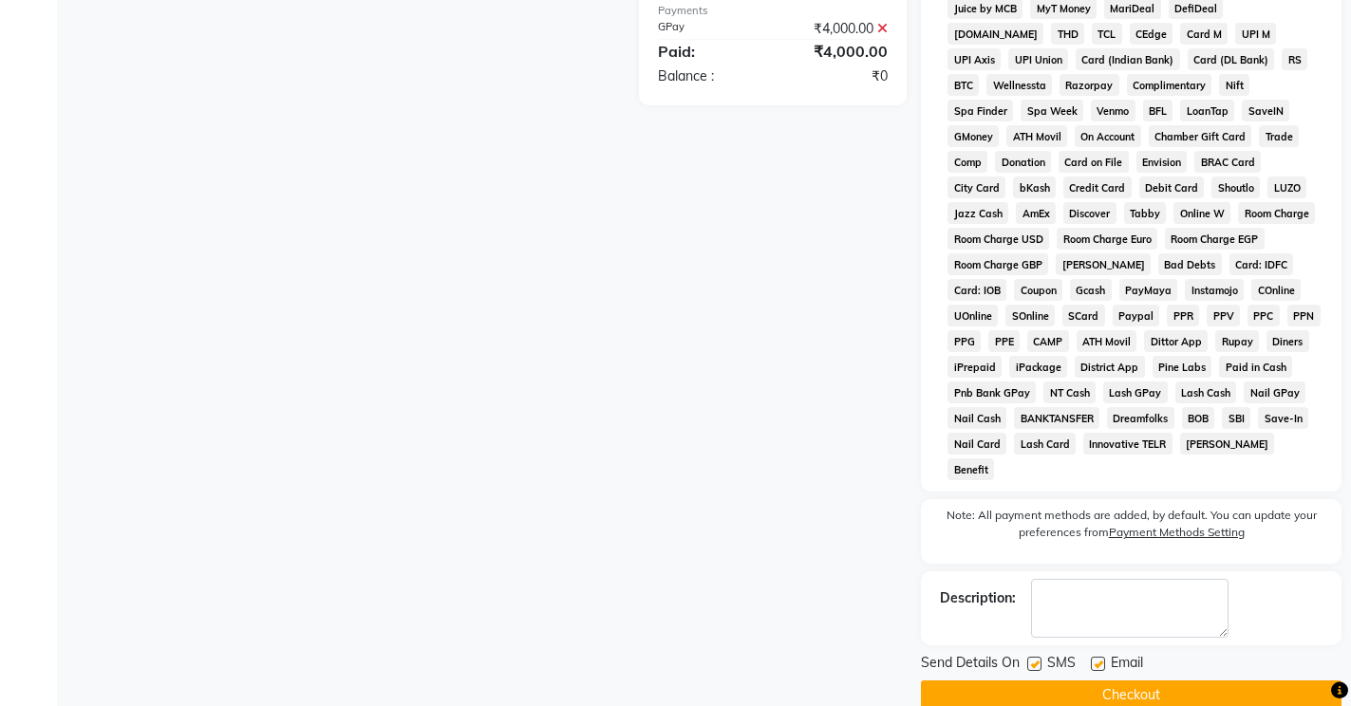
scroll to position [704, 0]
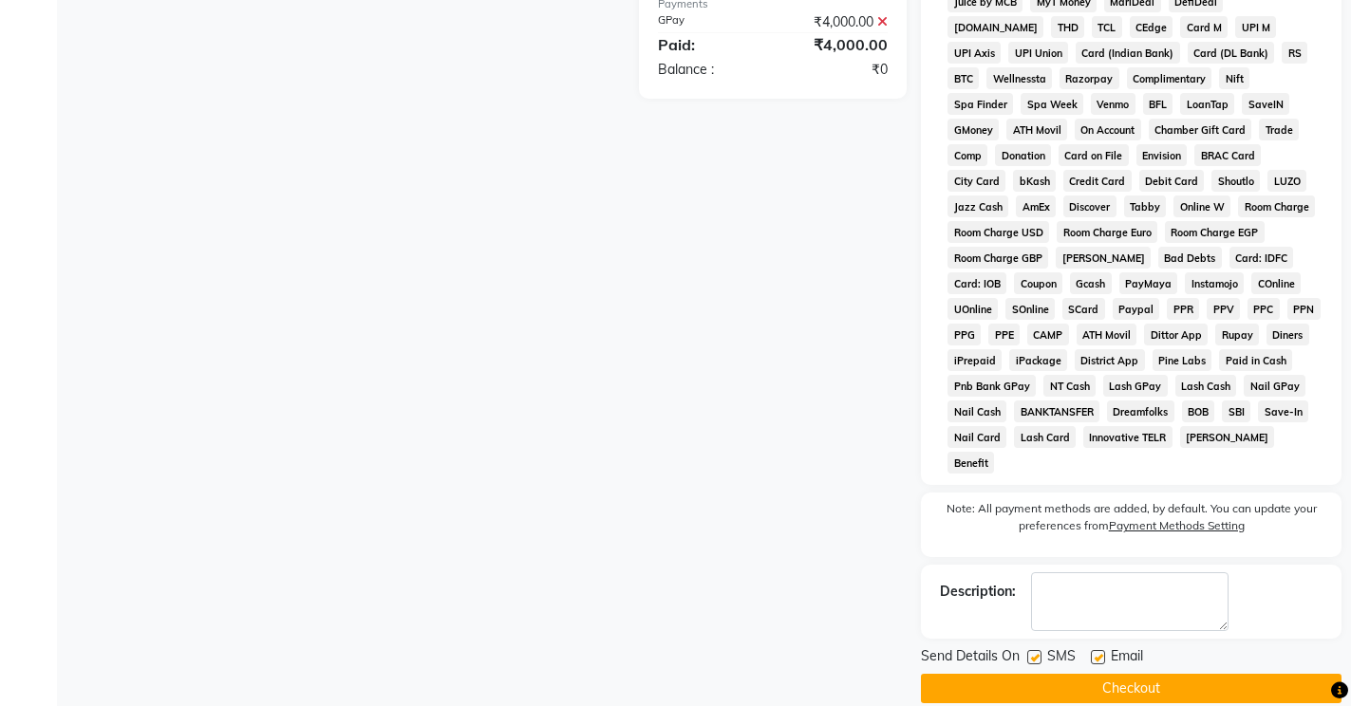
click at [1093, 650] on label at bounding box center [1098, 657] width 14 height 14
click at [1093, 652] on input "checkbox" at bounding box center [1097, 658] width 12 height 12
checkbox input "false"
click at [1099, 674] on button "Checkout" at bounding box center [1131, 688] width 421 height 29
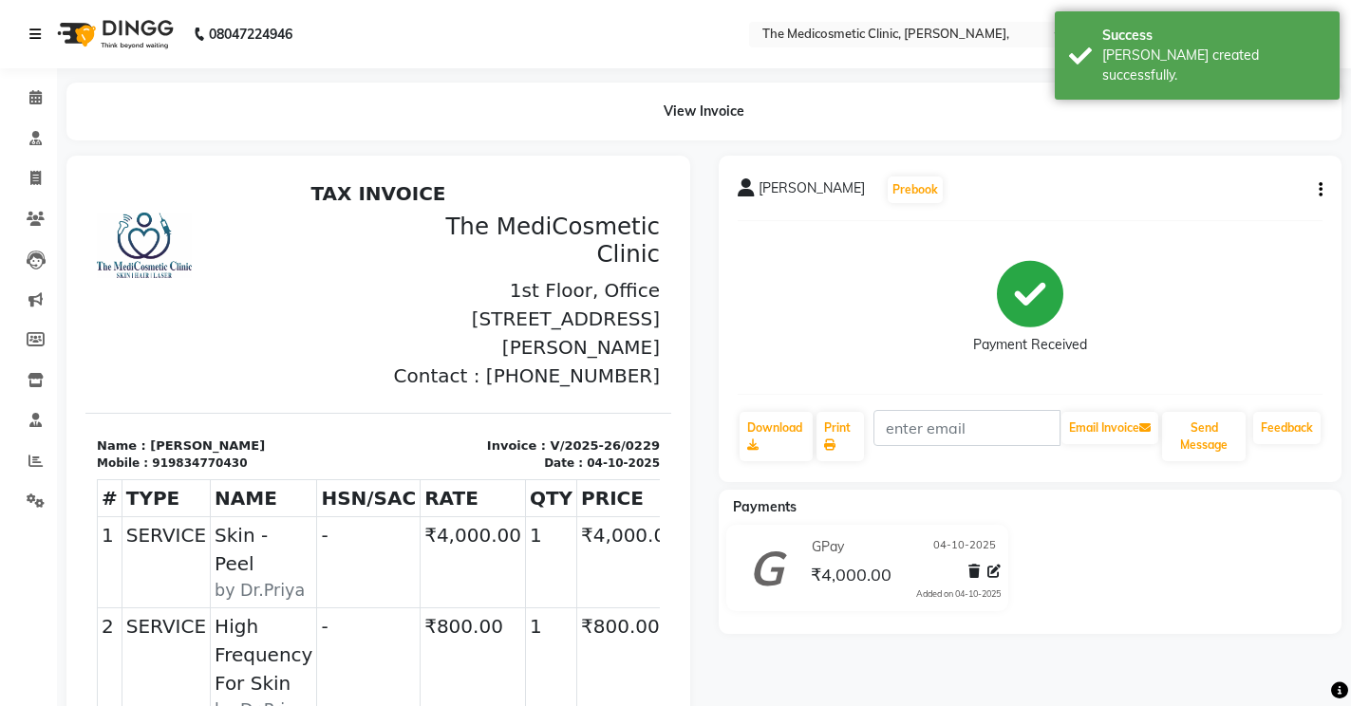
click at [29, 31] on icon at bounding box center [34, 34] width 11 height 13
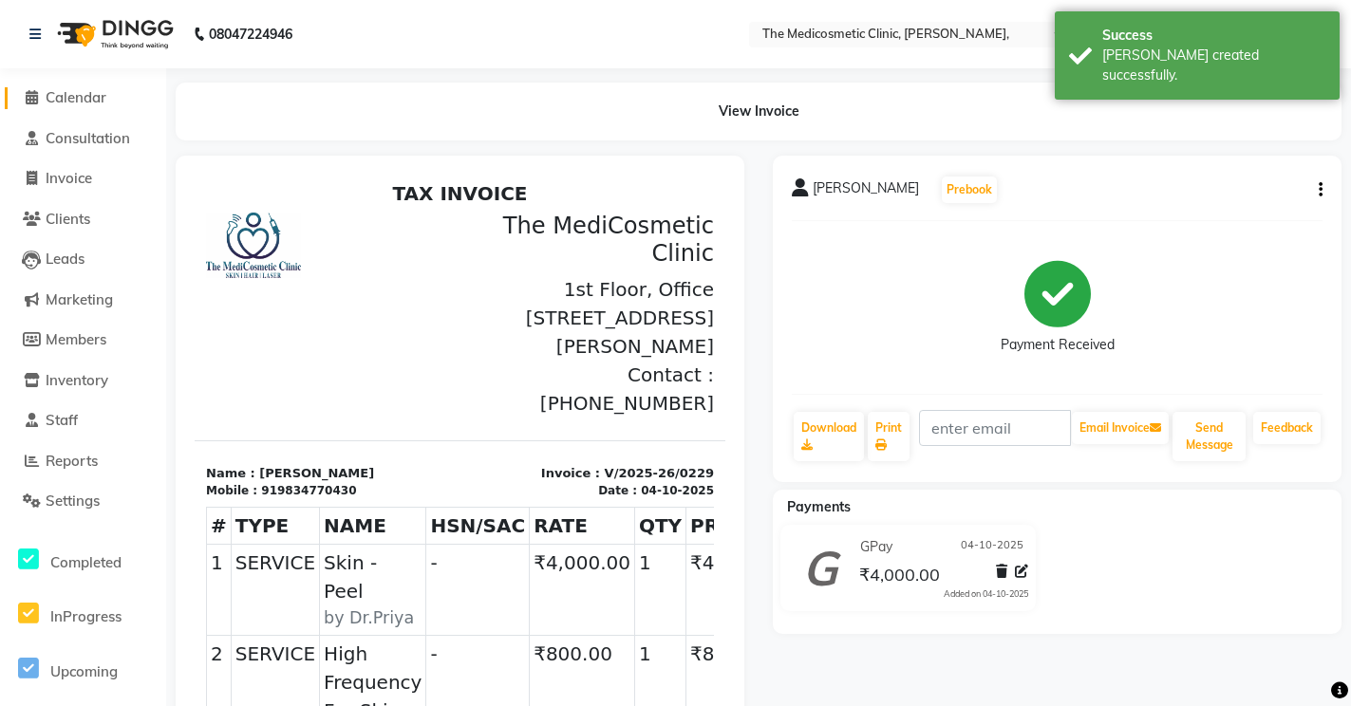
click at [54, 92] on span "Calendar" at bounding box center [76, 97] width 61 height 18
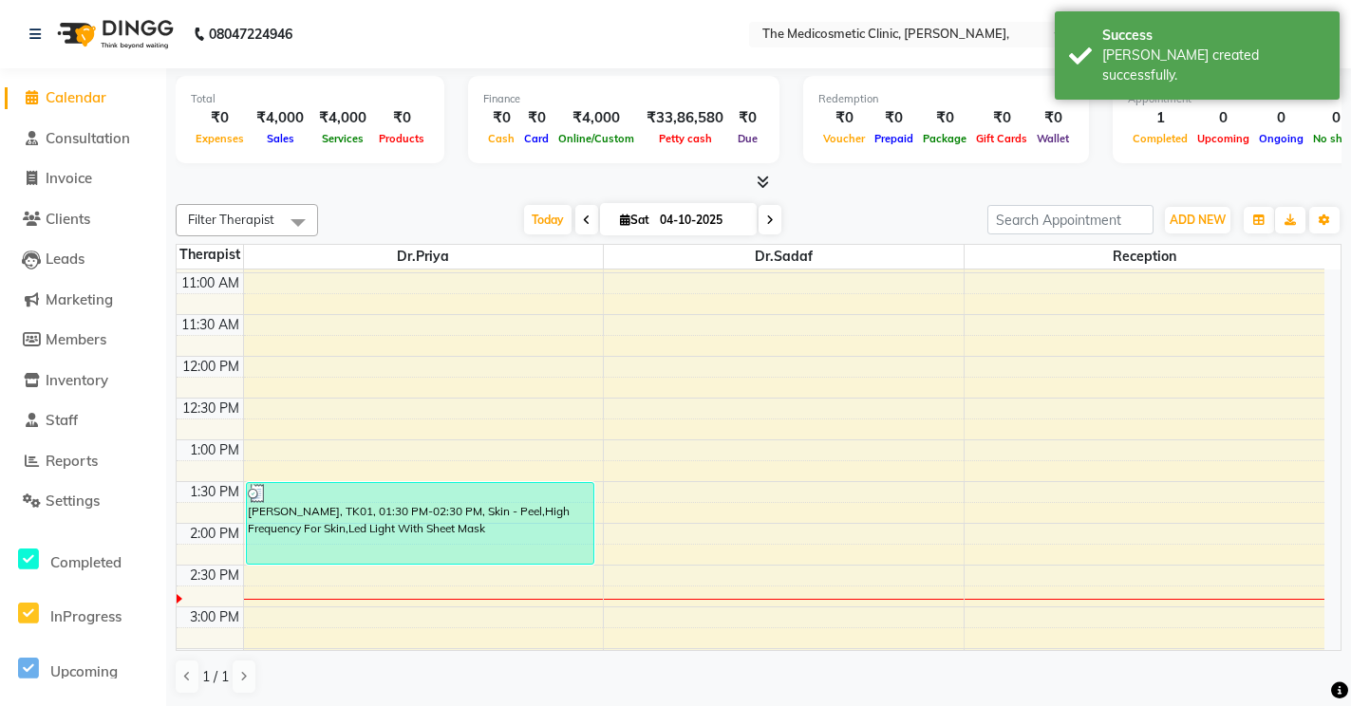
scroll to position [190, 0]
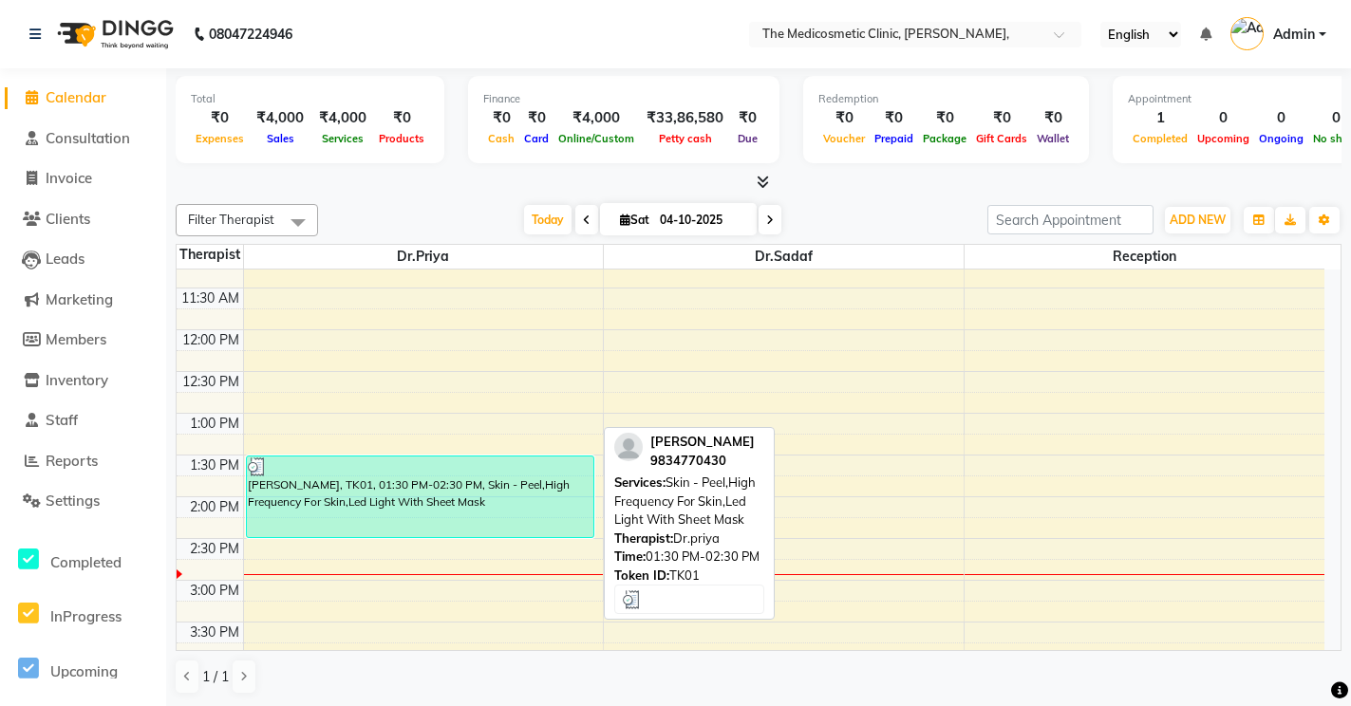
click at [438, 485] on div "[PERSON_NAME], TK01, 01:30 PM-02:30 PM, Skin - Peel,High Frequency For Skin,Led…" at bounding box center [420, 497] width 347 height 81
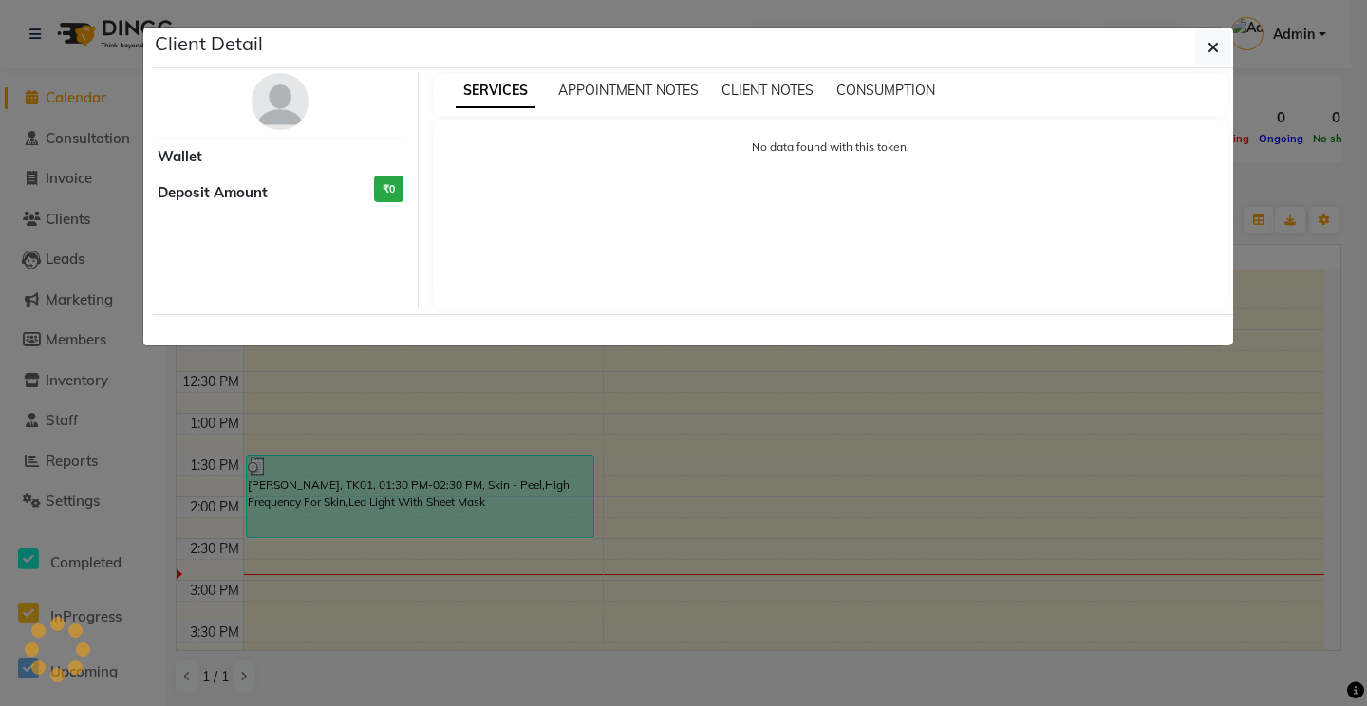
select select "3"
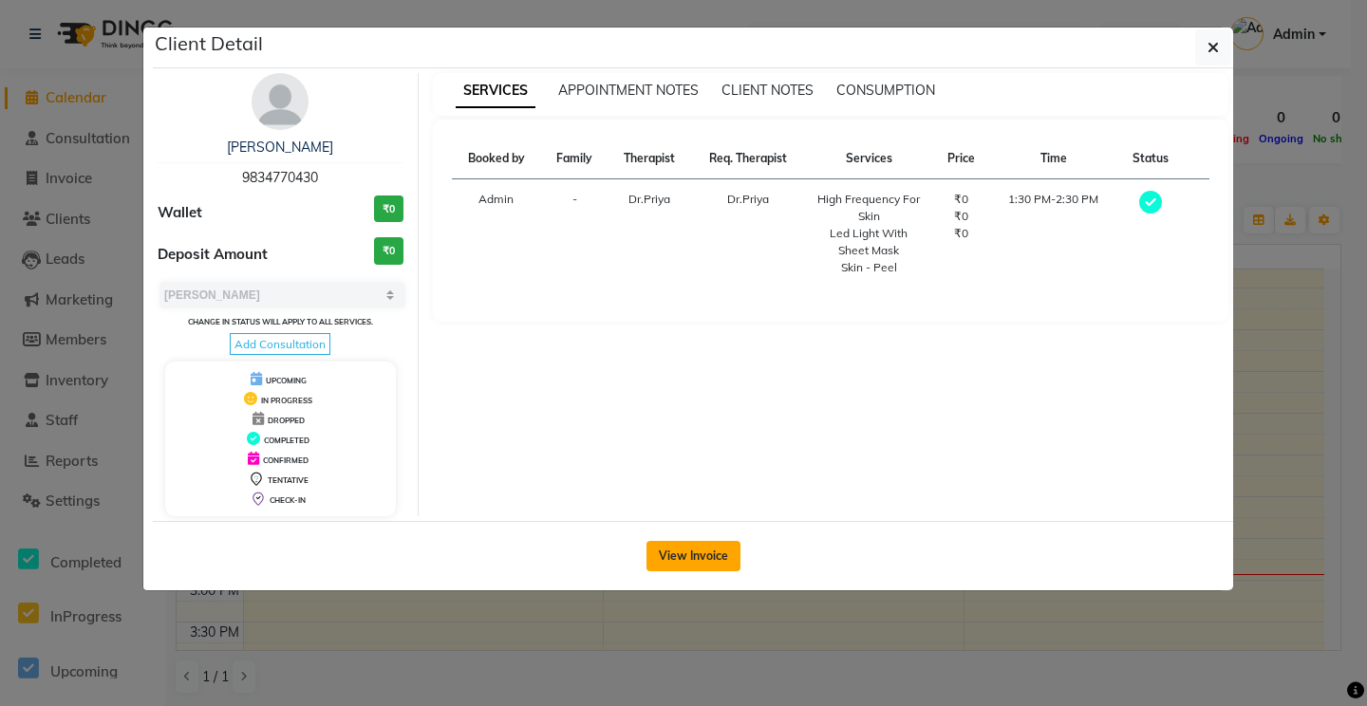
click at [684, 564] on button "View Invoice" at bounding box center [694, 556] width 94 height 30
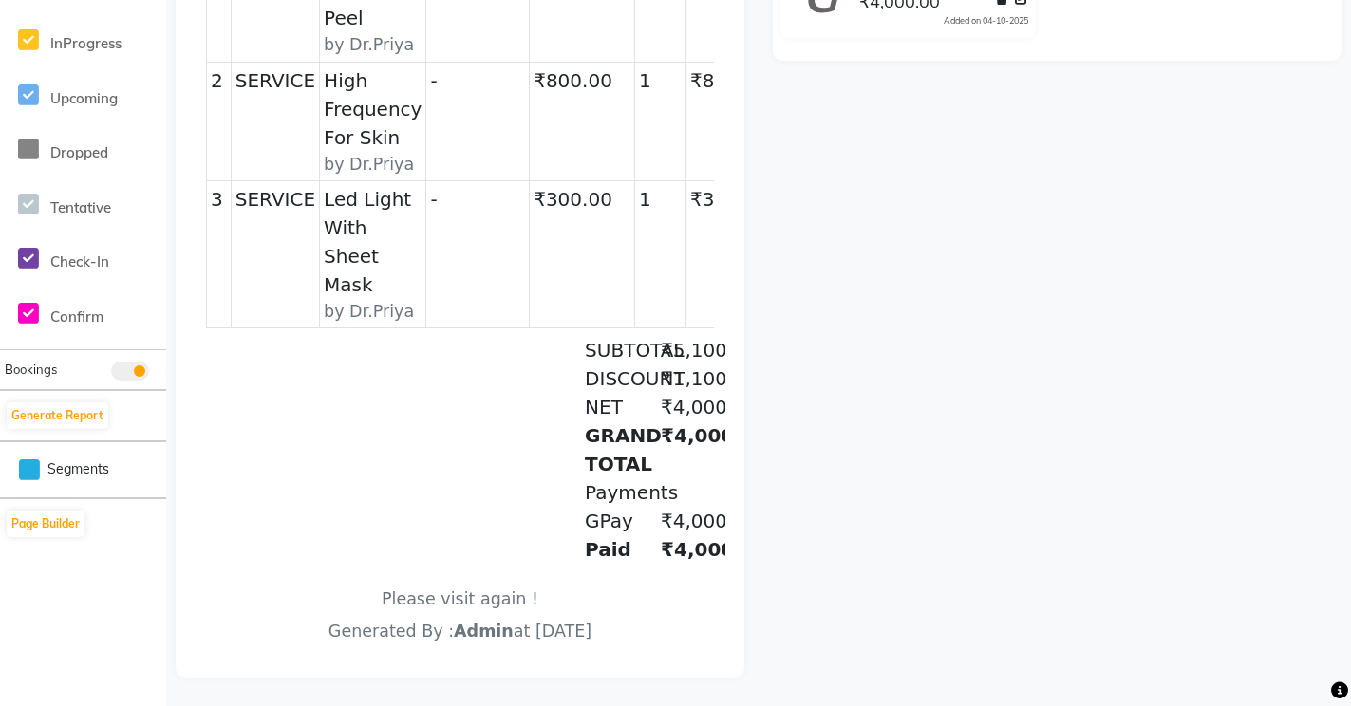
scroll to position [418, 0]
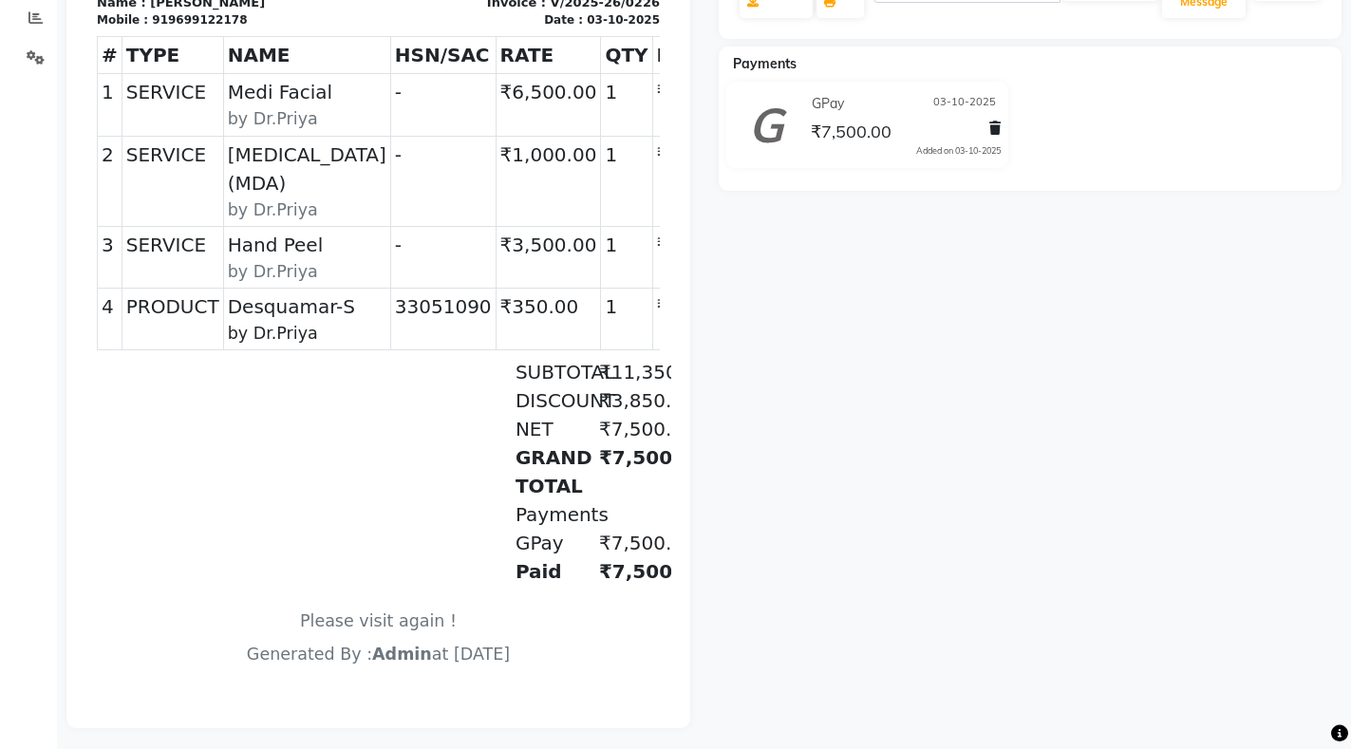
scroll to position [467, 0]
